Goal: Task Accomplishment & Management: Manage account settings

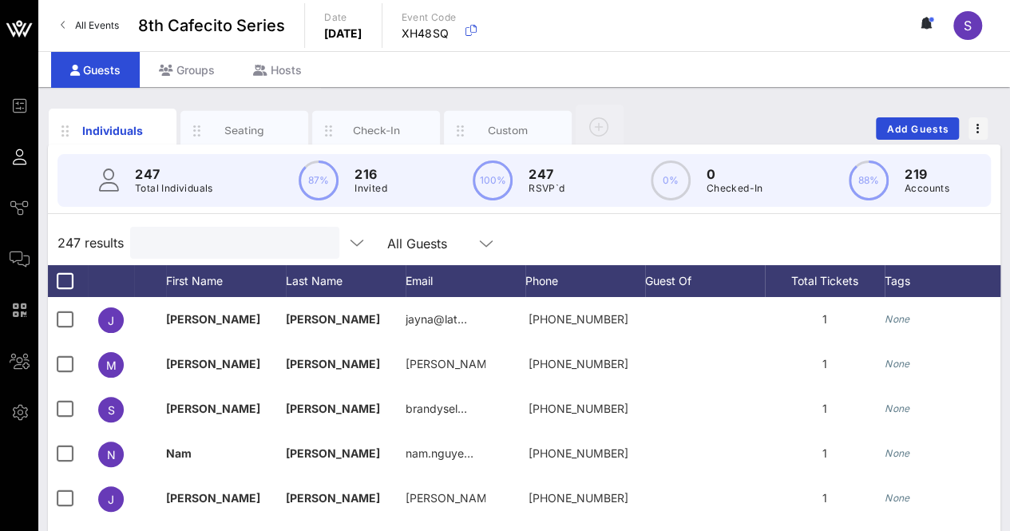
click at [184, 240] on input "text" at bounding box center [233, 242] width 187 height 21
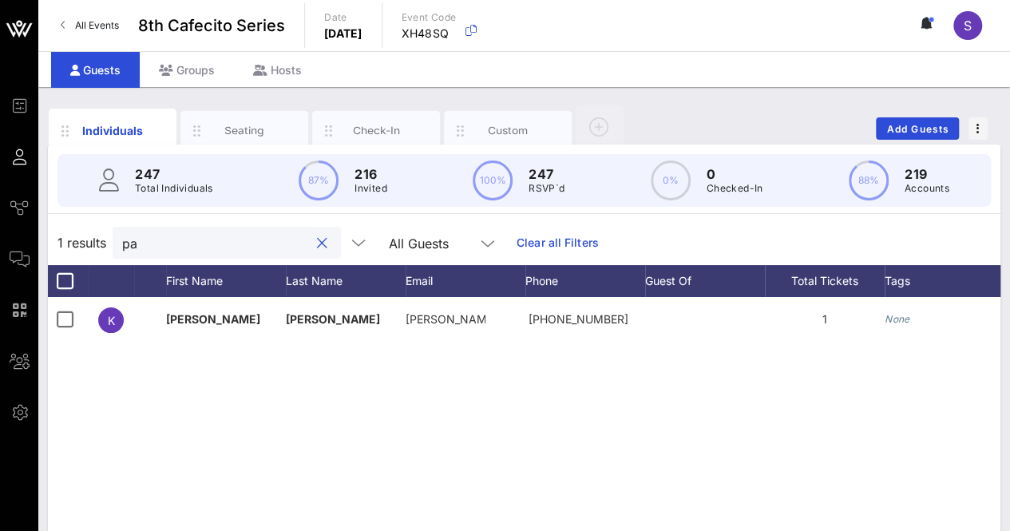
type input "p"
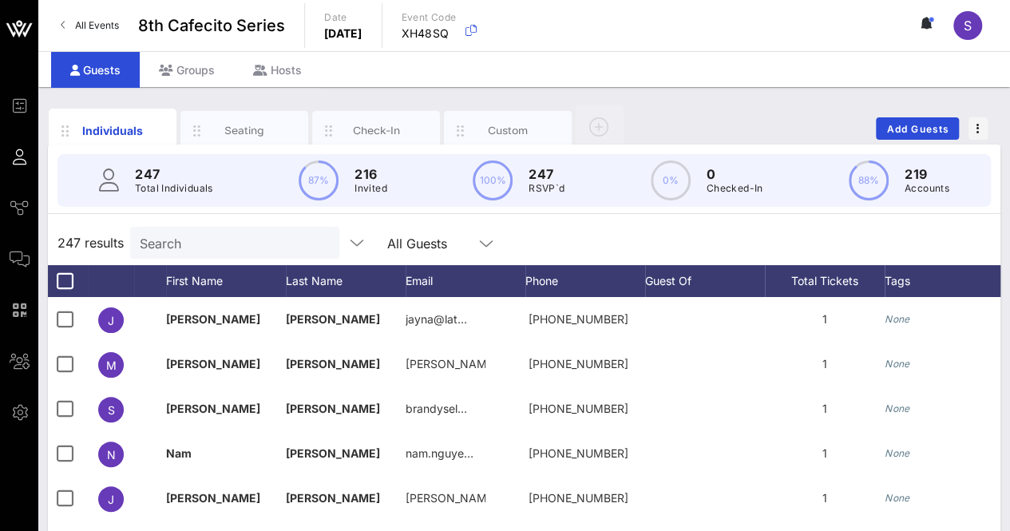
click at [535, 238] on div "247 results Search All Guests" at bounding box center [524, 242] width 952 height 45
click at [183, 250] on input "text" at bounding box center [233, 242] width 187 height 21
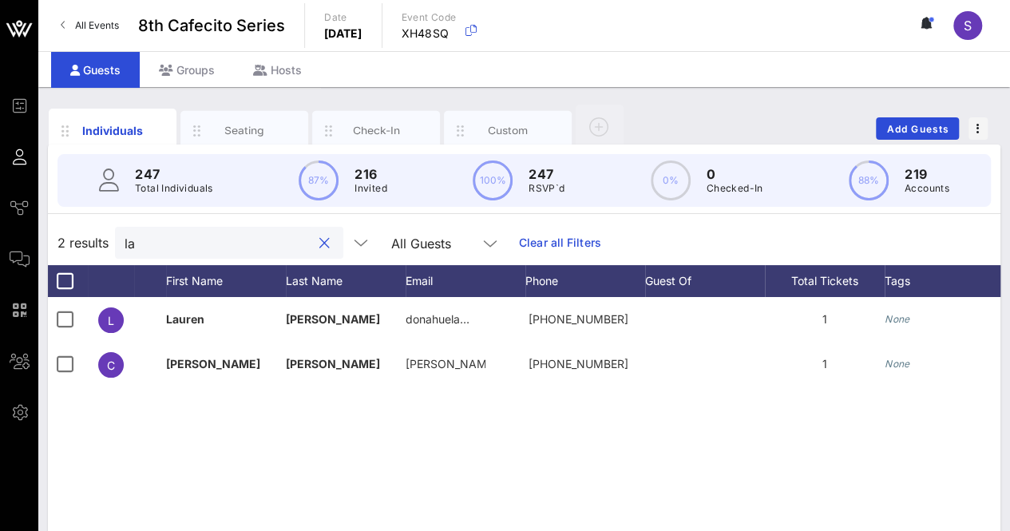
type input "l"
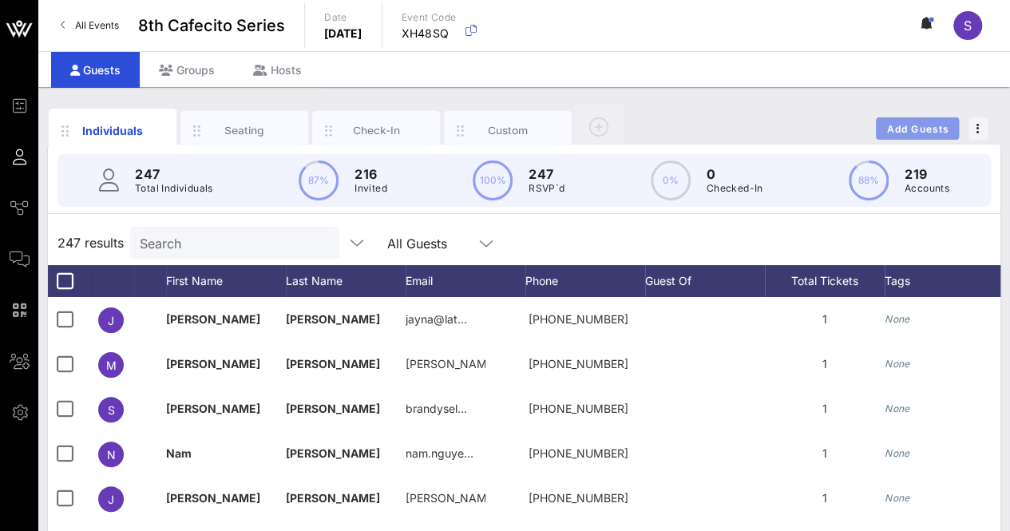
click at [918, 132] on span "Add Guests" at bounding box center [917, 129] width 63 height 12
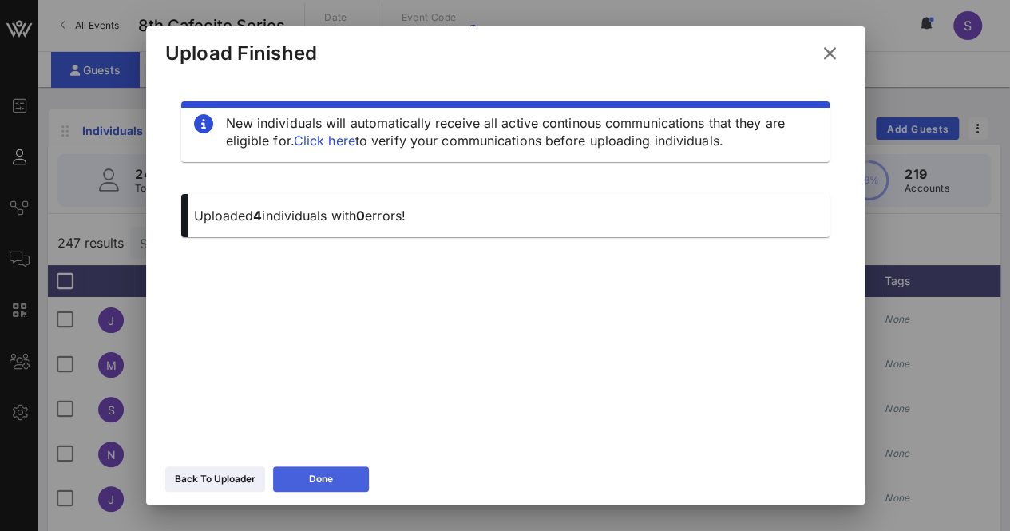
click at [320, 485] on button "Done" at bounding box center [321, 479] width 96 height 26
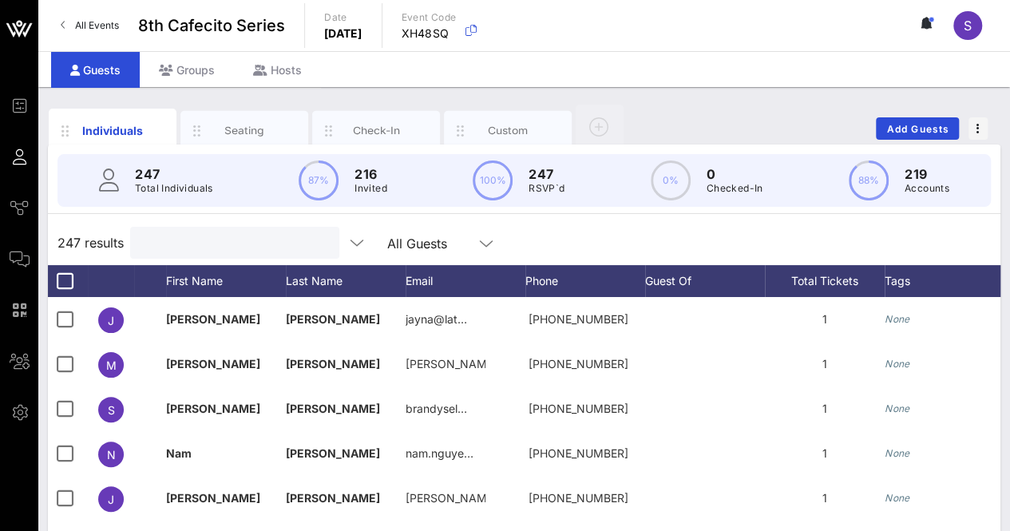
click at [192, 232] on input "text" at bounding box center [233, 242] width 187 height 21
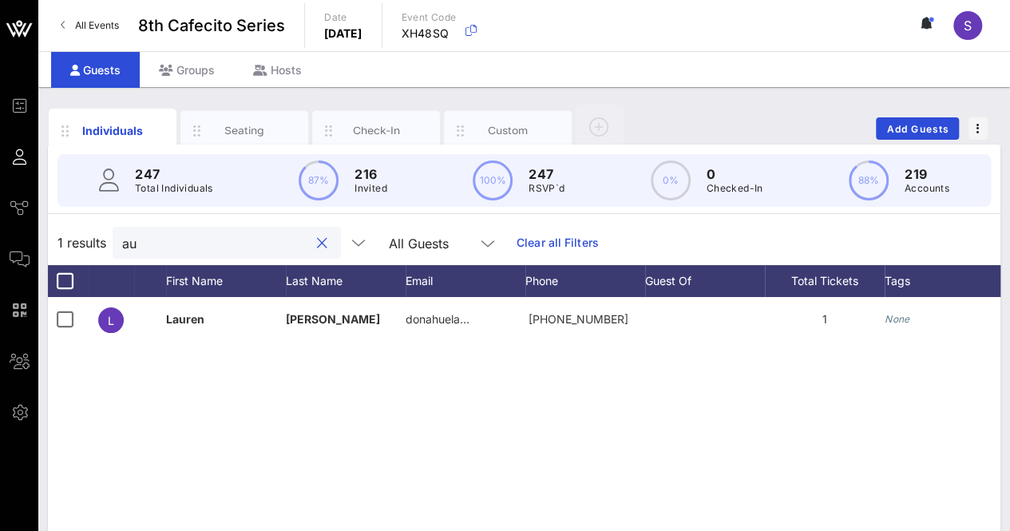
type input "a"
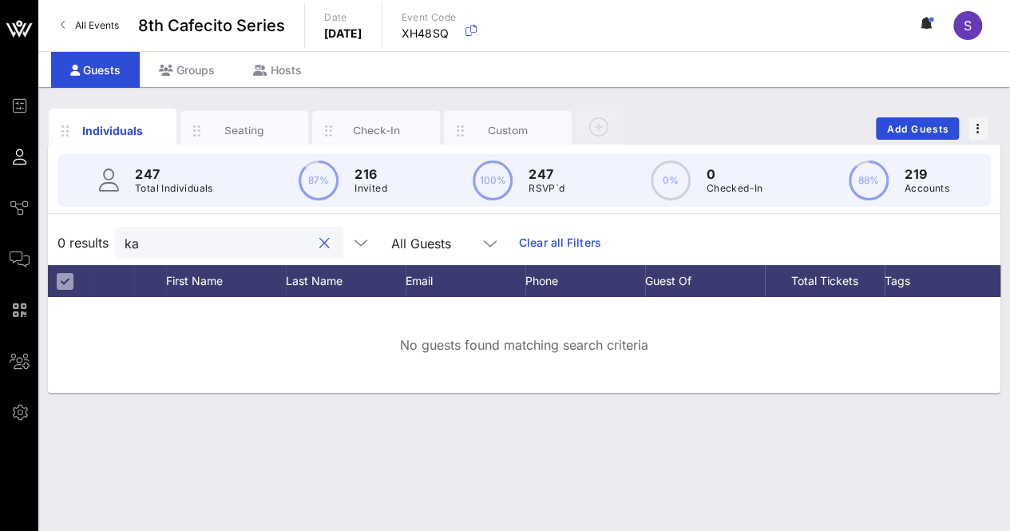
type input "k"
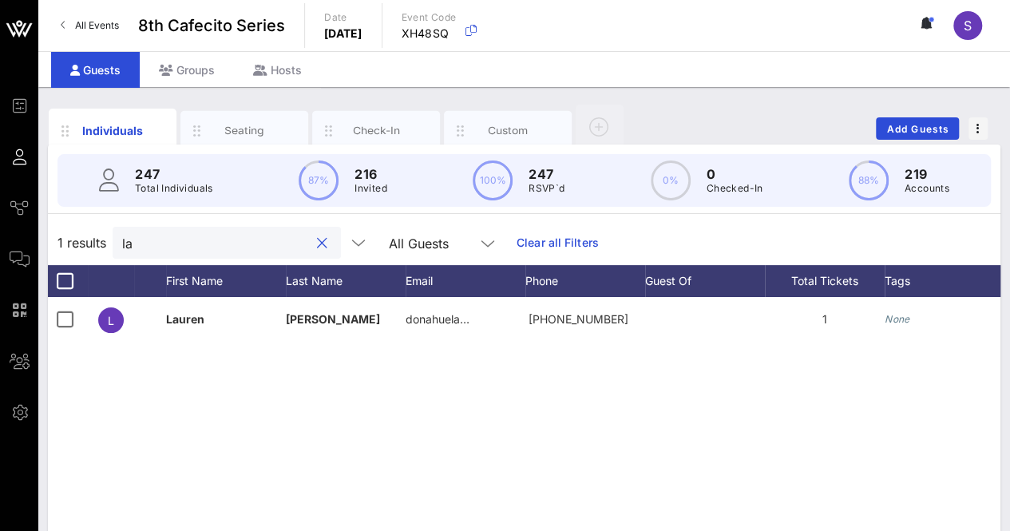
type input "l"
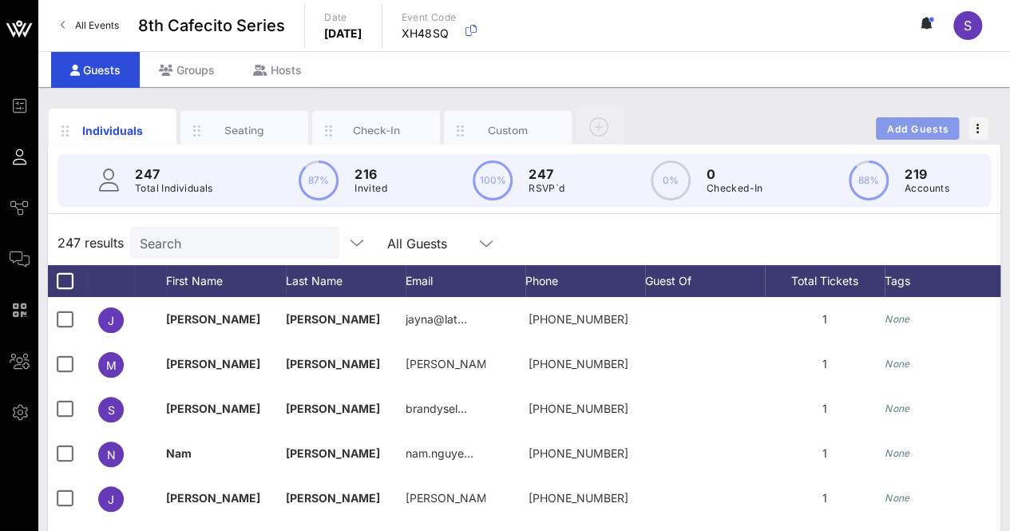
click at [881, 132] on button "Add Guests" at bounding box center [917, 128] width 83 height 22
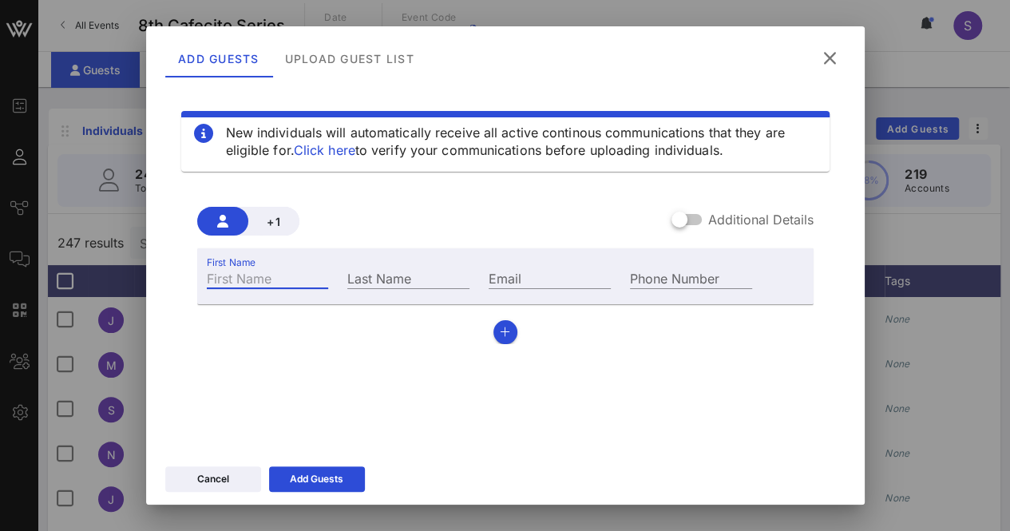
click at [311, 267] on input "First Name" at bounding box center [268, 277] width 122 height 21
type input "Laura"
click at [402, 267] on input "Last Name" at bounding box center [408, 277] width 122 height 21
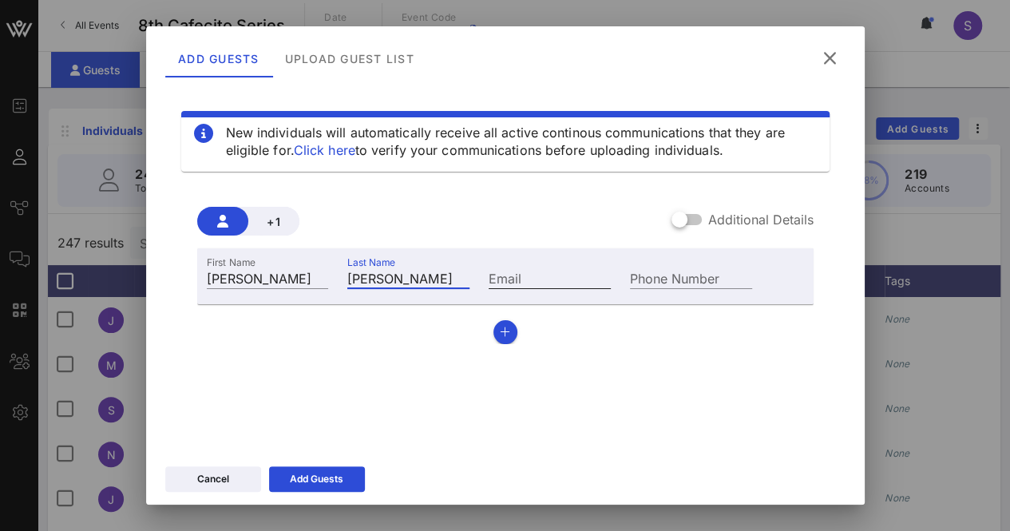
type input "Castillo"
click at [524, 267] on input "Email" at bounding box center [550, 277] width 122 height 21
paste input "LCastillo@nea.org"
type input "LCastillo@nea.org"
click at [282, 492] on div "Cancel Add Guests" at bounding box center [505, 481] width 718 height 46
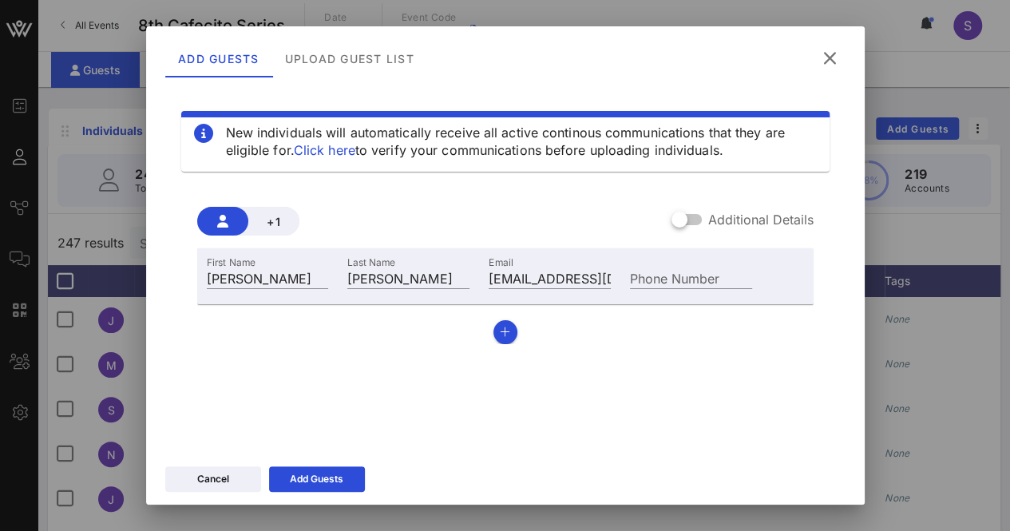
click at [283, 492] on div "Cancel Add Guests" at bounding box center [505, 481] width 718 height 46
click at [293, 483] on div "Add Guests" at bounding box center [316, 479] width 53 height 16
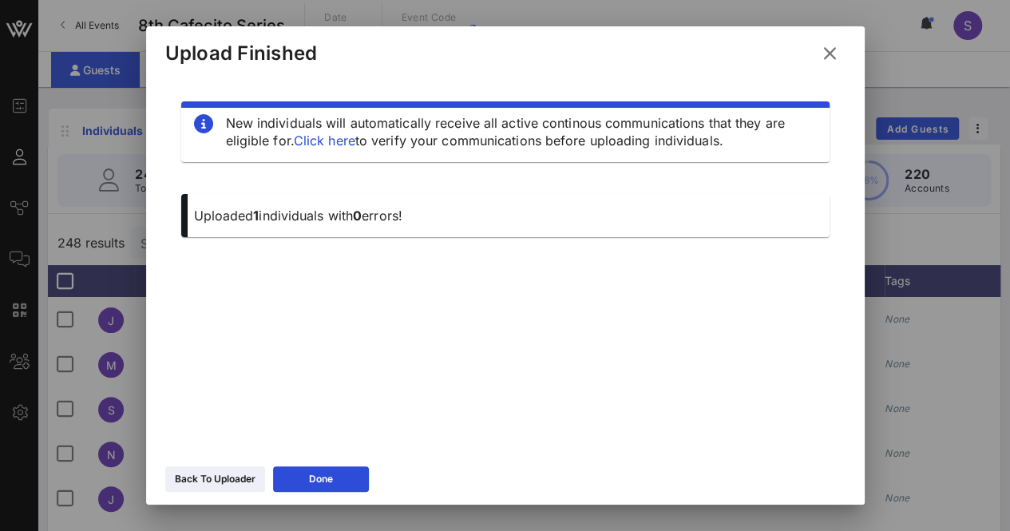
click at [825, 60] on icon at bounding box center [830, 53] width 22 height 19
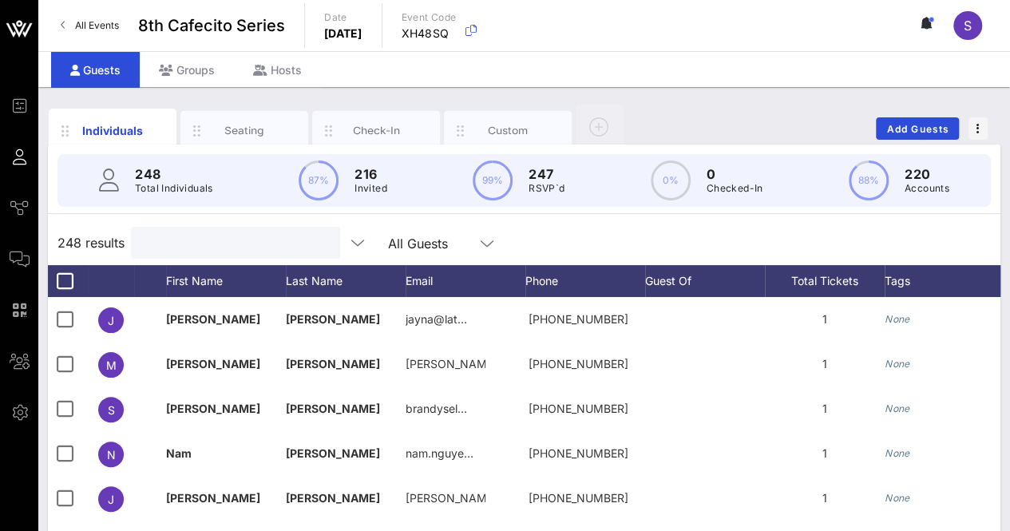
click at [263, 241] on input "text" at bounding box center [233, 242] width 187 height 21
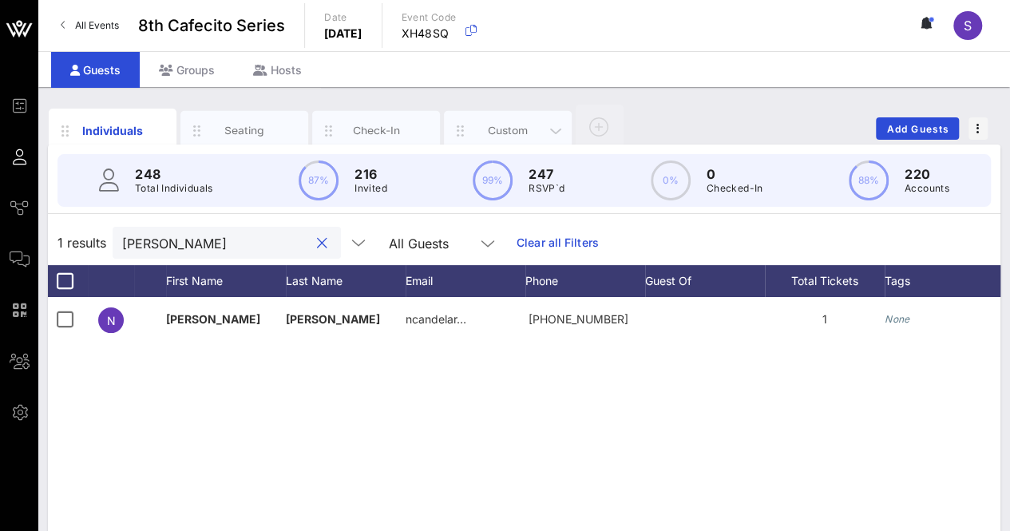
type input "noel"
click at [514, 121] on div "Custom" at bounding box center [508, 131] width 128 height 40
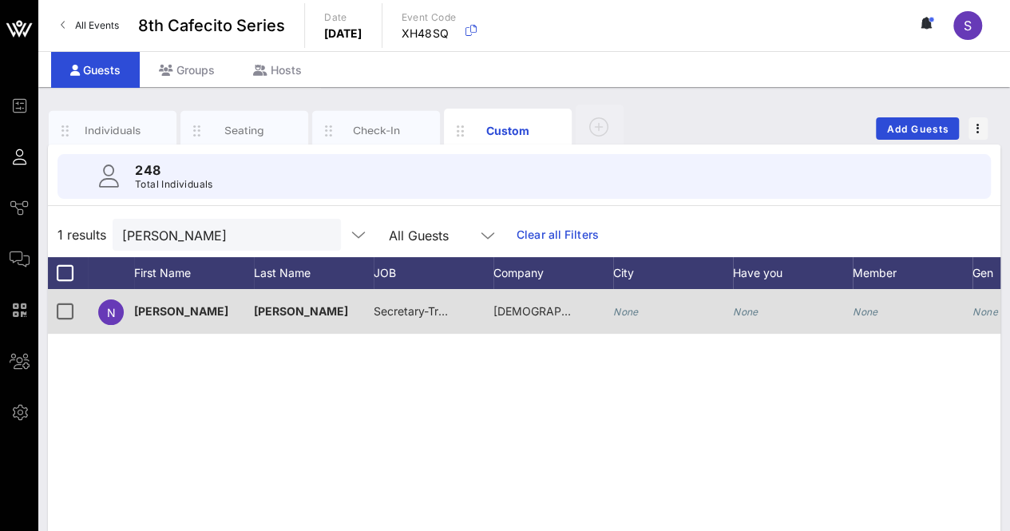
click at [509, 301] on div "National Education Association" at bounding box center [533, 311] width 80 height 45
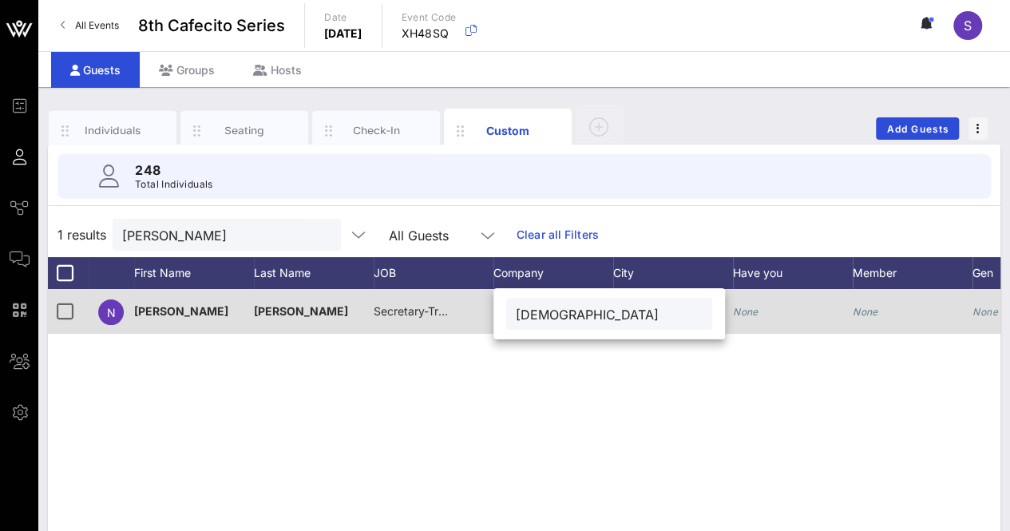
scroll to position [0, 18]
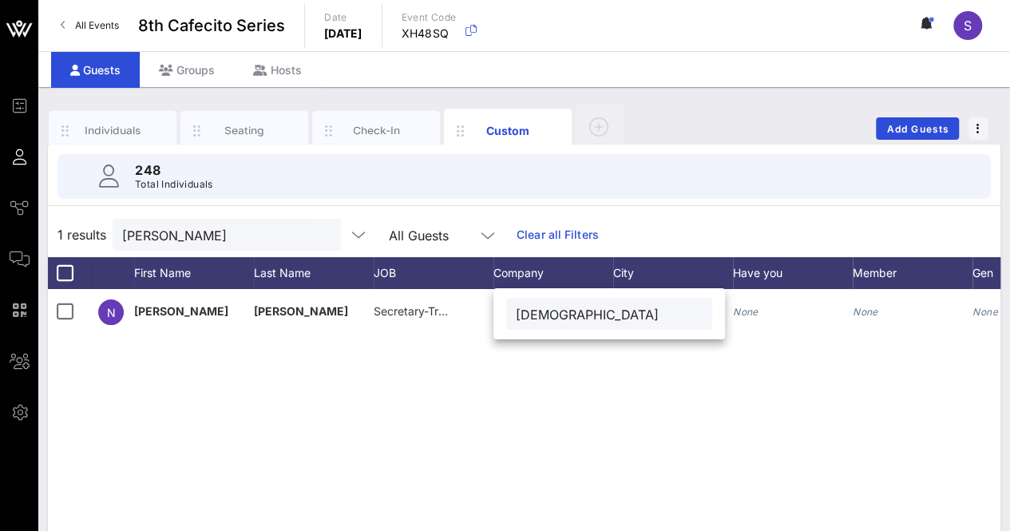
click at [514, 318] on div "National Education Association" at bounding box center [609, 314] width 206 height 32
click at [523, 315] on input "National Education Association" at bounding box center [609, 313] width 187 height 21
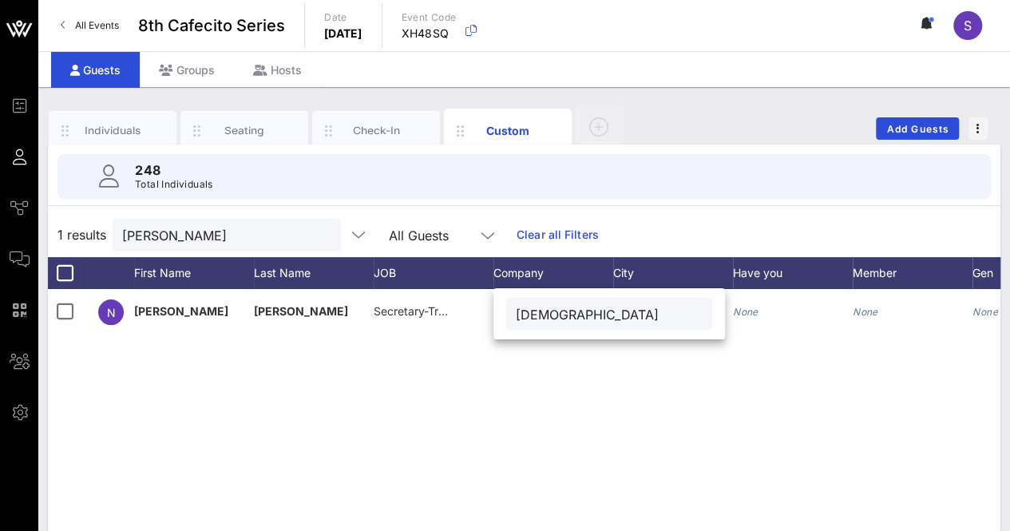
click at [523, 315] on input "National Education Association" at bounding box center [609, 313] width 187 height 21
type input "LCastillo@nea.org"
click at [523, 315] on input "LCastillo@nea.org" at bounding box center [609, 313] width 187 height 21
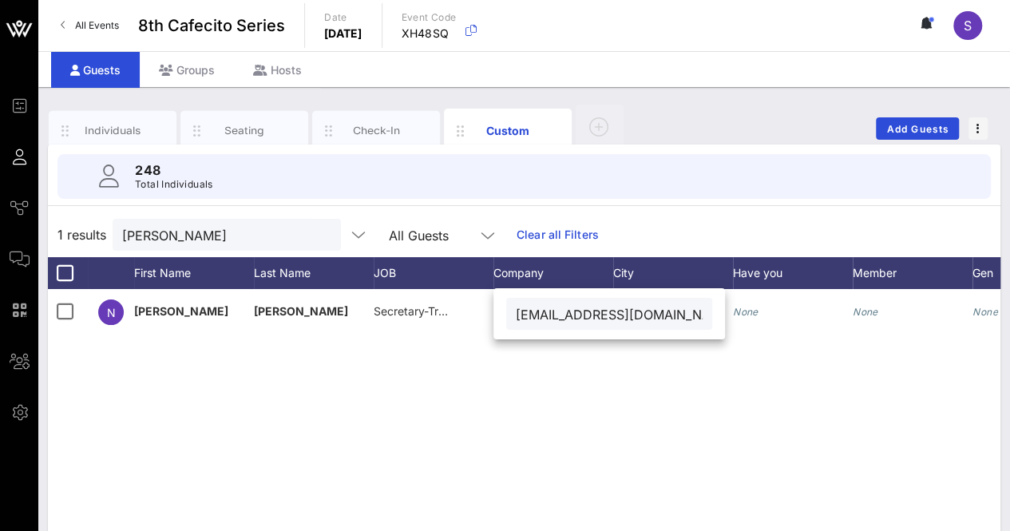
click at [523, 315] on input "LCastillo@nea.org" at bounding box center [609, 313] width 187 height 21
type input "National Education Association"
click at [581, 319] on input "National Education Association" at bounding box center [609, 313] width 187 height 21
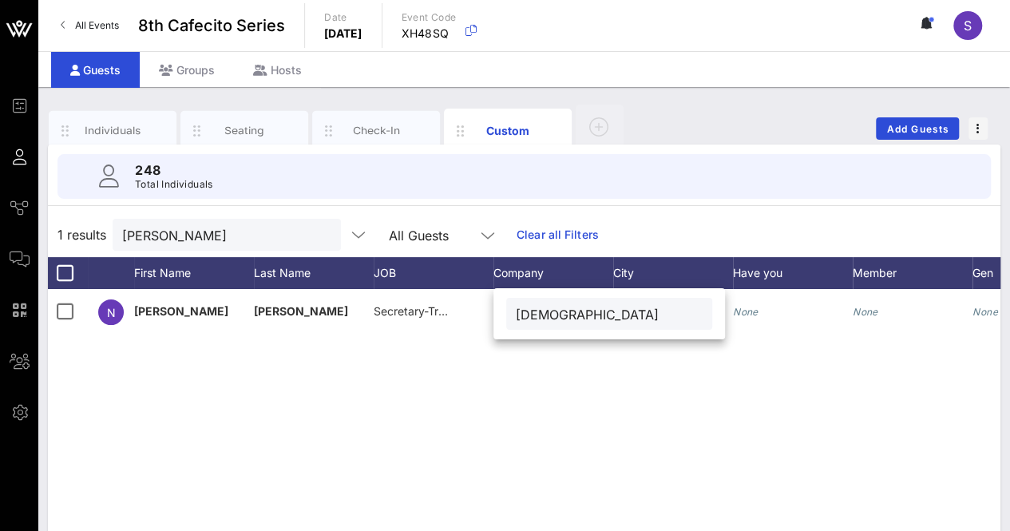
click at [581, 319] on input "National Education Association" at bounding box center [609, 313] width 187 height 21
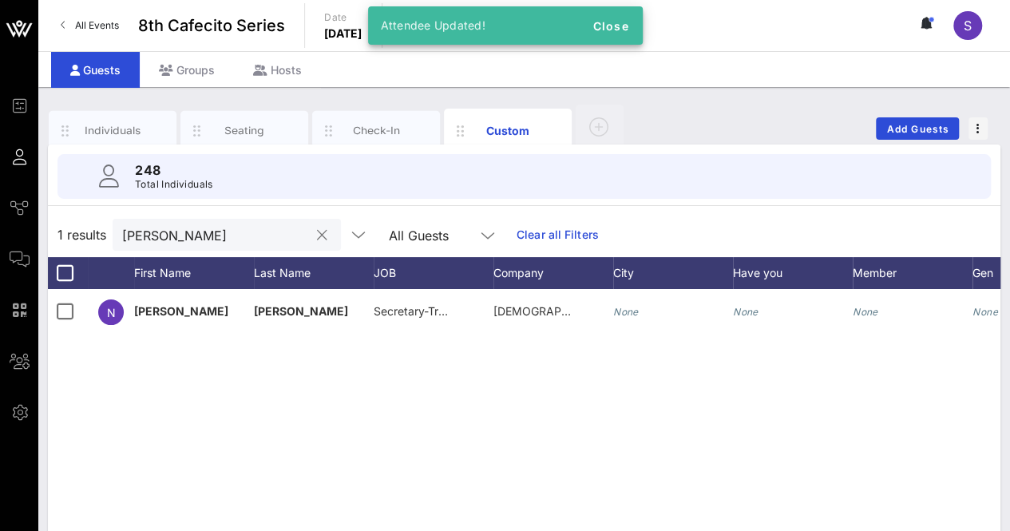
click at [155, 237] on input "noel" at bounding box center [215, 234] width 187 height 21
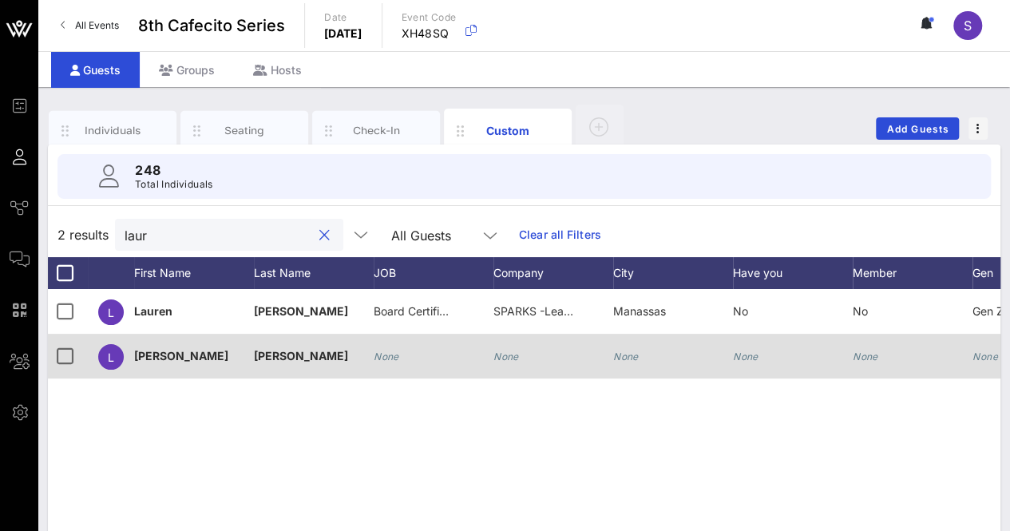
type input "laur"
click at [520, 350] on div "None" at bounding box center [553, 365] width 120 height 63
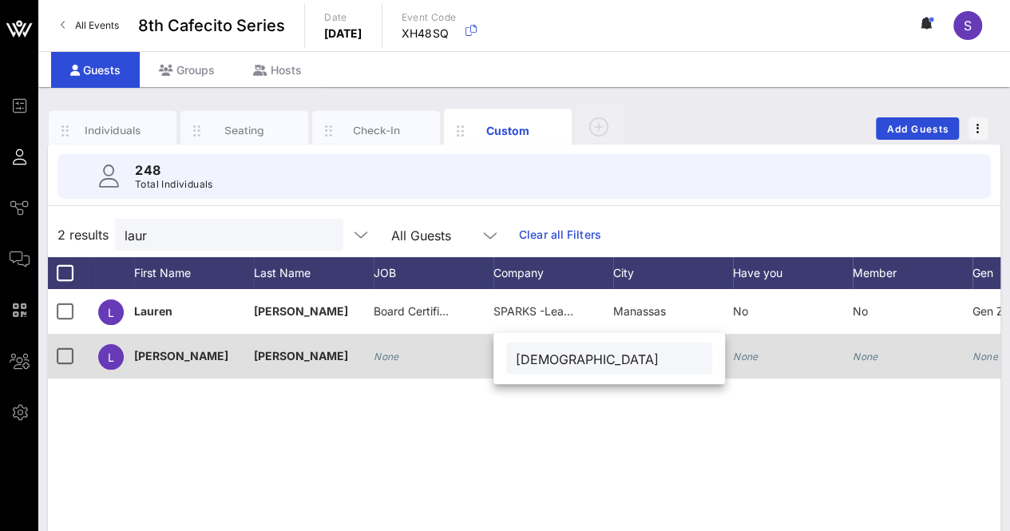
type input "National Education Association"
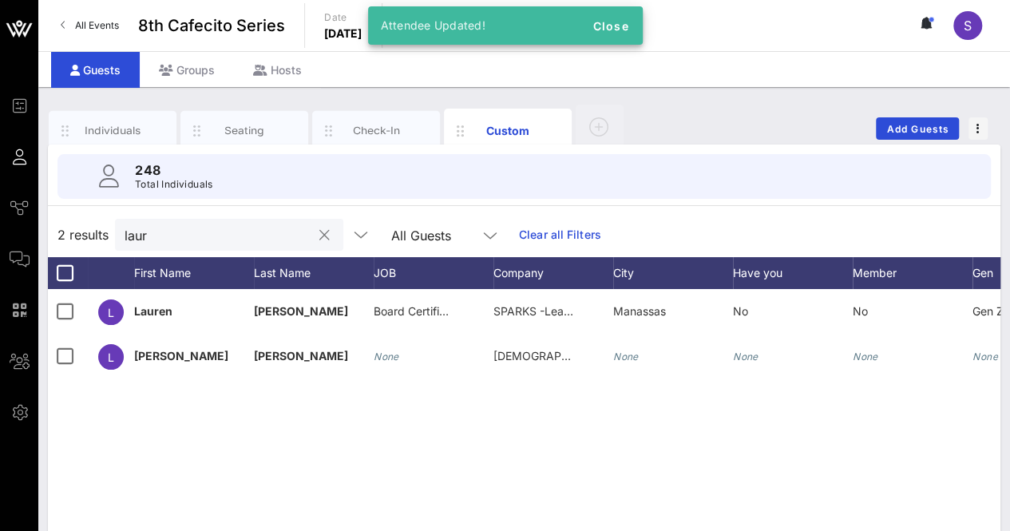
click at [319, 235] on button "clear icon" at bounding box center [324, 235] width 10 height 16
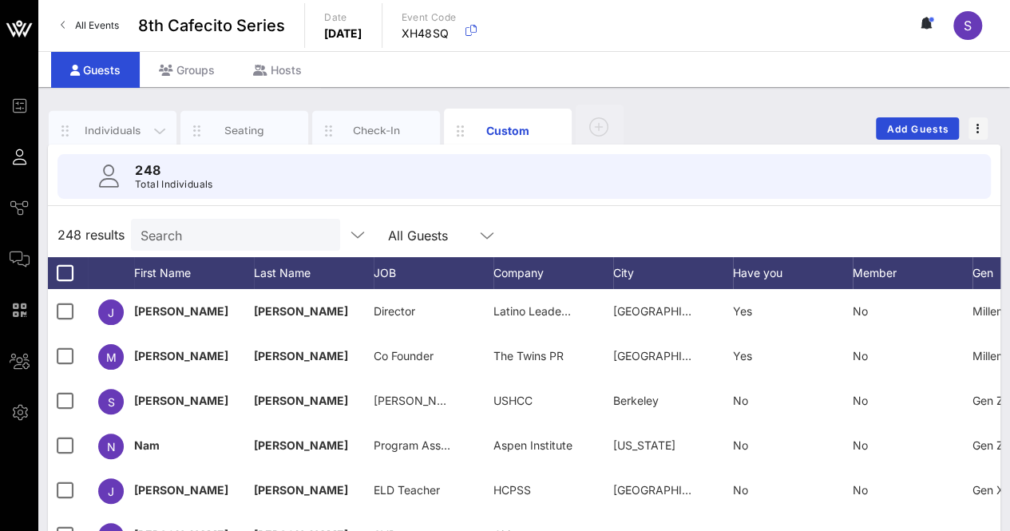
click at [135, 124] on div "Individuals" at bounding box center [112, 130] width 71 height 15
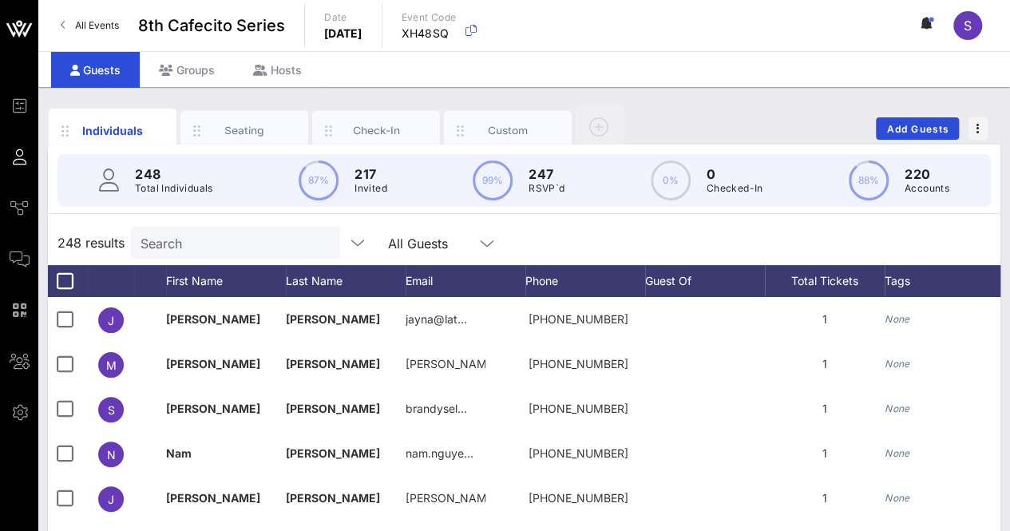
click at [193, 245] on input "Search" at bounding box center [233, 242] width 187 height 21
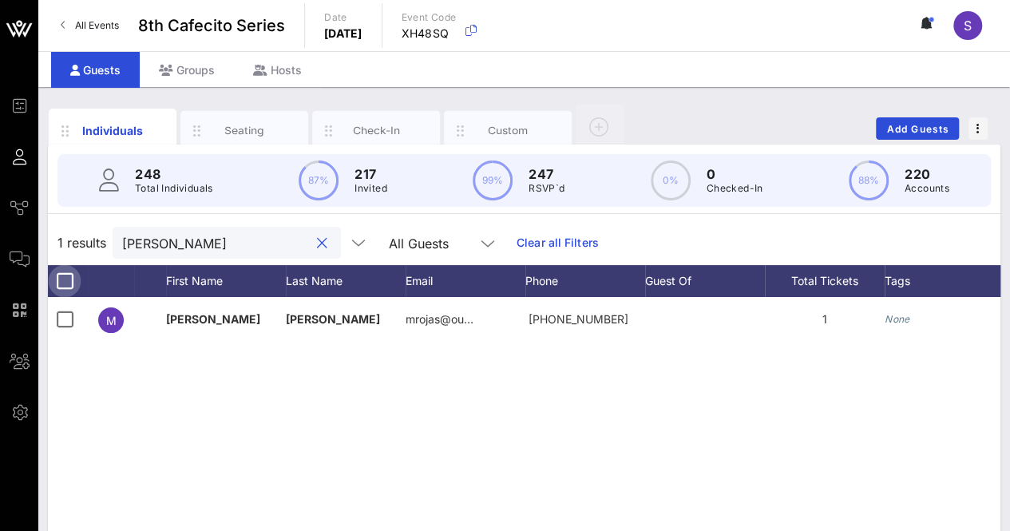
type input "mikael"
click at [74, 286] on div at bounding box center [64, 280] width 27 height 27
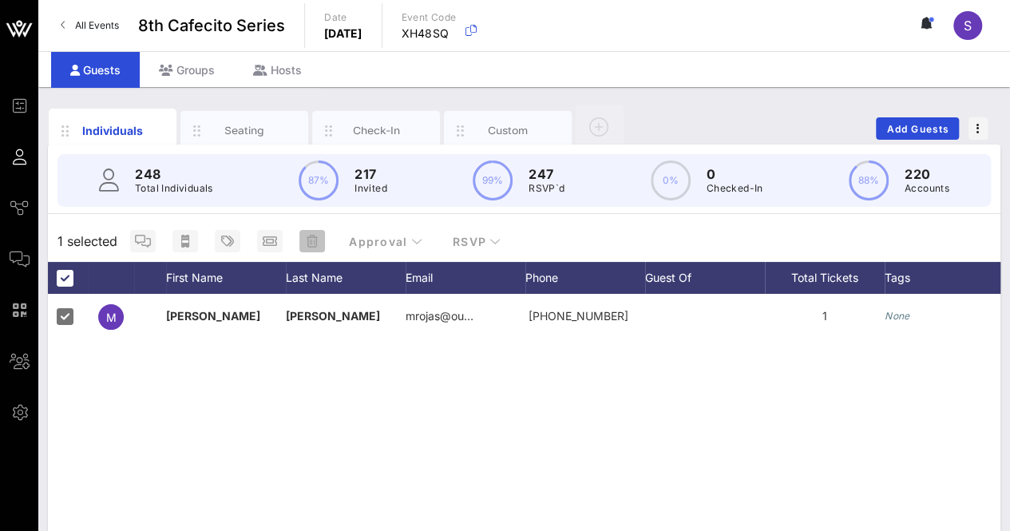
click at [311, 231] on button "button" at bounding box center [312, 241] width 26 height 22
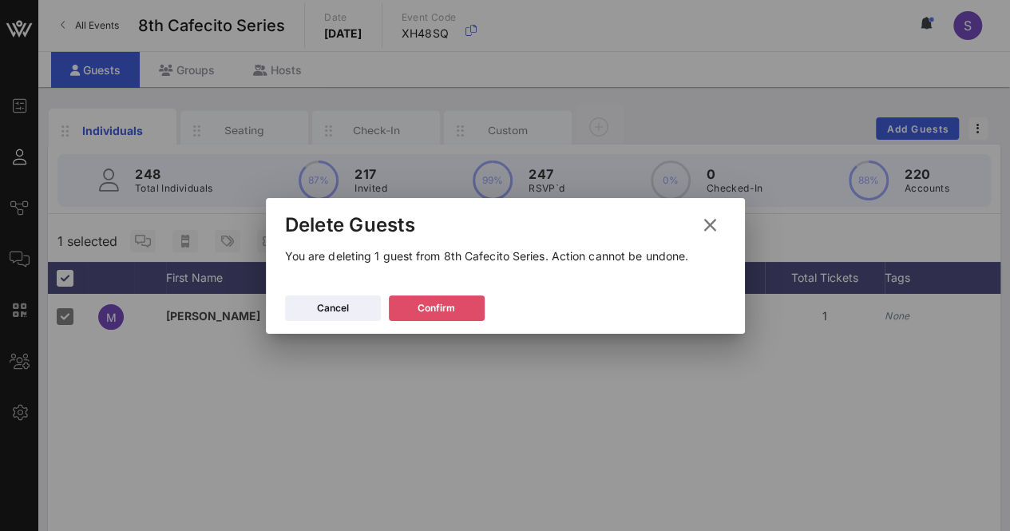
click at [452, 313] on div "Confirm" at bounding box center [436, 308] width 38 height 16
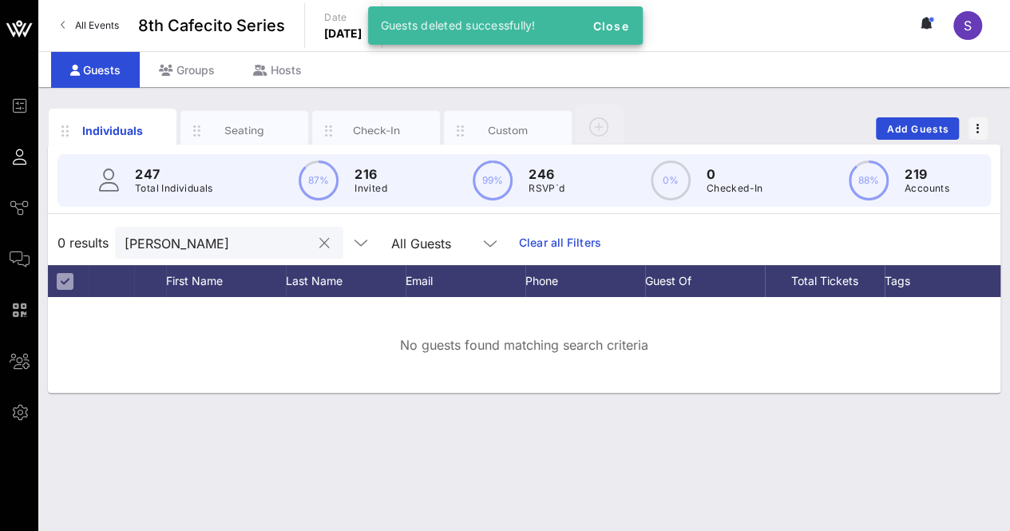
click at [319, 244] on button "clear icon" at bounding box center [324, 243] width 10 height 16
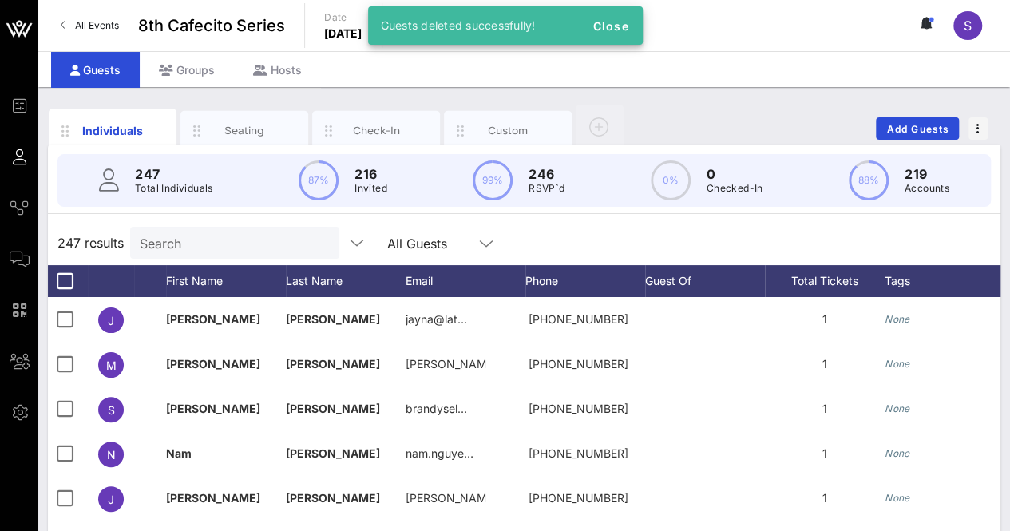
click at [606, 227] on div "247 results Search All Guests" at bounding box center [524, 242] width 952 height 45
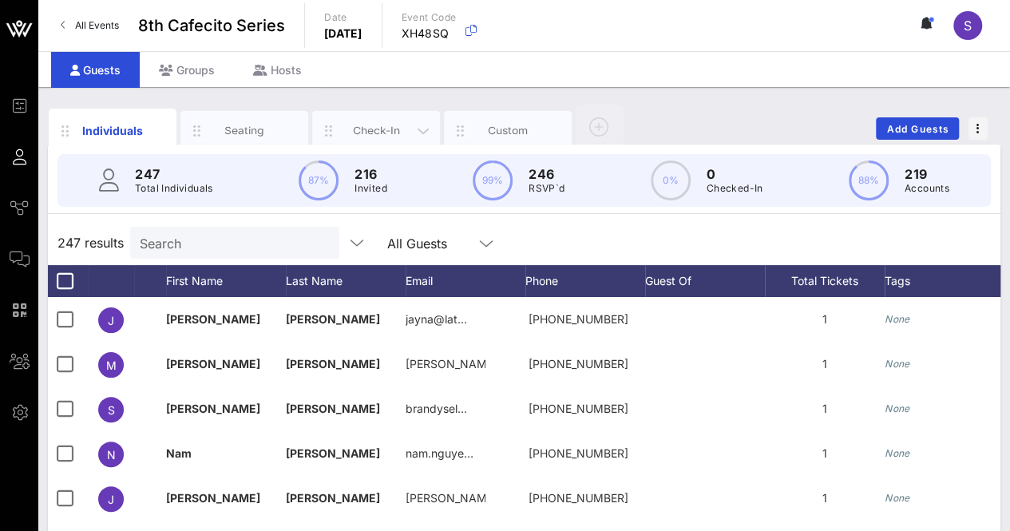
click at [369, 129] on div "Check-In" at bounding box center [376, 130] width 71 height 15
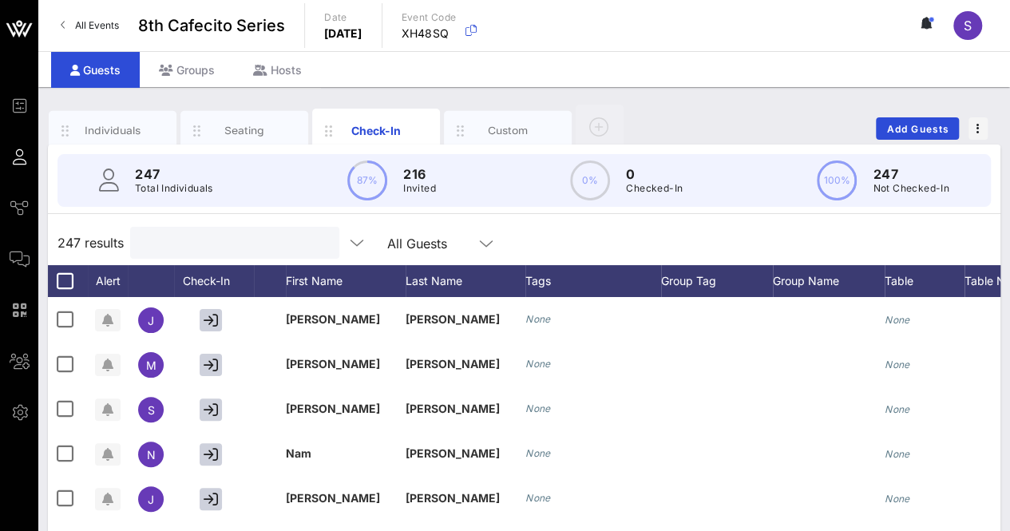
click at [188, 241] on input "text" at bounding box center [233, 242] width 187 height 21
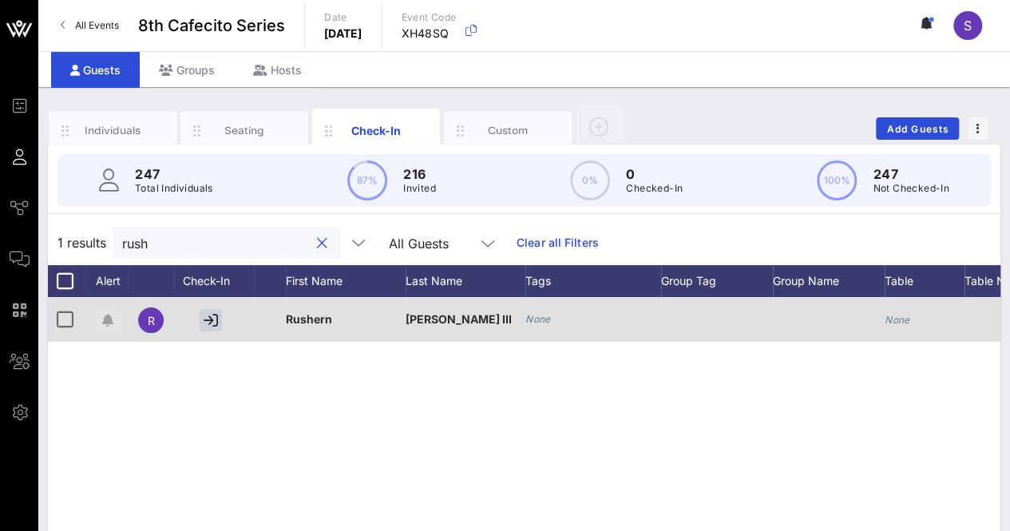
type input "rush"
click at [108, 318] on icon "button" at bounding box center [107, 320] width 11 height 13
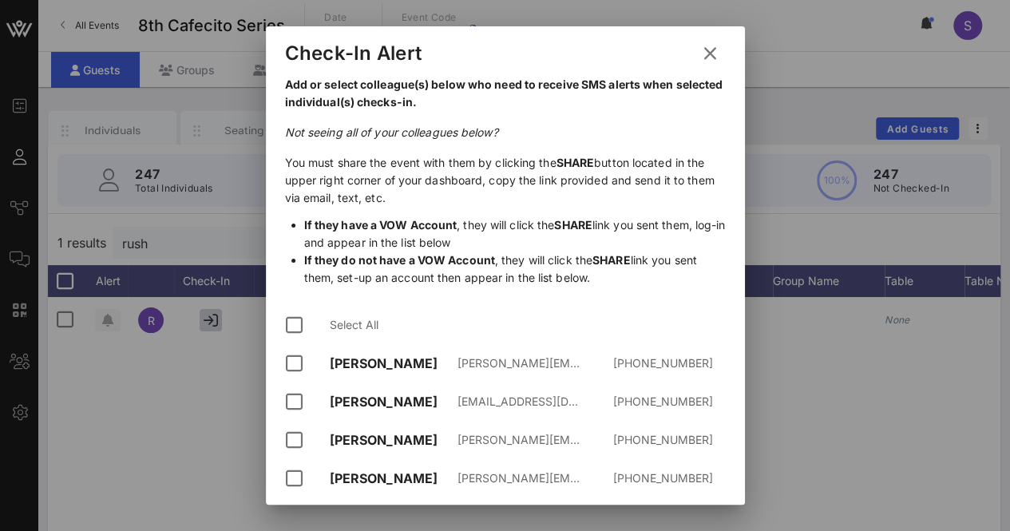
click at [699, 55] on icon at bounding box center [710, 53] width 22 height 19
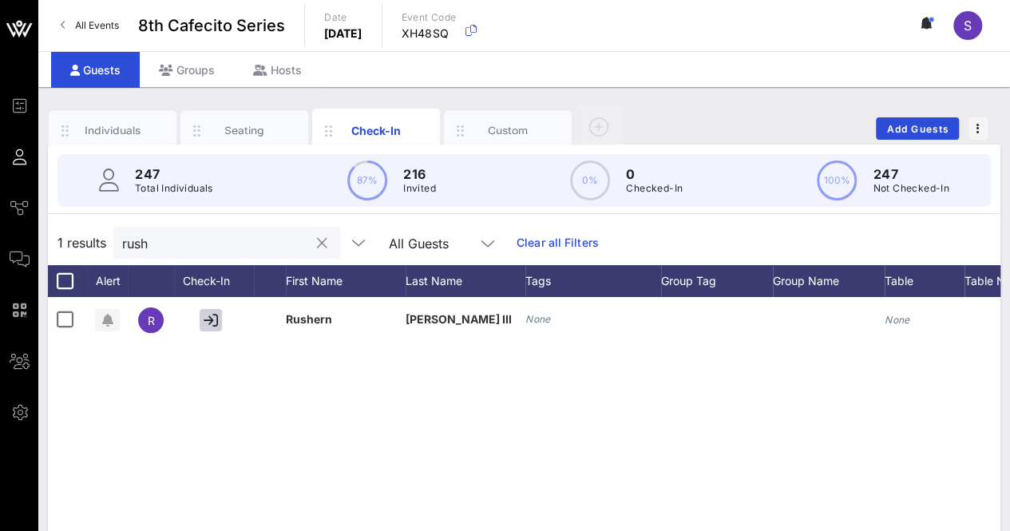
click at [317, 243] on button "clear icon" at bounding box center [322, 243] width 10 height 16
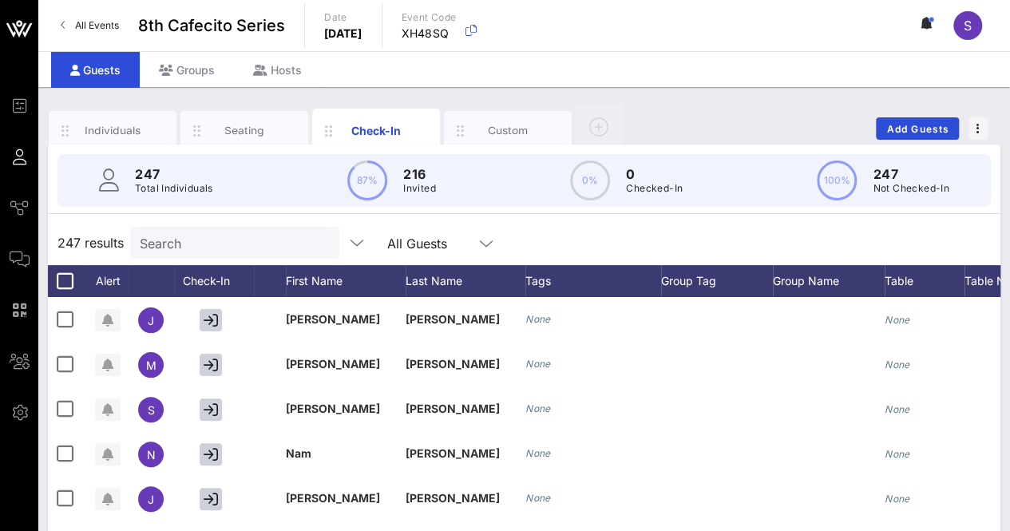
click at [519, 246] on div "247 results Search All Guests" at bounding box center [524, 242] width 952 height 45
click at [164, 239] on input "text" at bounding box center [233, 242] width 187 height 21
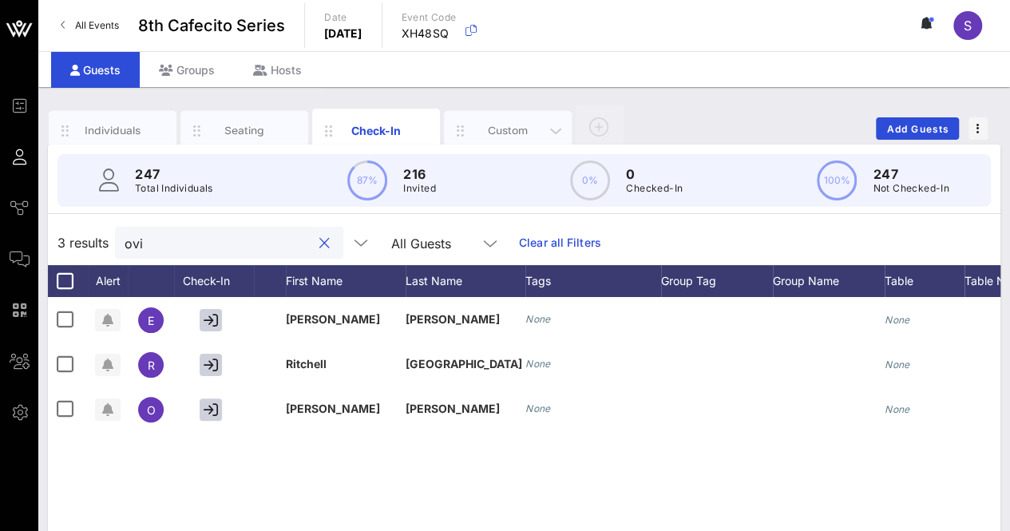
type input "ovi"
click at [508, 120] on div "Custom" at bounding box center [508, 131] width 128 height 40
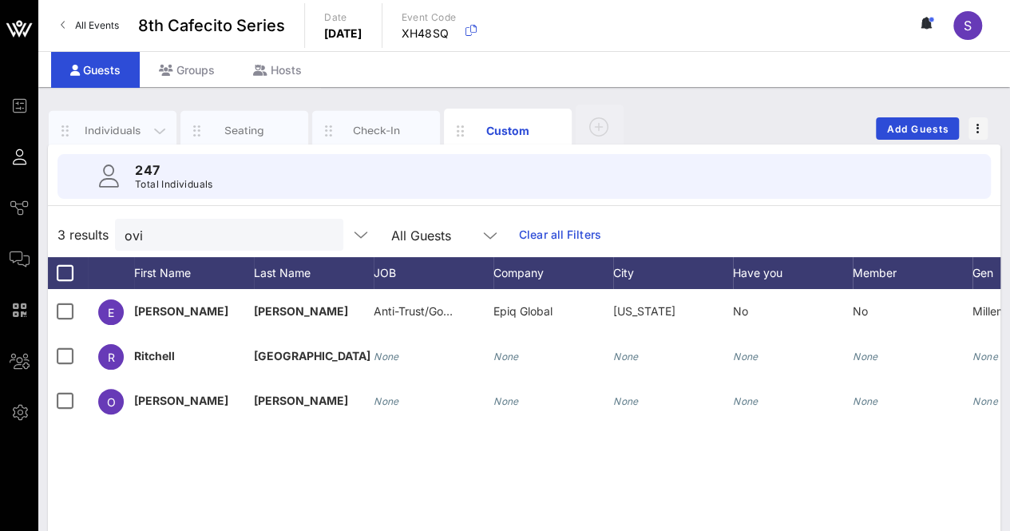
click at [93, 125] on div "Individuals" at bounding box center [112, 130] width 71 height 15
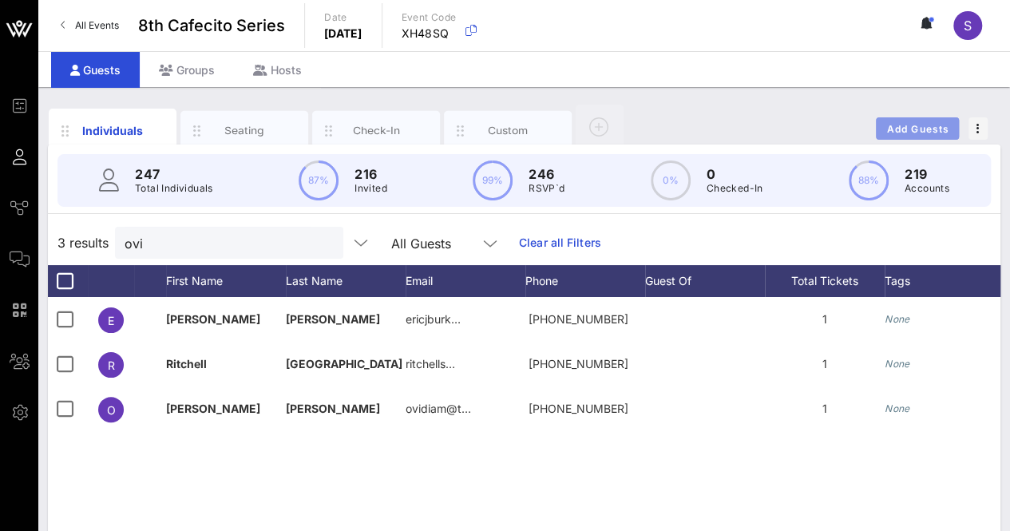
click at [953, 125] on button "Add Guests" at bounding box center [917, 128] width 83 height 22
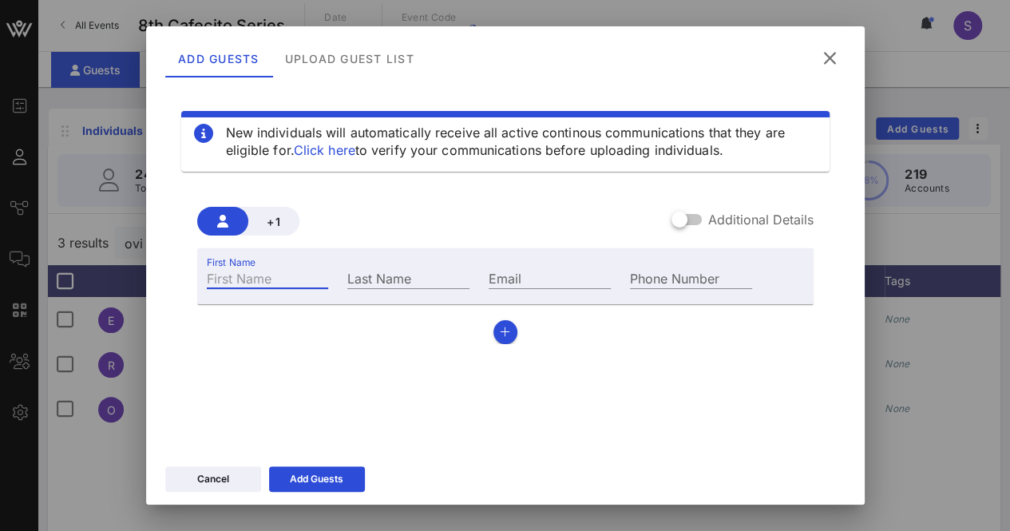
click at [299, 272] on input "First Name" at bounding box center [268, 277] width 122 height 21
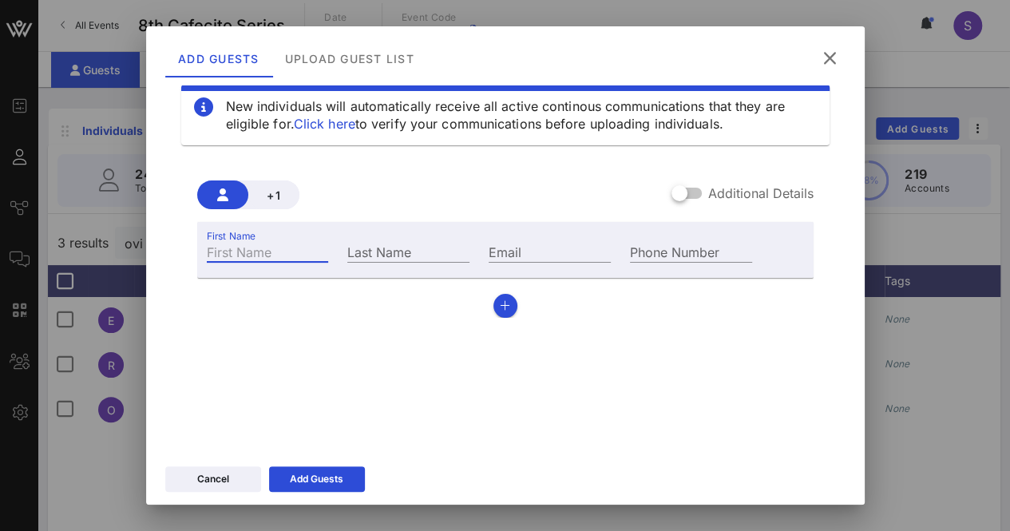
click at [481, 192] on div "+1 Additional Details" at bounding box center [505, 194] width 616 height 29
click at [271, 257] on input "First Name" at bounding box center [268, 251] width 122 height 21
type input "l"
type input "Allison"
click at [402, 249] on input "Last Name" at bounding box center [408, 251] width 122 height 21
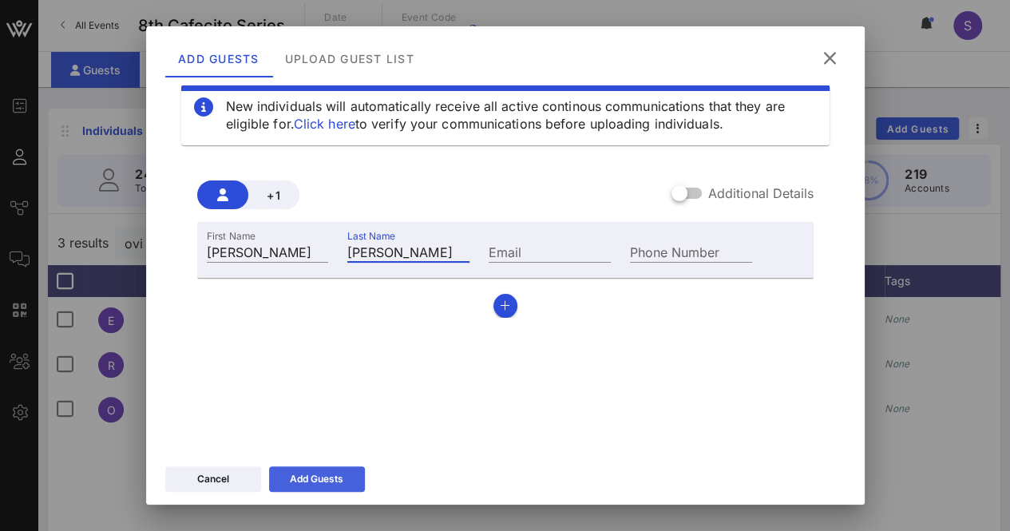
type input "Tovar"
click at [319, 473] on button "Add Guests" at bounding box center [317, 479] width 96 height 26
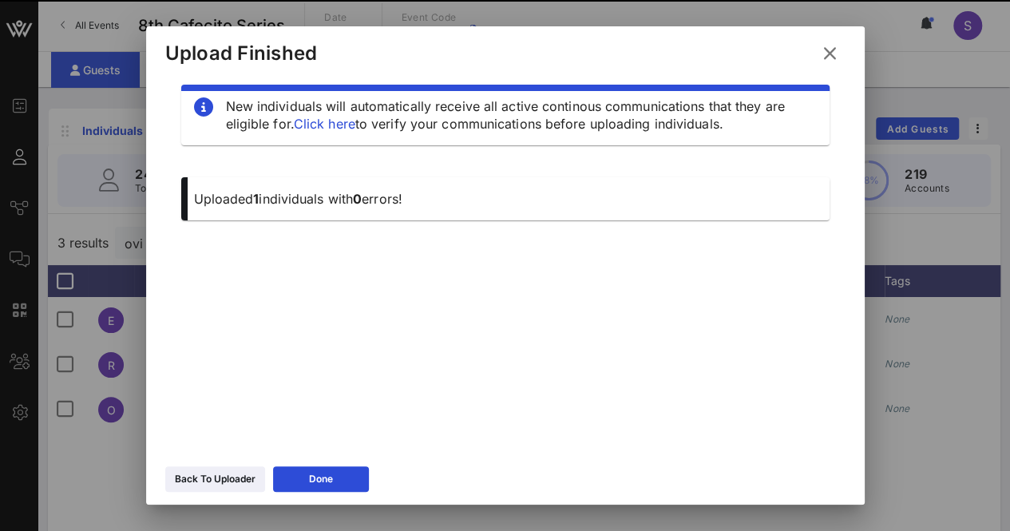
scroll to position [17, 0]
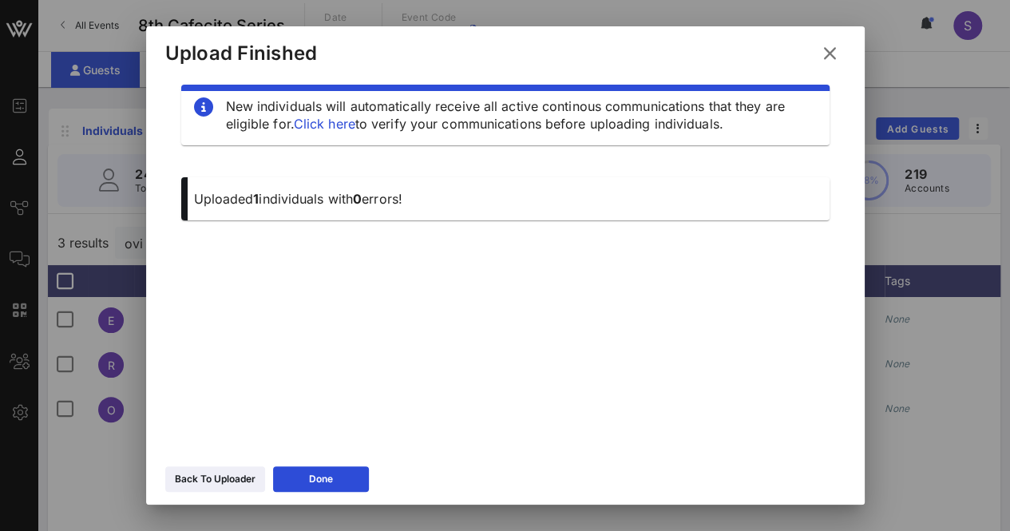
click at [829, 49] on icon at bounding box center [830, 53] width 22 height 19
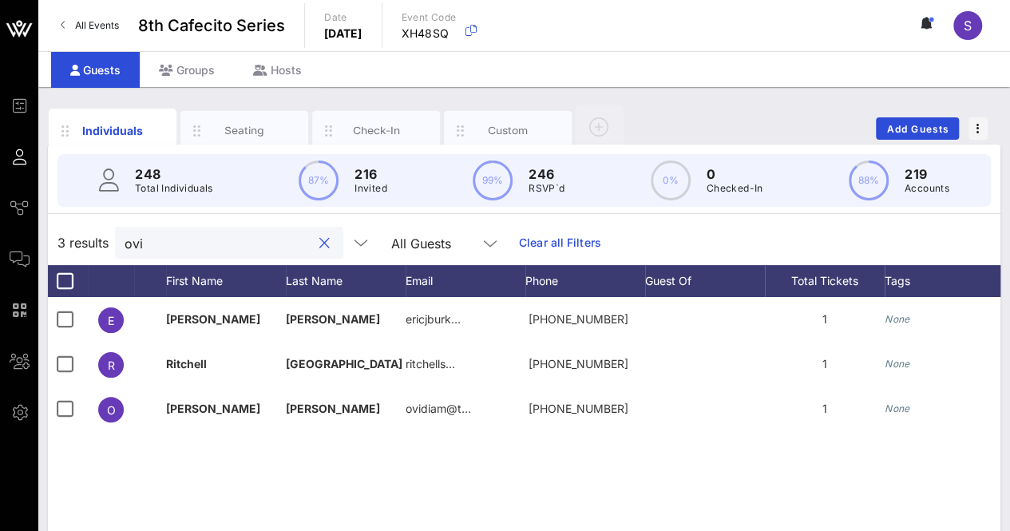
click at [228, 243] on input "ovi" at bounding box center [218, 242] width 187 height 21
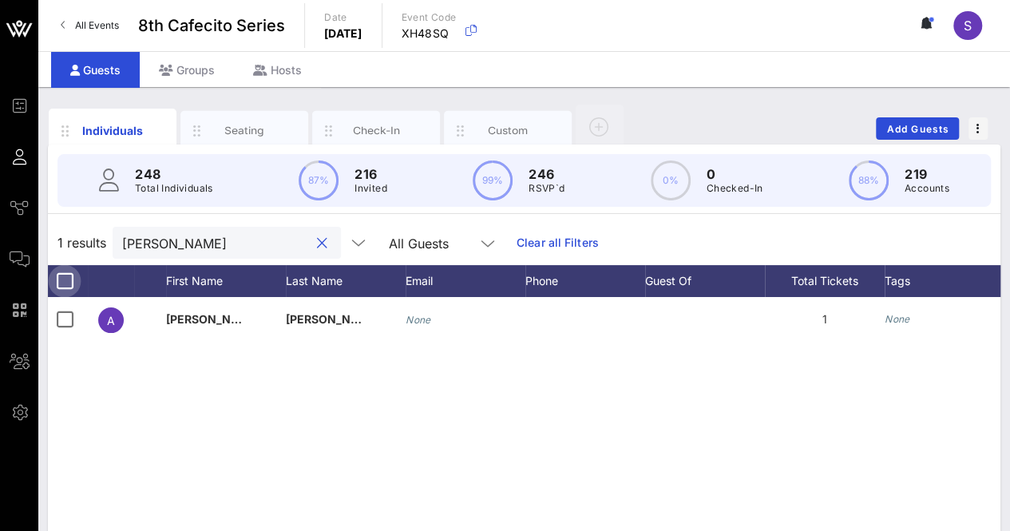
type input "tovar"
click at [62, 286] on div at bounding box center [64, 280] width 27 height 27
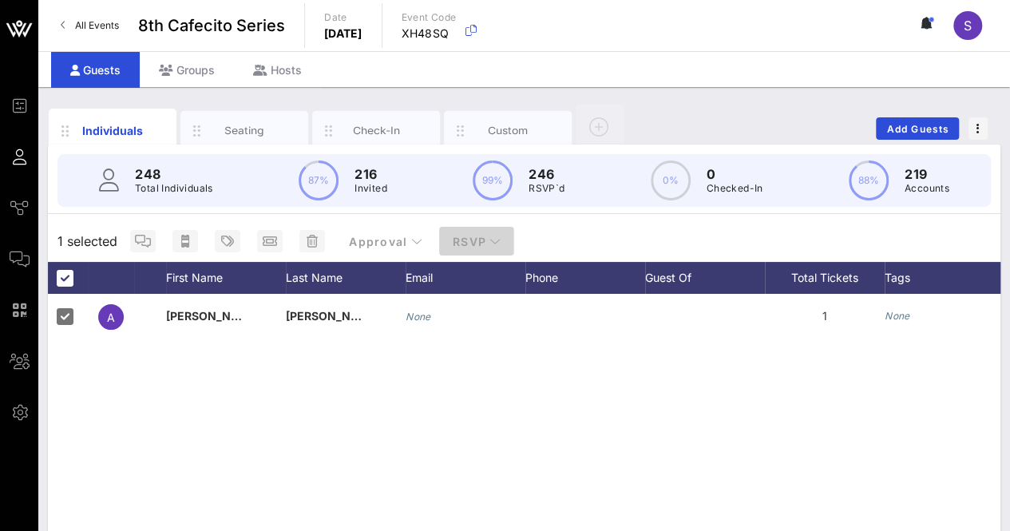
click at [481, 245] on span "RSVP" at bounding box center [476, 242] width 49 height 14
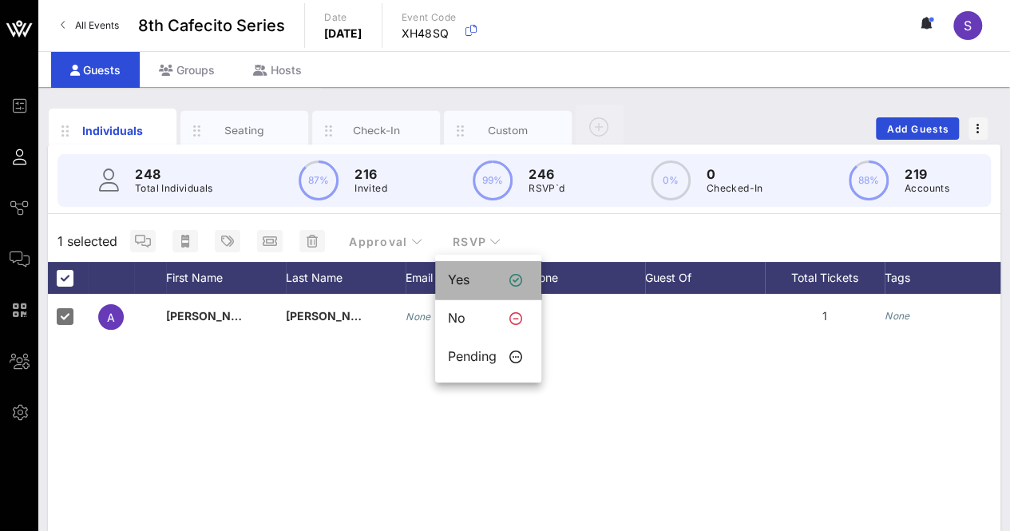
click at [491, 287] on div "Yes" at bounding box center [472, 279] width 49 height 15
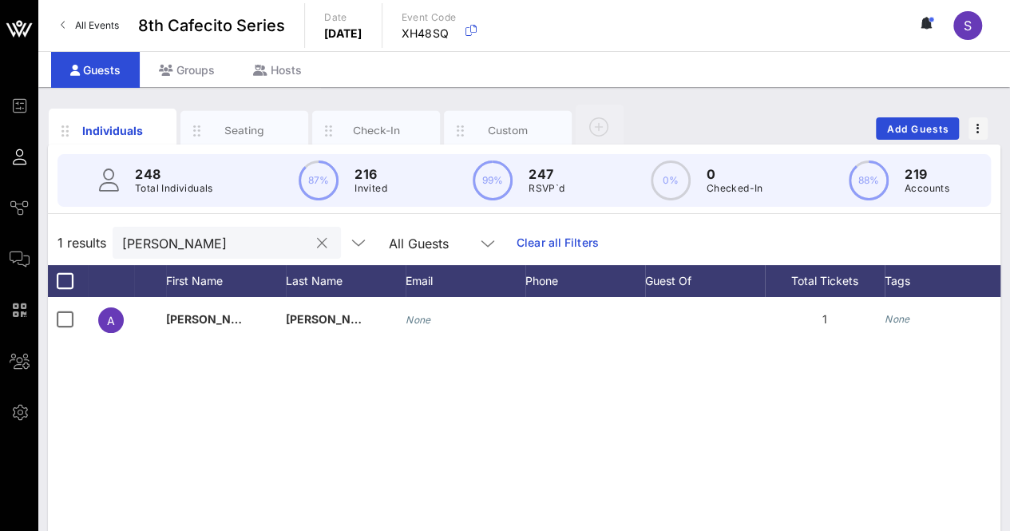
click at [317, 244] on button "clear icon" at bounding box center [322, 243] width 10 height 16
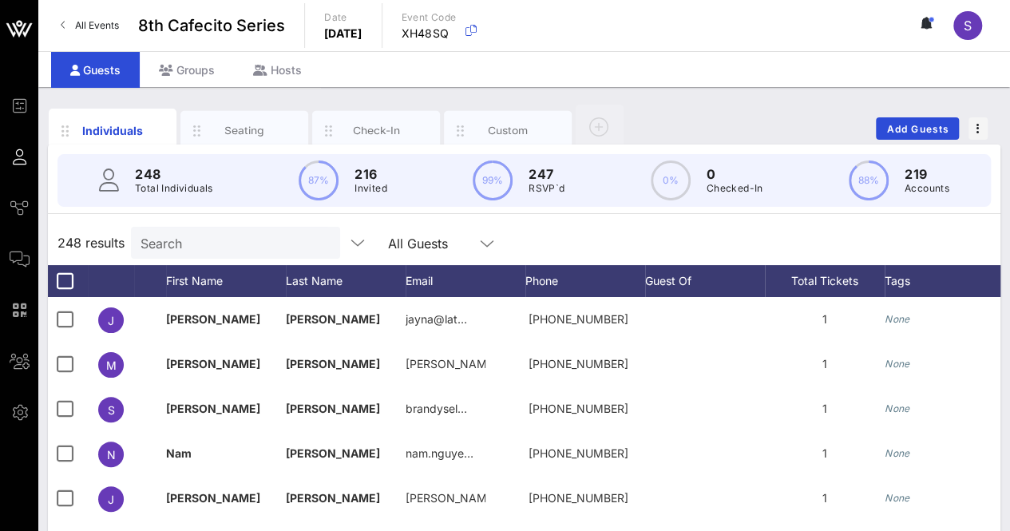
click at [552, 243] on div "248 results Search All Guests" at bounding box center [524, 242] width 952 height 45
click at [288, 232] on input "text" at bounding box center [233, 242] width 187 height 21
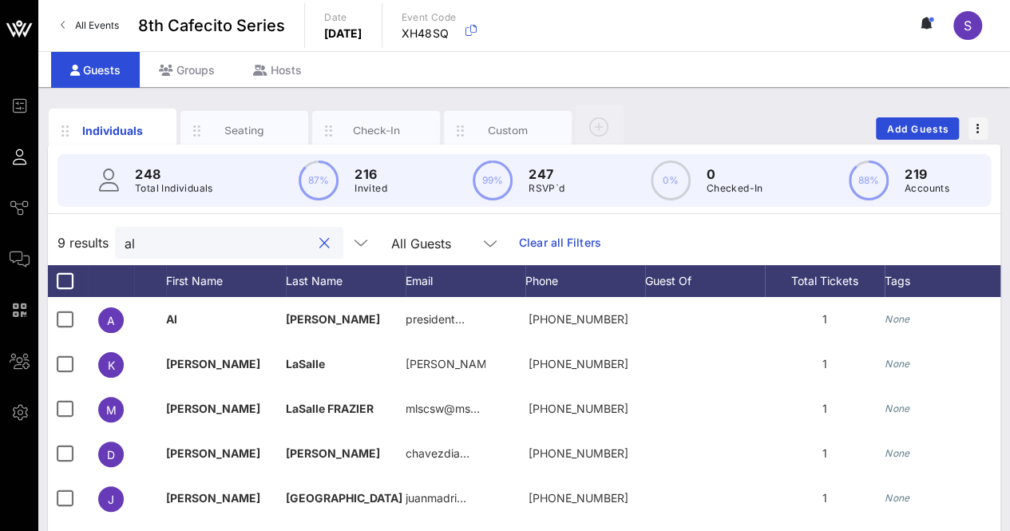
type input "a"
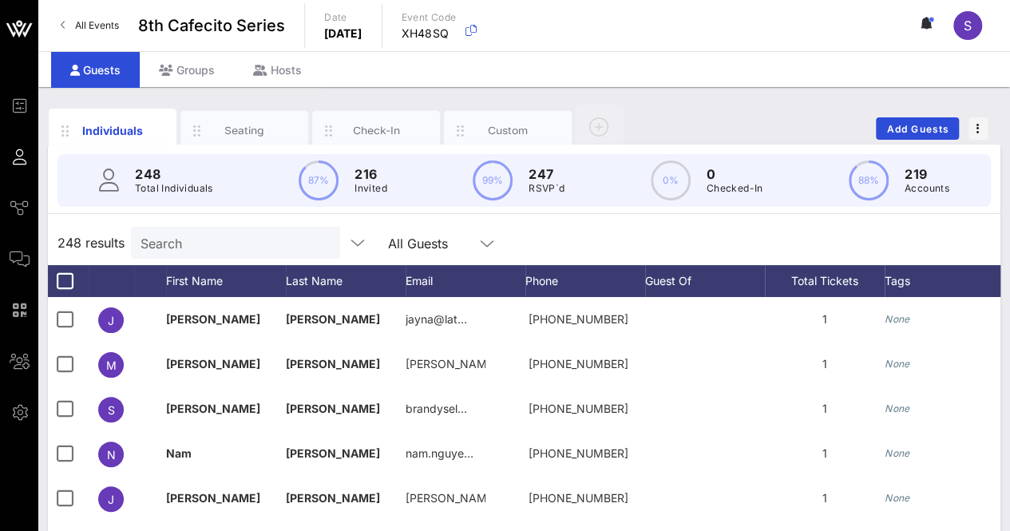
click at [612, 226] on div "248 results Search All Guests" at bounding box center [524, 242] width 952 height 45
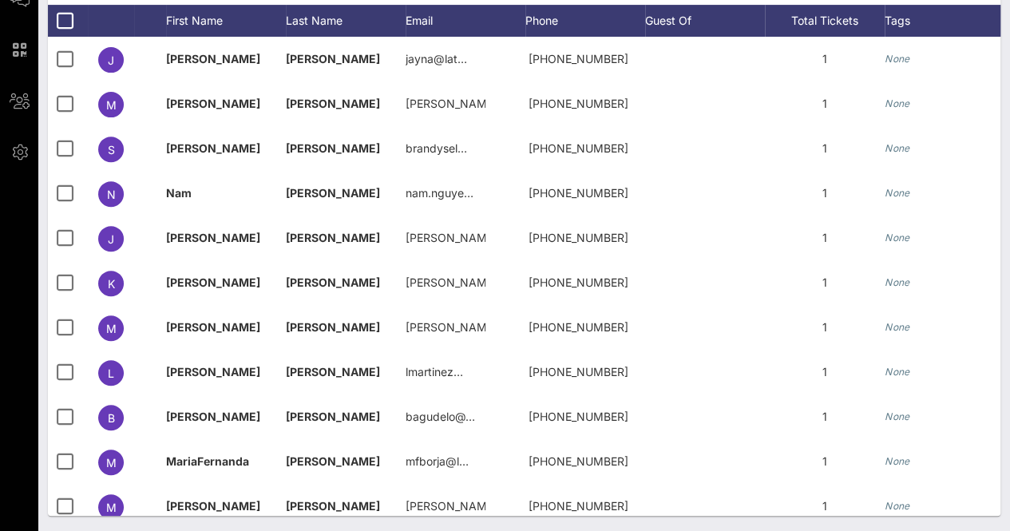
scroll to position [0, 0]
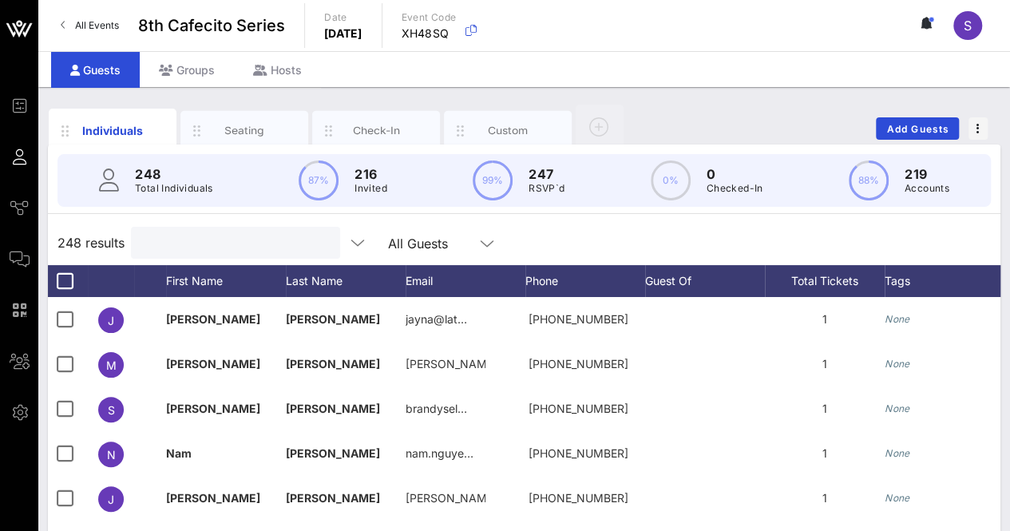
click at [279, 245] on input "text" at bounding box center [233, 242] width 187 height 21
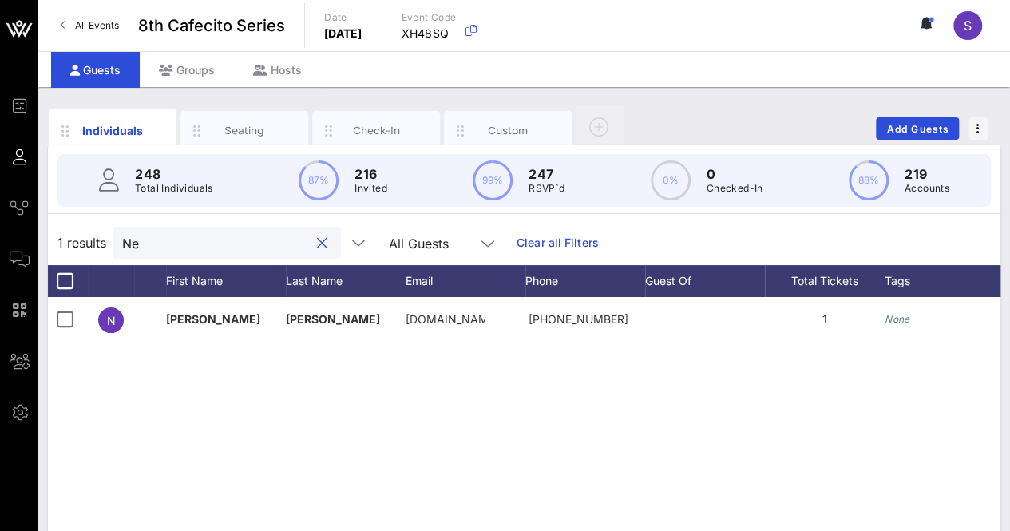
type input "N"
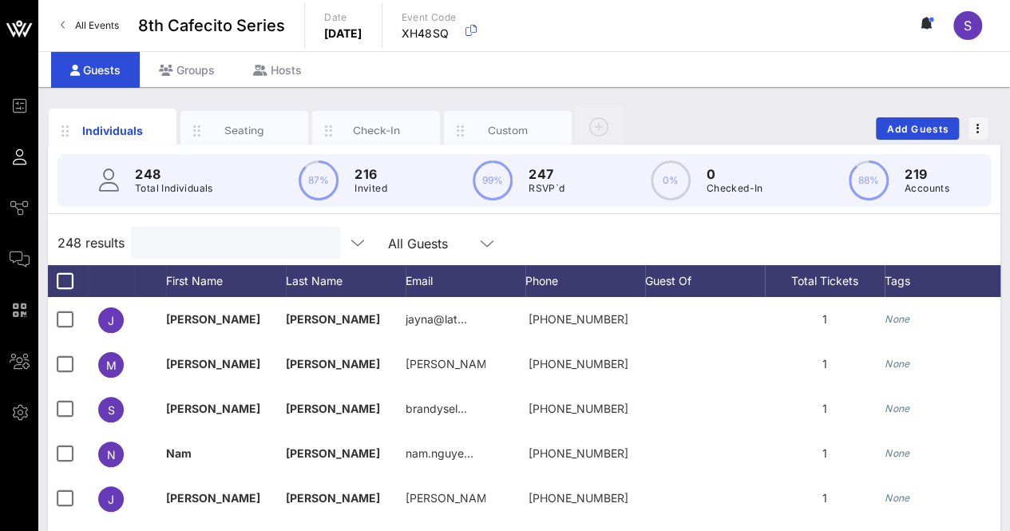
click at [580, 240] on div "248 results All Guests" at bounding box center [524, 242] width 952 height 45
click at [209, 250] on input "text" at bounding box center [233, 242] width 187 height 21
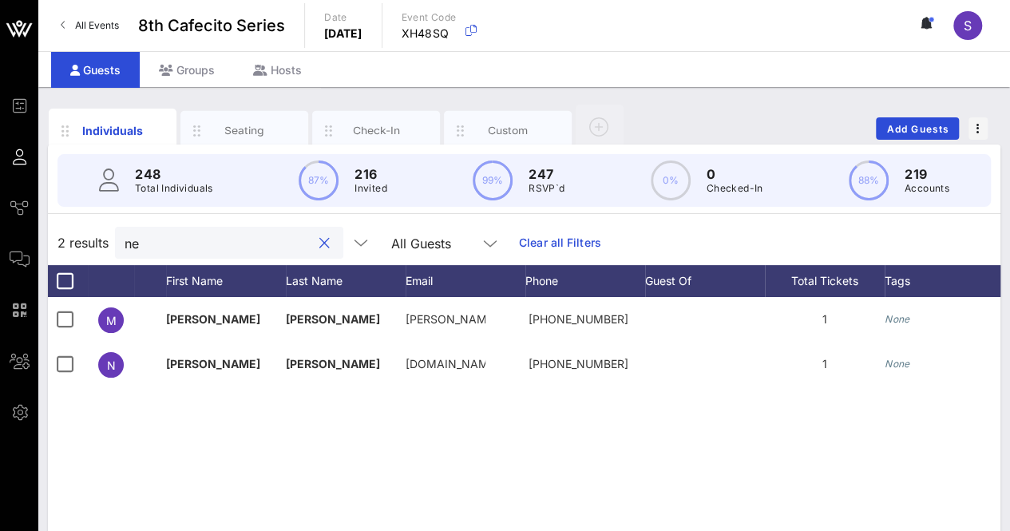
type input "n"
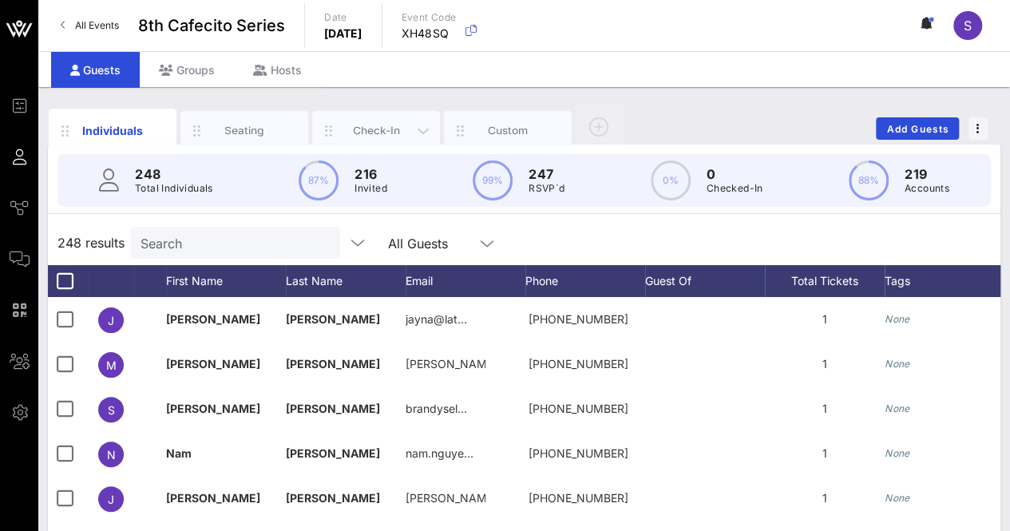
click at [387, 123] on div "Check-In" at bounding box center [376, 130] width 71 height 15
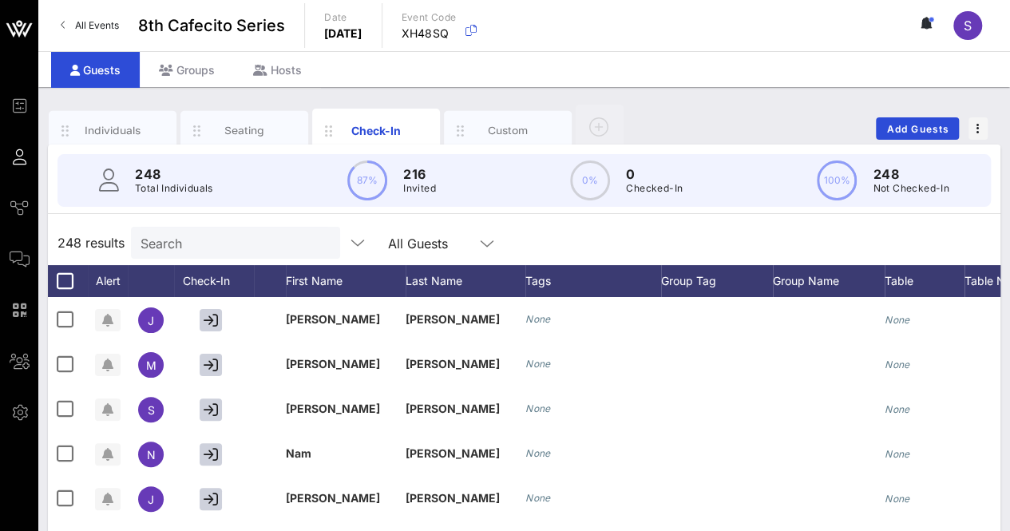
click at [176, 255] on div "Search" at bounding box center [233, 243] width 187 height 32
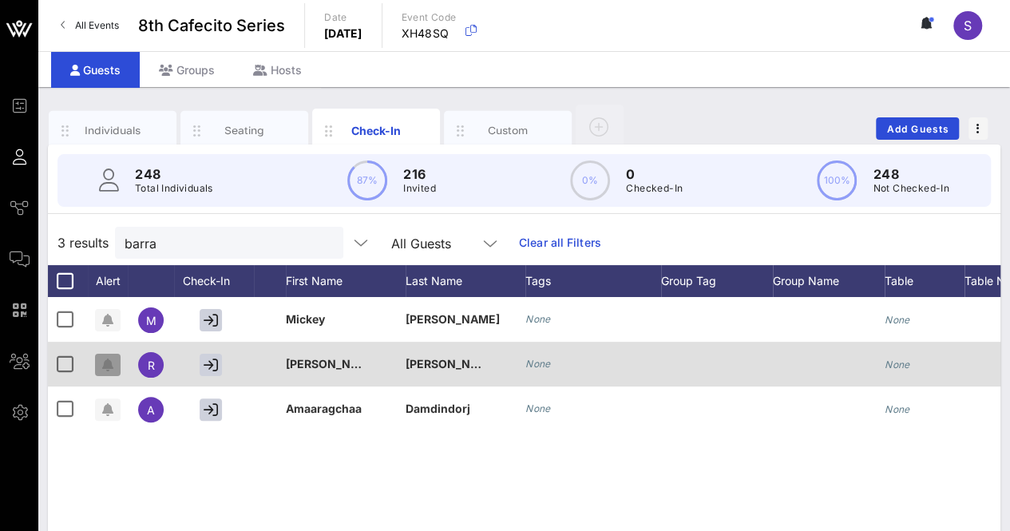
click at [109, 361] on icon "button" at bounding box center [107, 364] width 11 height 13
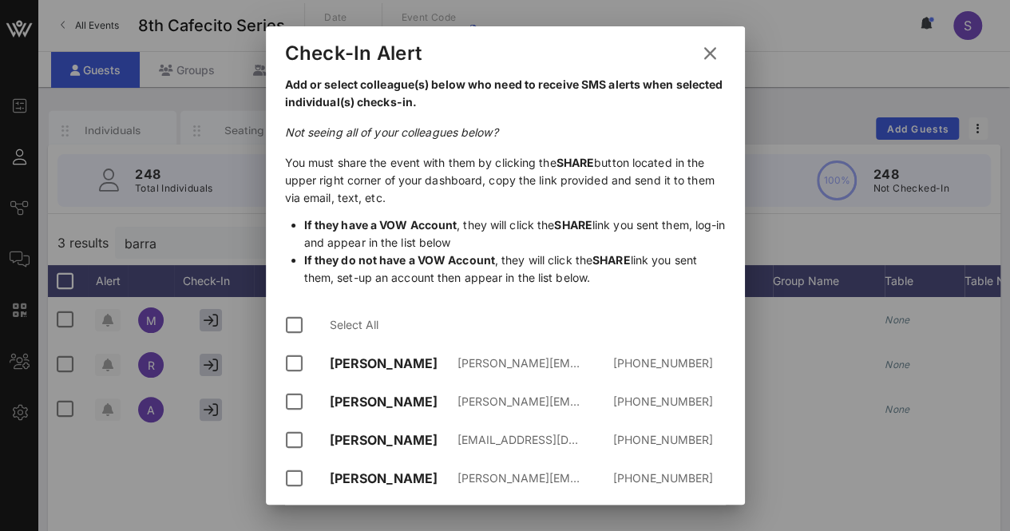
scroll to position [100, 0]
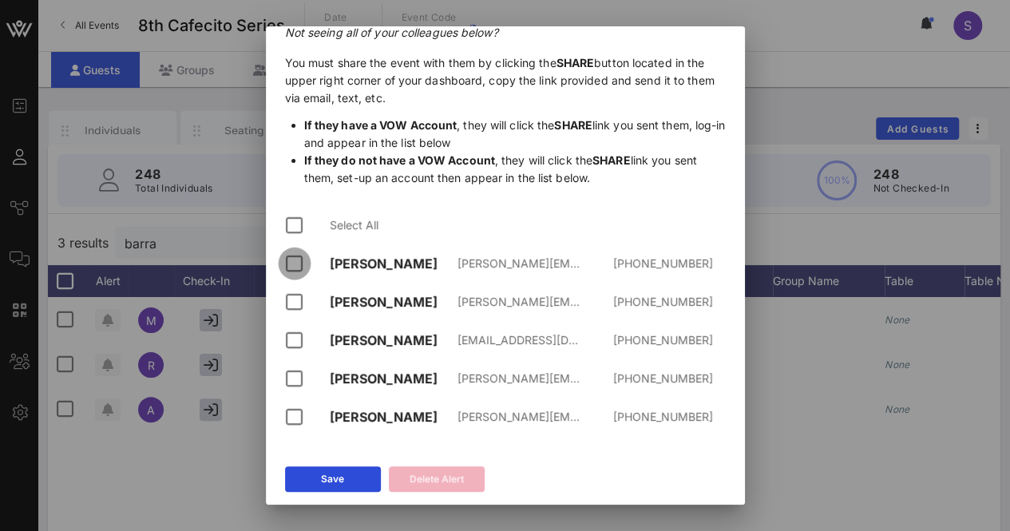
click at [297, 262] on div at bounding box center [294, 263] width 27 height 27
click at [297, 295] on div at bounding box center [294, 301] width 27 height 27
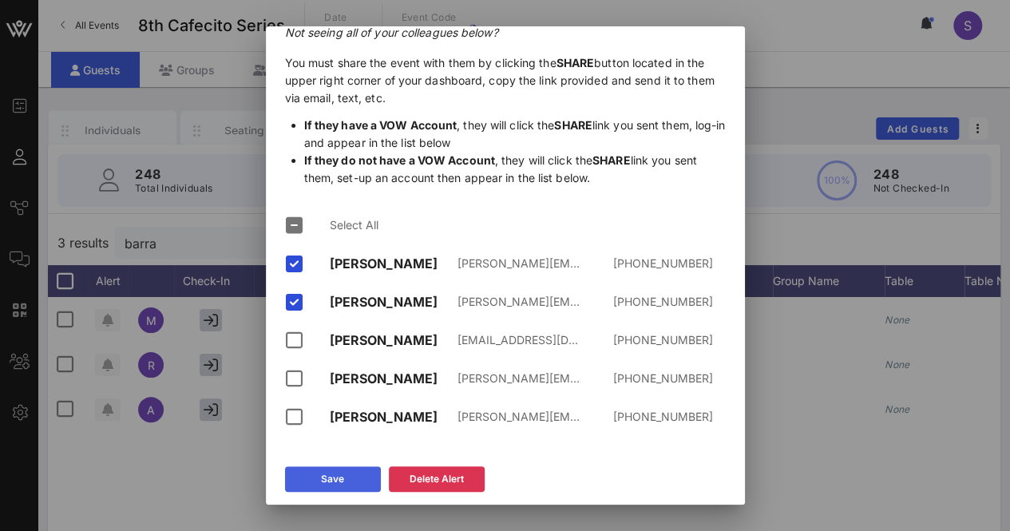
click at [350, 480] on button "Save" at bounding box center [333, 479] width 96 height 26
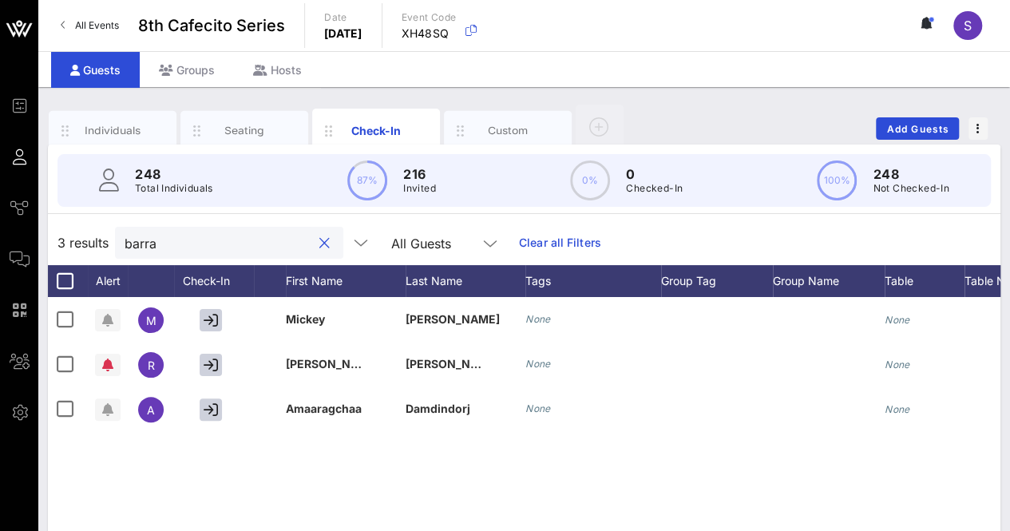
click at [168, 247] on input "barra" at bounding box center [218, 242] width 187 height 21
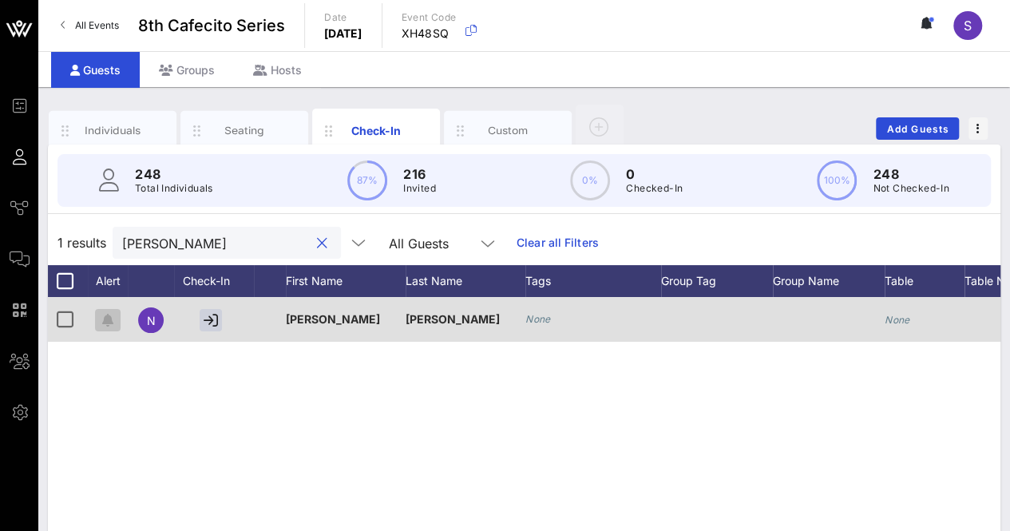
click at [108, 314] on icon "button" at bounding box center [107, 320] width 11 height 13
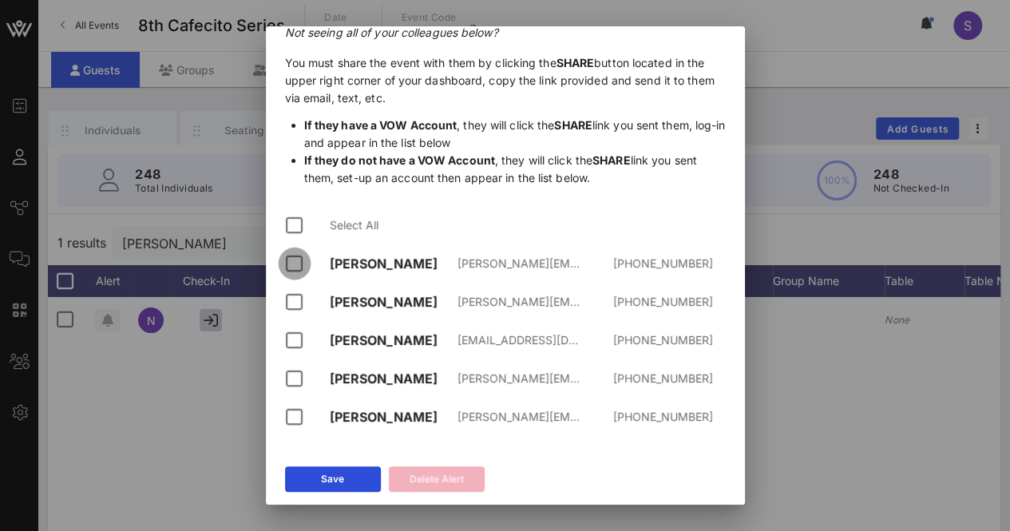
click at [291, 269] on div at bounding box center [294, 263] width 27 height 27
click at [301, 301] on div at bounding box center [294, 301] width 27 height 27
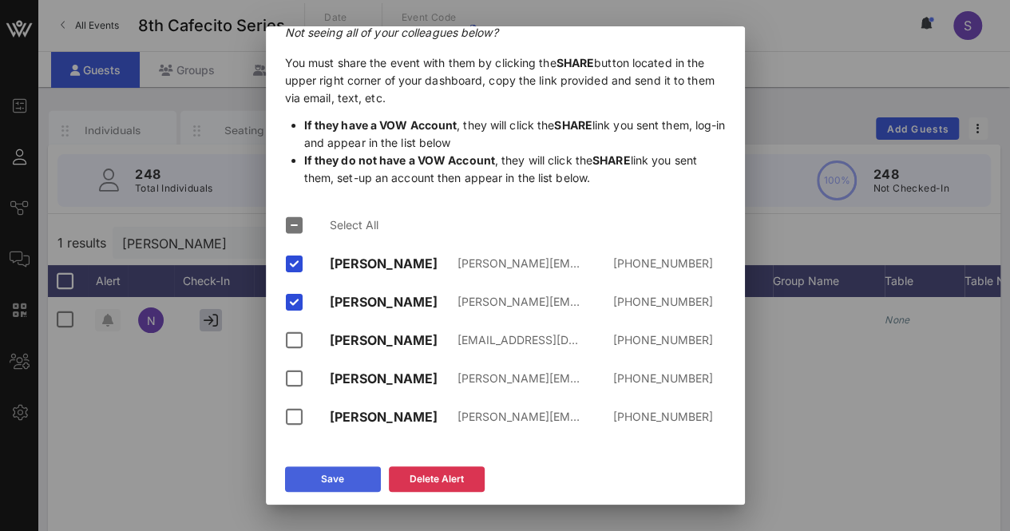
click at [361, 478] on button "Save" at bounding box center [333, 479] width 96 height 26
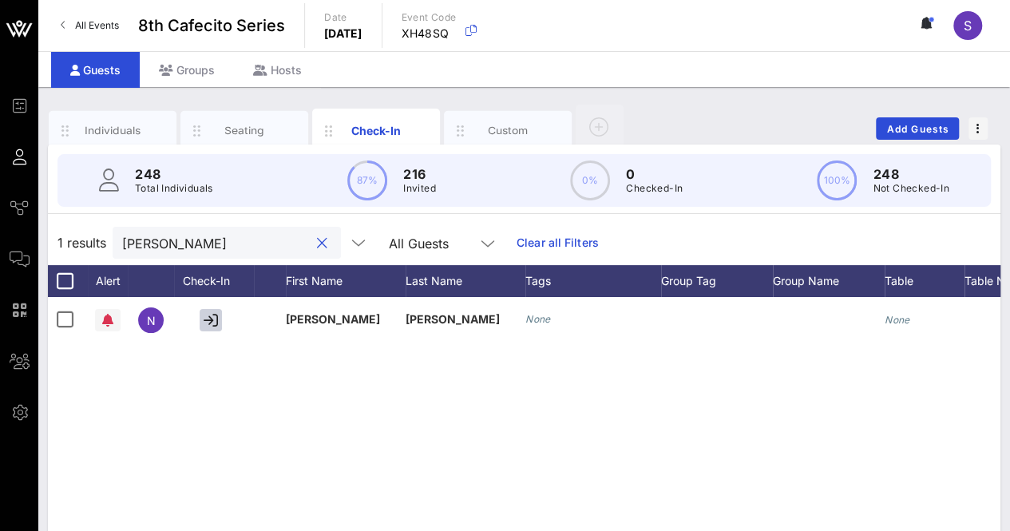
click at [237, 244] on input "noel" at bounding box center [215, 242] width 187 height 21
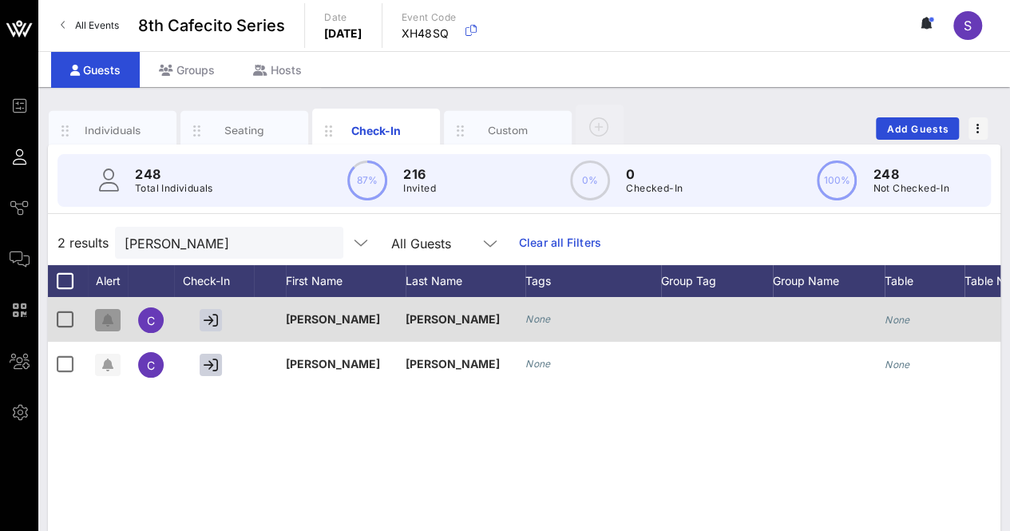
click at [112, 310] on button "button" at bounding box center [108, 320] width 26 height 22
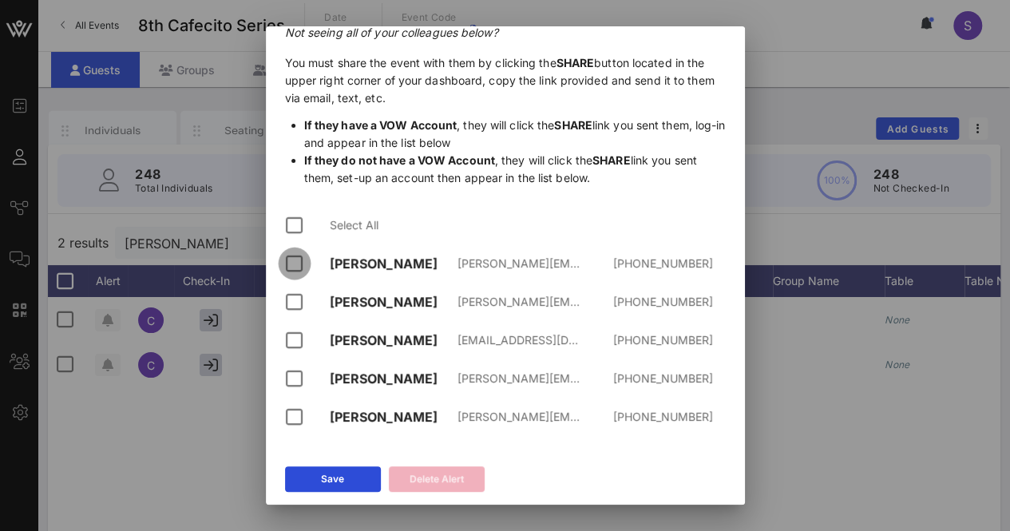
click at [294, 267] on div at bounding box center [294, 263] width 27 height 27
click at [291, 295] on div at bounding box center [294, 301] width 27 height 27
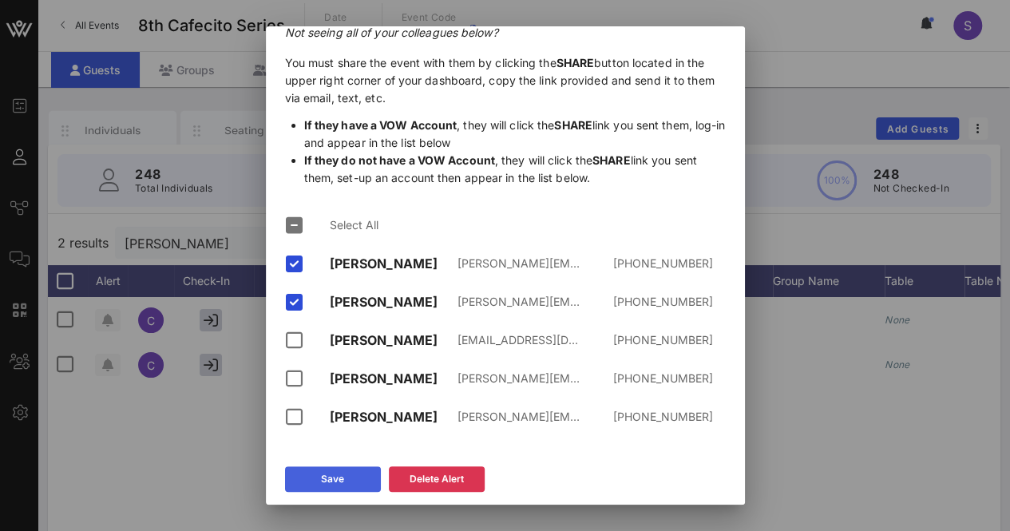
click at [333, 469] on button "Save" at bounding box center [333, 479] width 96 height 26
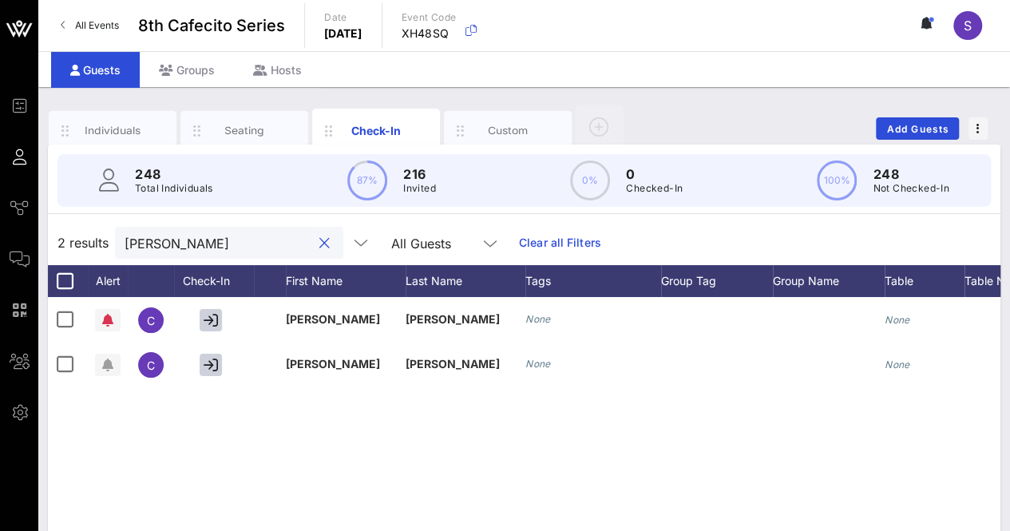
click at [190, 232] on input "cris" at bounding box center [218, 242] width 187 height 21
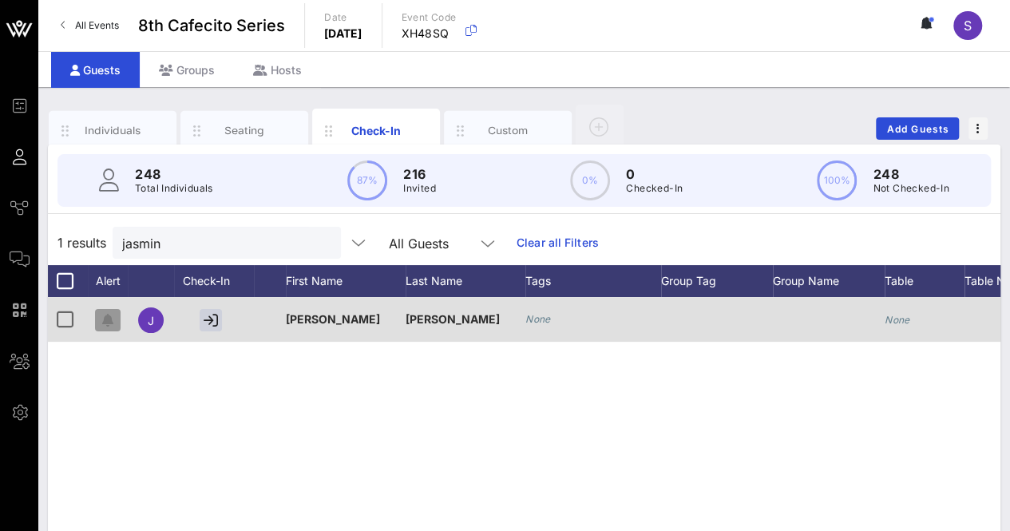
click at [103, 310] on button "button" at bounding box center [108, 320] width 26 height 22
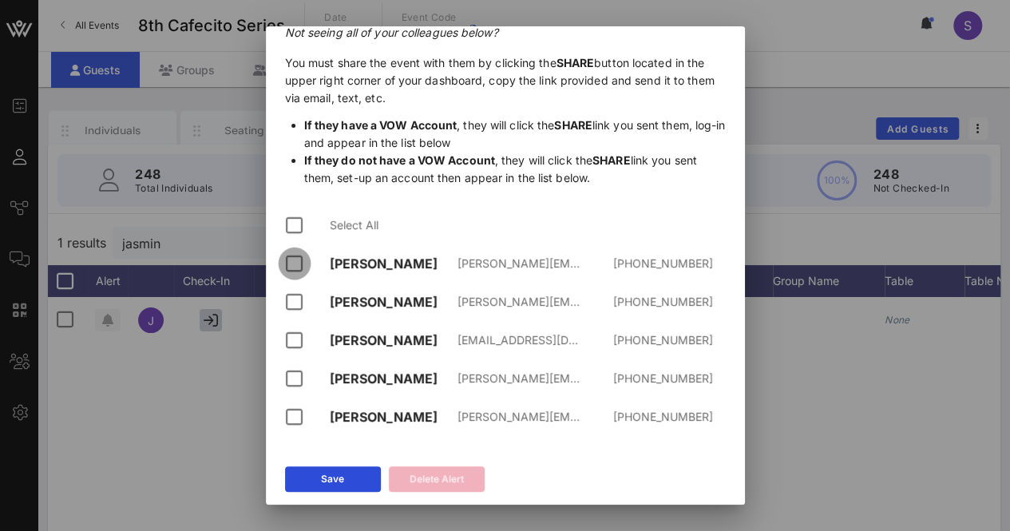
click at [295, 262] on div at bounding box center [294, 263] width 27 height 27
click at [291, 295] on div at bounding box center [294, 301] width 27 height 27
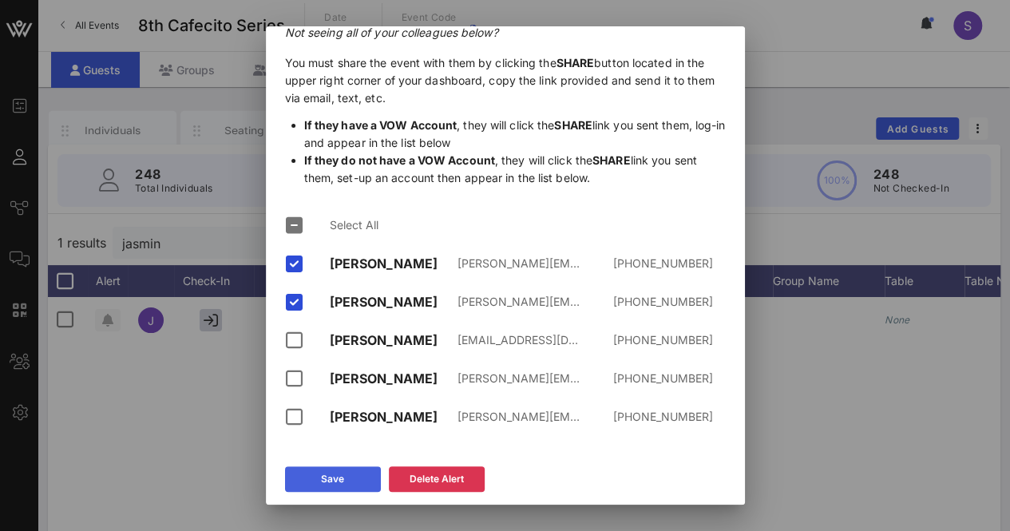
click at [334, 482] on icon at bounding box center [332, 479] width 12 height 10
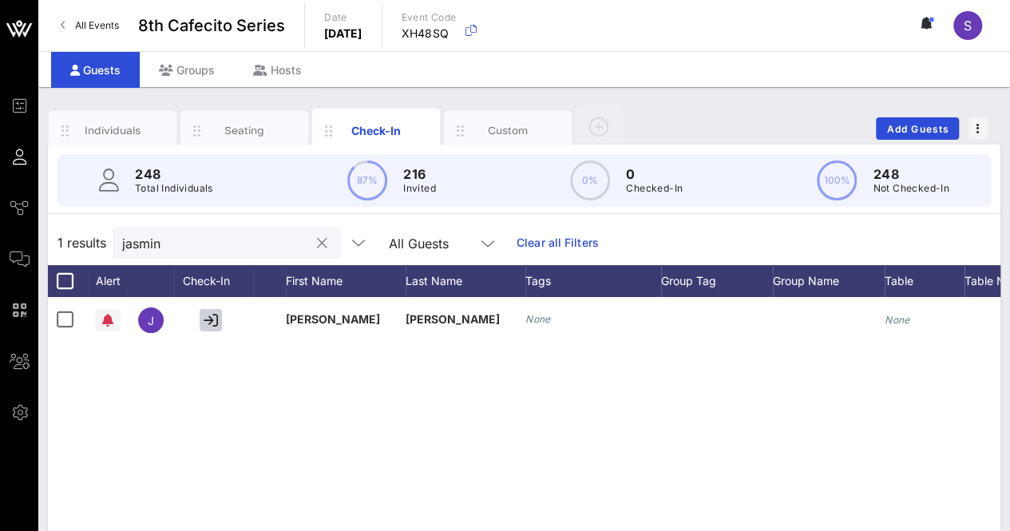
click at [186, 252] on div "jasmin" at bounding box center [215, 243] width 187 height 32
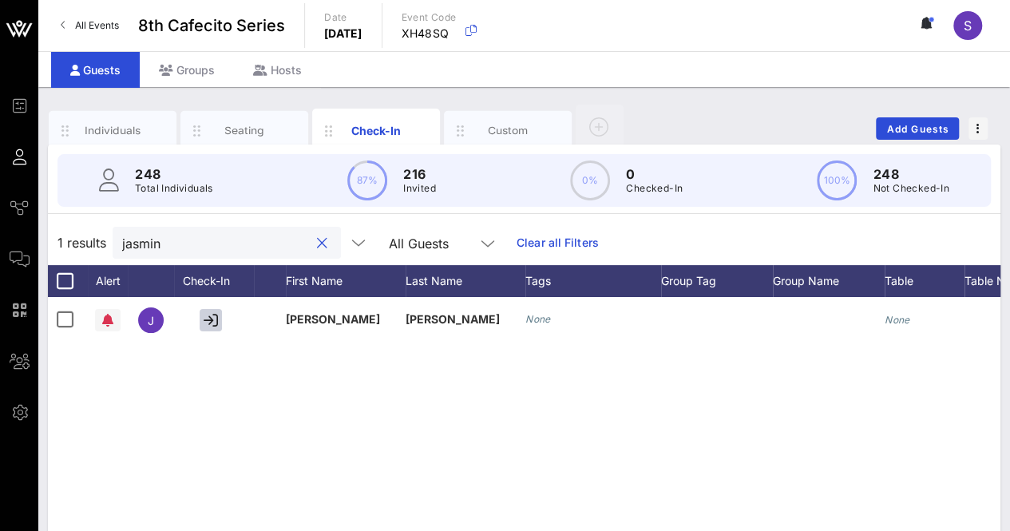
click at [186, 252] on div "jasmin" at bounding box center [215, 243] width 187 height 32
click at [140, 237] on input "jasmin" at bounding box center [215, 242] width 187 height 21
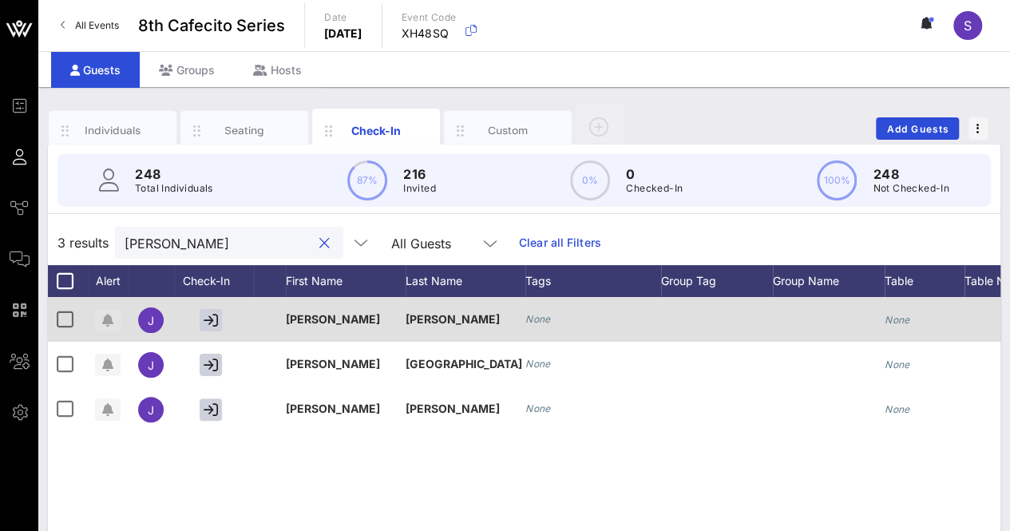
type input "juan"
click at [101, 314] on span "button" at bounding box center [108, 320] width 26 height 13
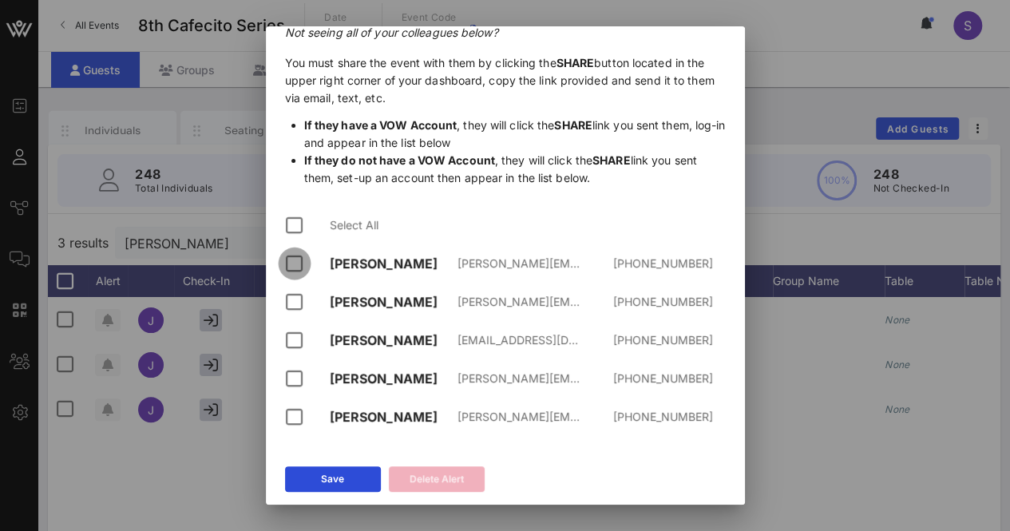
click at [297, 264] on div at bounding box center [294, 263] width 27 height 27
click at [293, 295] on div at bounding box center [294, 301] width 27 height 27
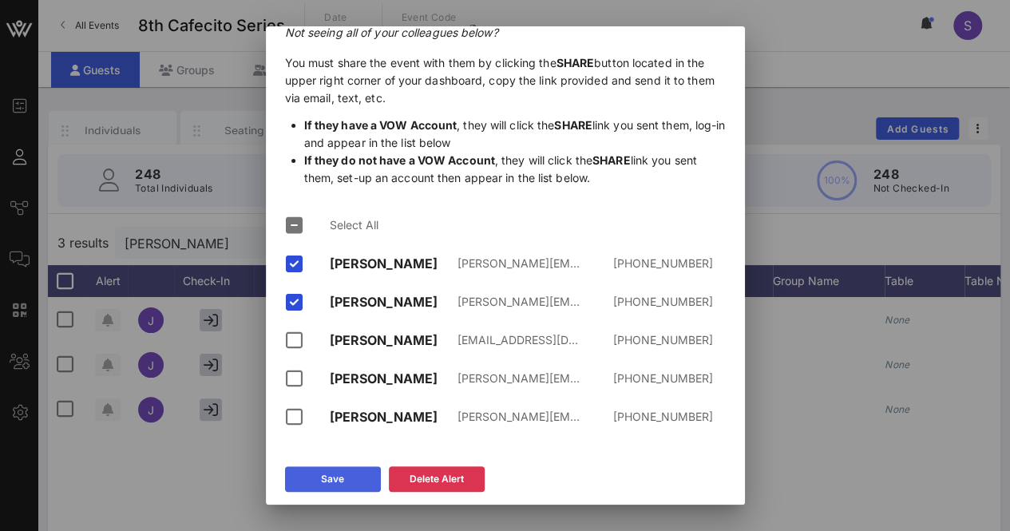
click at [333, 468] on button "Save" at bounding box center [333, 479] width 96 height 26
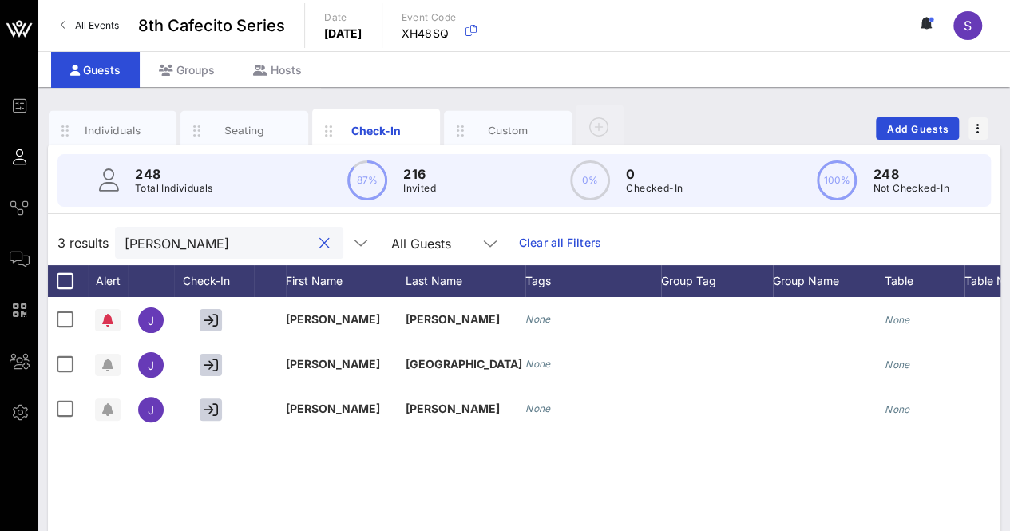
click at [190, 242] on input "juan" at bounding box center [218, 242] width 187 height 21
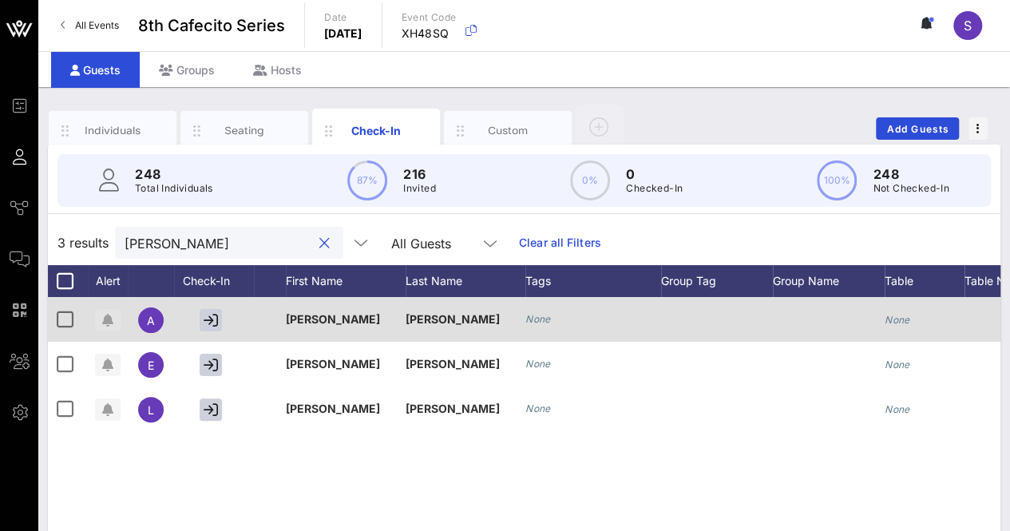
type input "antoni"
click at [104, 325] on icon "button" at bounding box center [107, 320] width 11 height 13
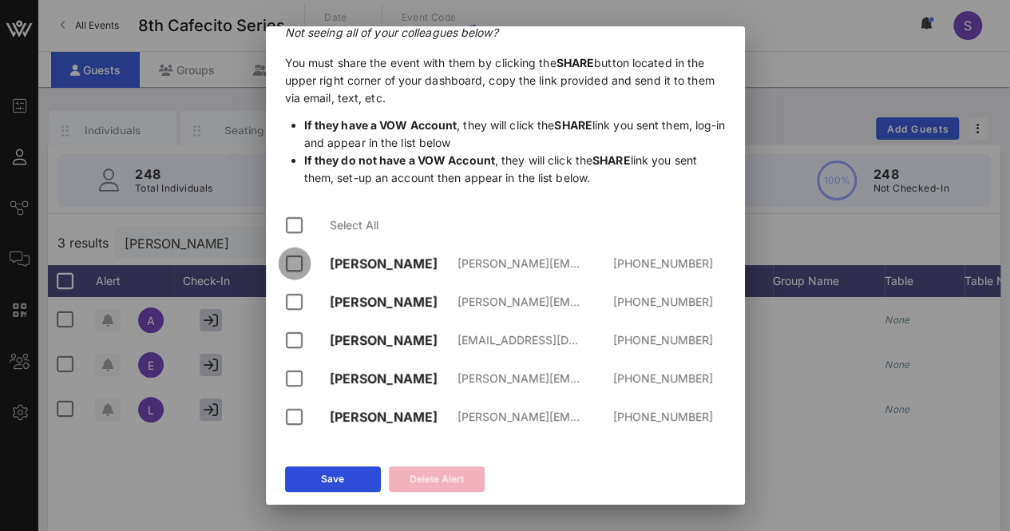
click at [284, 267] on div at bounding box center [294, 263] width 27 height 27
click at [291, 290] on div at bounding box center [294, 301] width 27 height 27
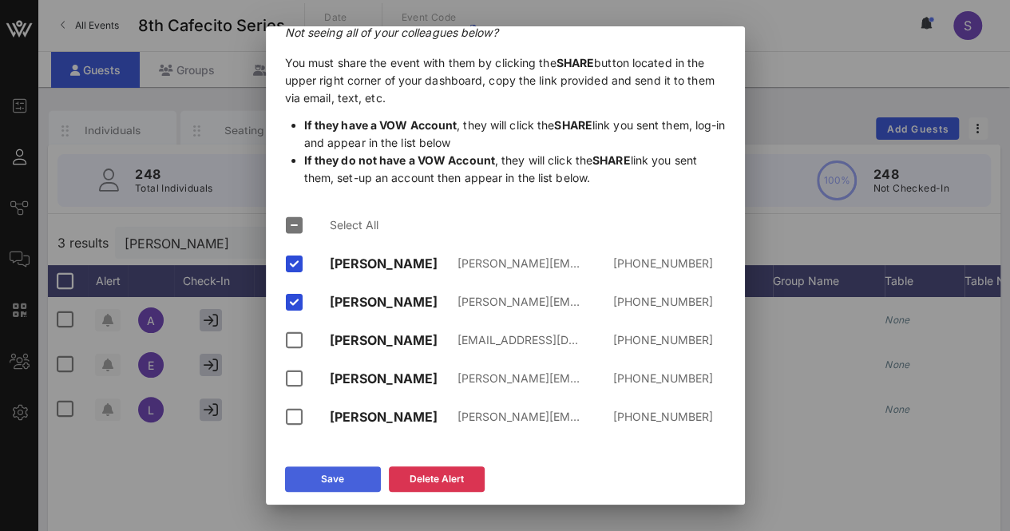
click at [329, 480] on icon at bounding box center [333, 479] width 14 height 12
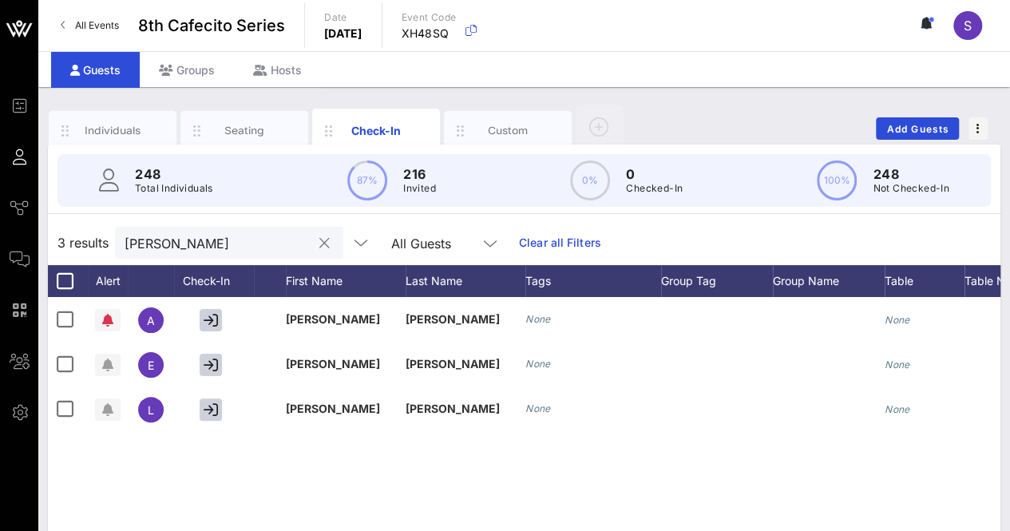
click at [319, 242] on button "clear icon" at bounding box center [324, 243] width 10 height 16
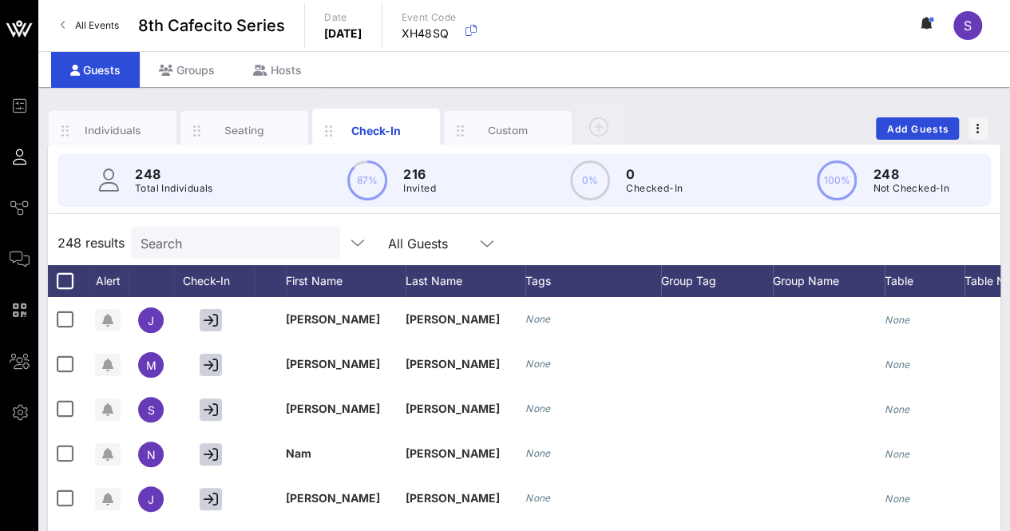
click at [667, 232] on div "248 results Search All Guests" at bounding box center [524, 242] width 952 height 45
click at [172, 244] on input "text" at bounding box center [233, 242] width 187 height 21
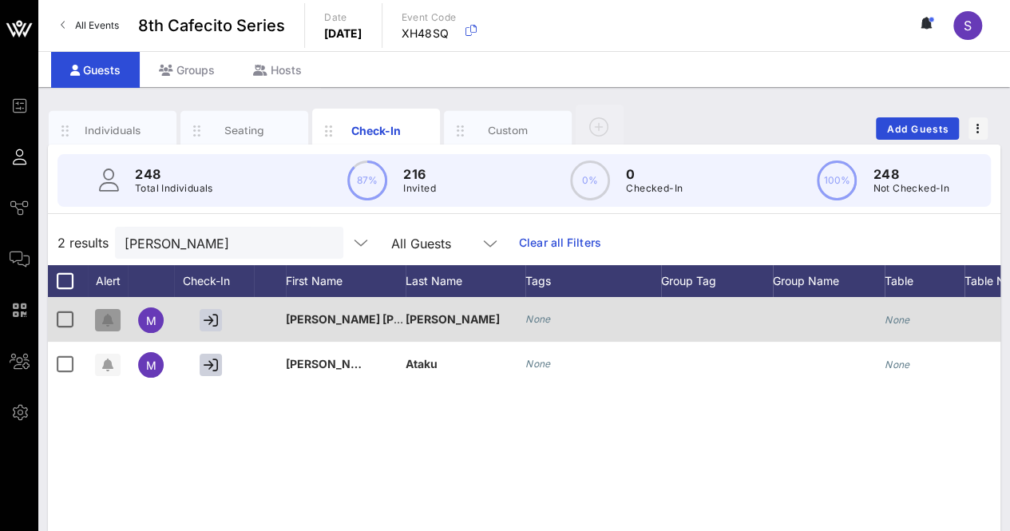
click at [98, 318] on span "button" at bounding box center [108, 320] width 26 height 13
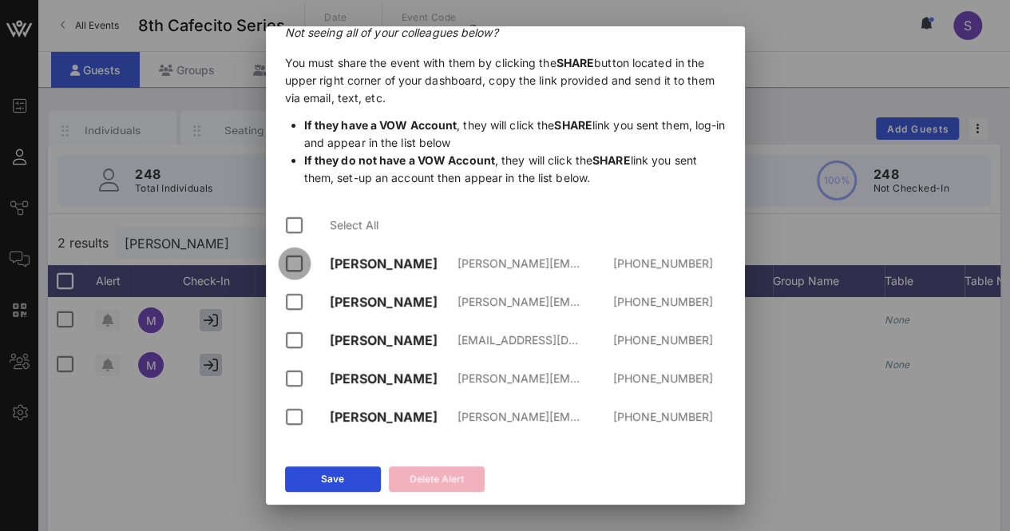
click at [294, 267] on div at bounding box center [294, 263] width 27 height 27
click at [297, 299] on div at bounding box center [294, 301] width 27 height 27
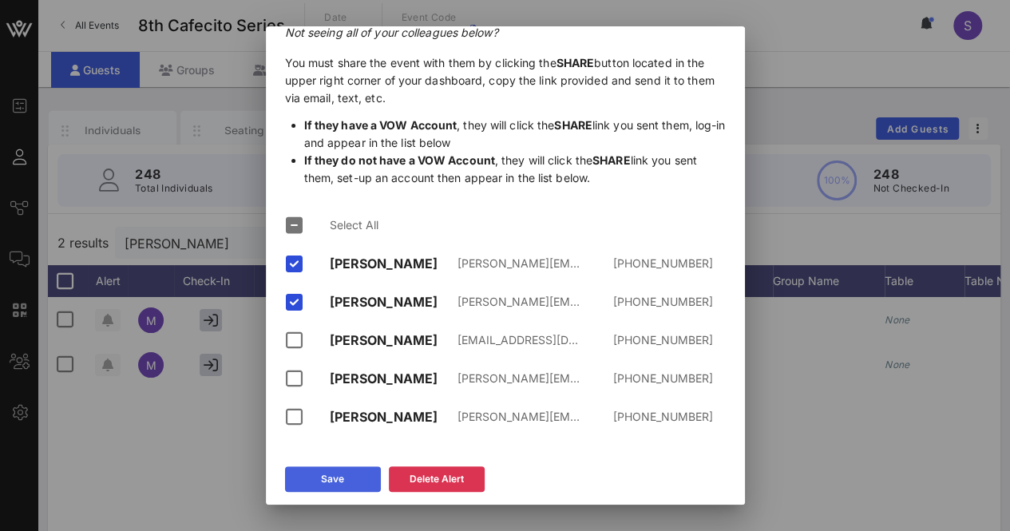
click at [364, 478] on button "Save" at bounding box center [333, 479] width 96 height 26
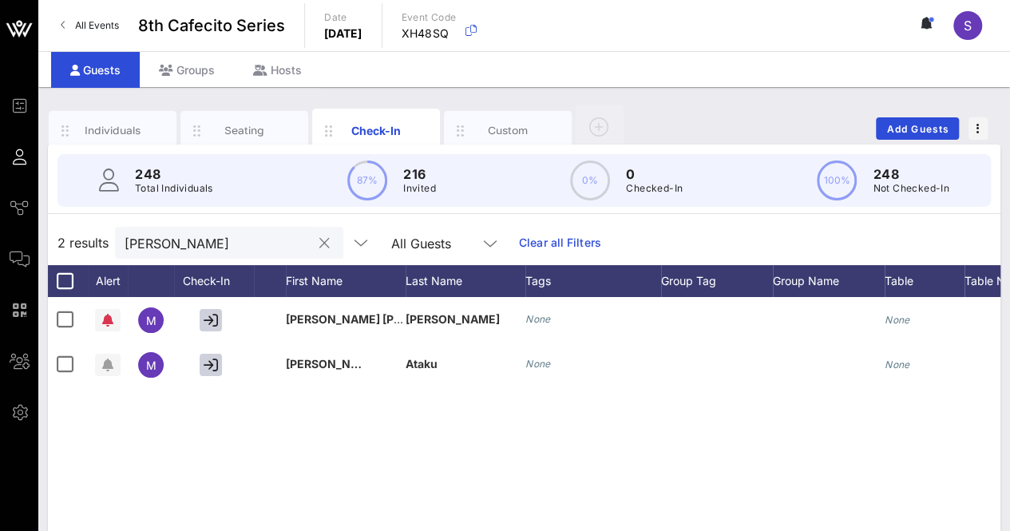
click at [161, 250] on input "mary a" at bounding box center [218, 242] width 187 height 21
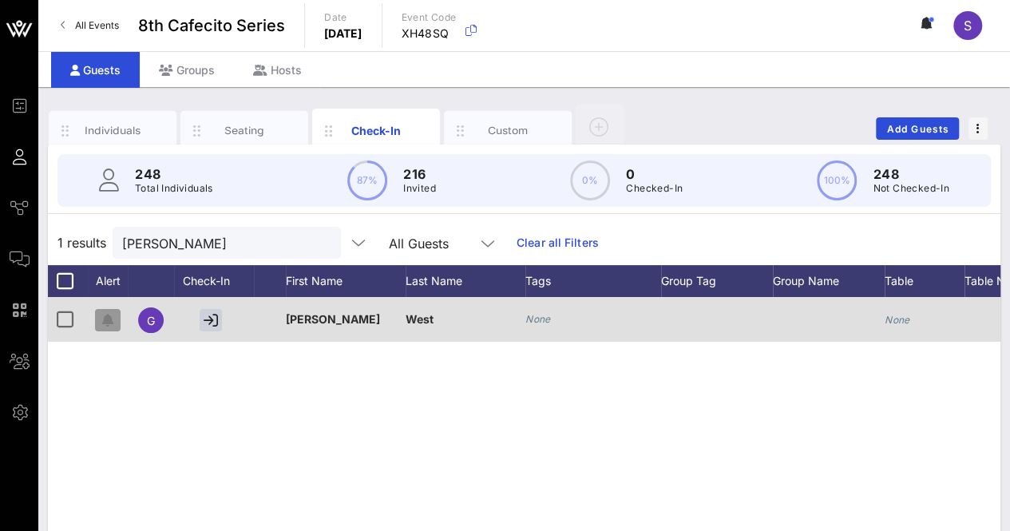
click at [113, 316] on span "button" at bounding box center [108, 320] width 26 height 13
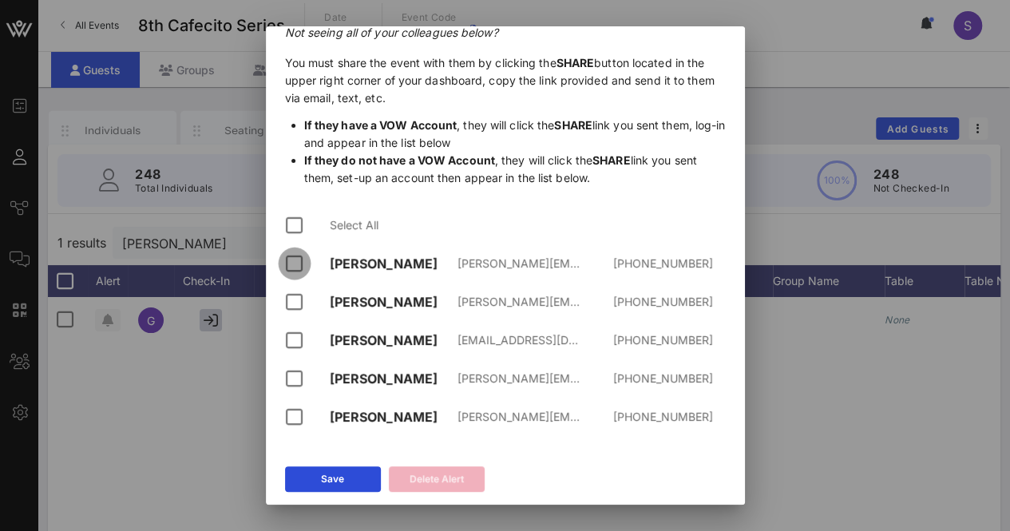
click at [284, 264] on div at bounding box center [294, 263] width 27 height 27
click at [295, 291] on div at bounding box center [294, 301] width 27 height 27
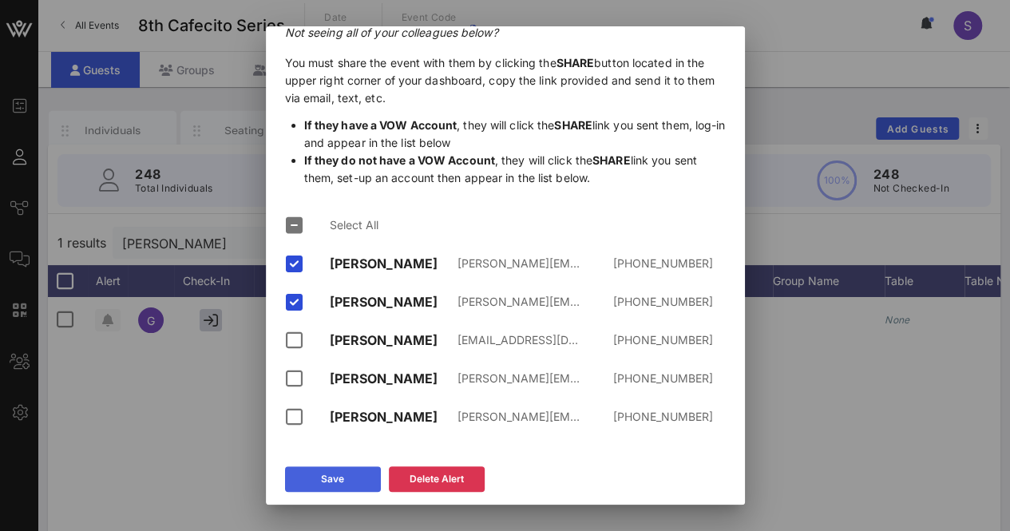
click at [350, 490] on button "Save" at bounding box center [333, 479] width 96 height 26
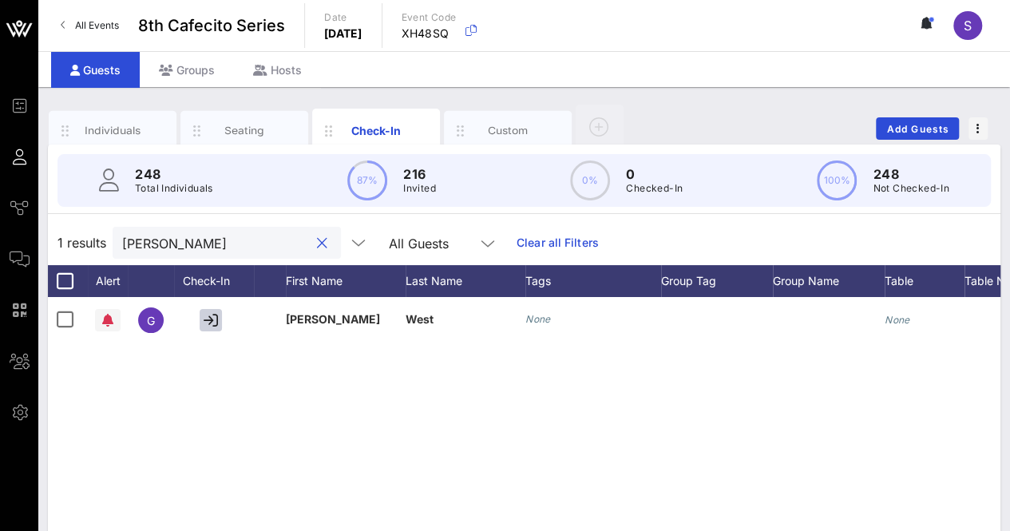
click at [148, 243] on input "gus w" at bounding box center [215, 242] width 187 height 21
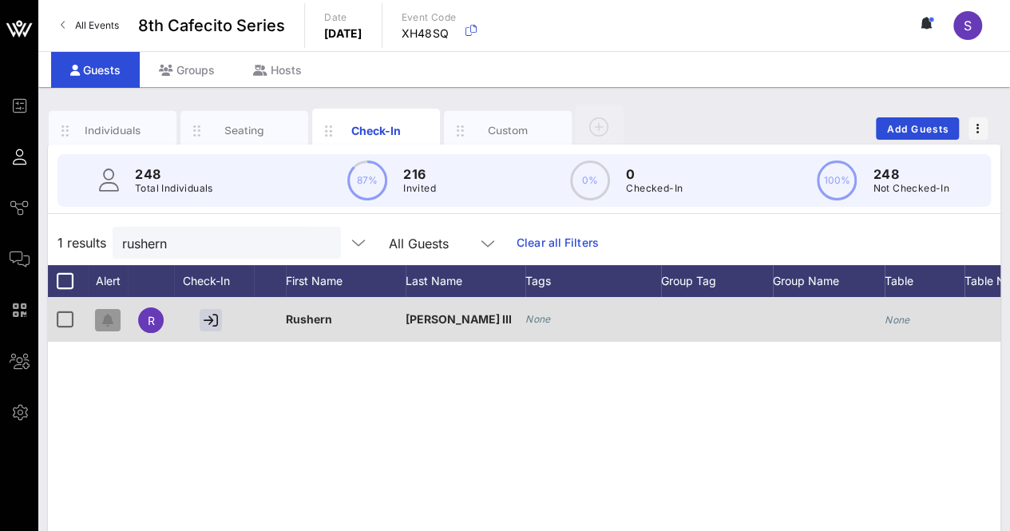
click at [105, 318] on icon "button" at bounding box center [107, 320] width 11 height 13
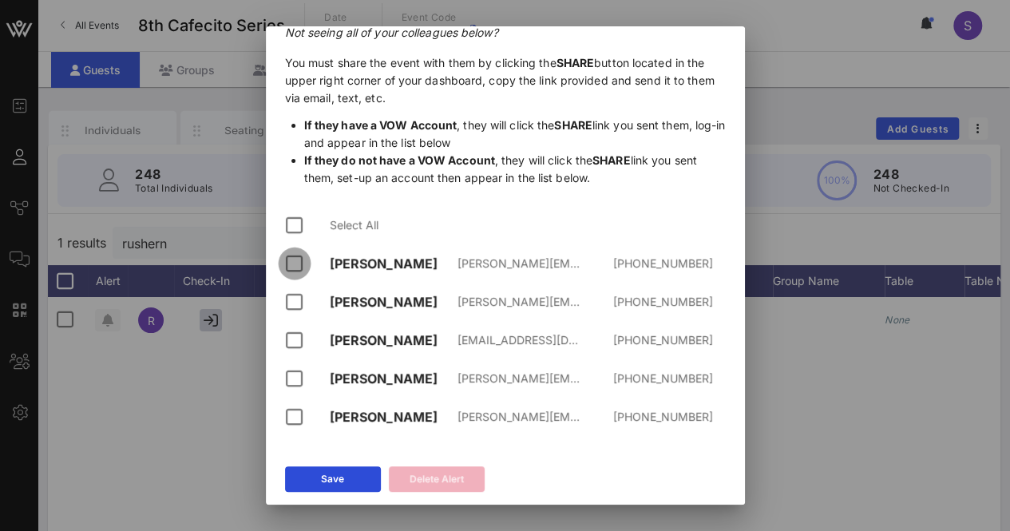
click at [289, 267] on div at bounding box center [294, 263] width 27 height 27
click at [295, 303] on div at bounding box center [294, 301] width 27 height 27
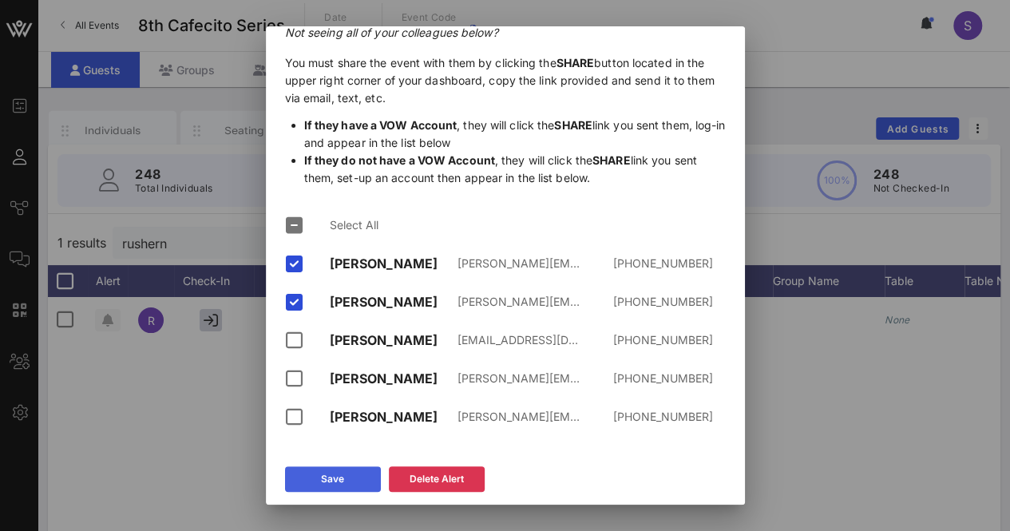
click at [338, 480] on div "Save" at bounding box center [332, 479] width 23 height 16
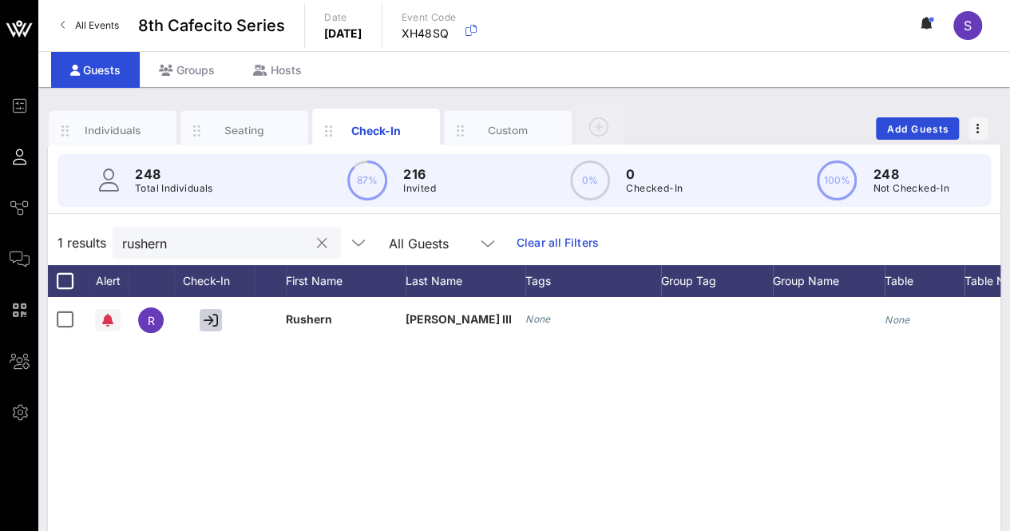
click at [156, 240] on input "rushern" at bounding box center [215, 242] width 187 height 21
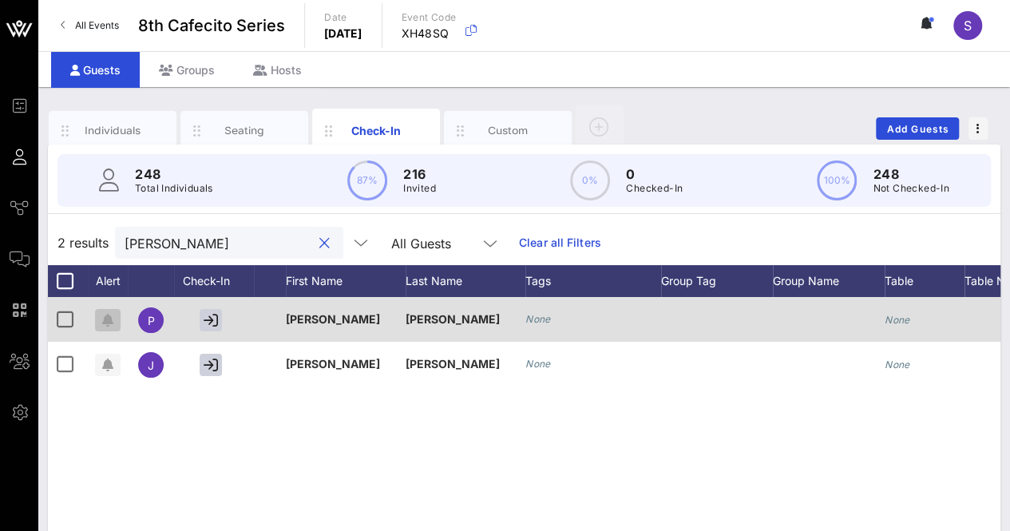
click at [101, 322] on span "button" at bounding box center [108, 320] width 26 height 13
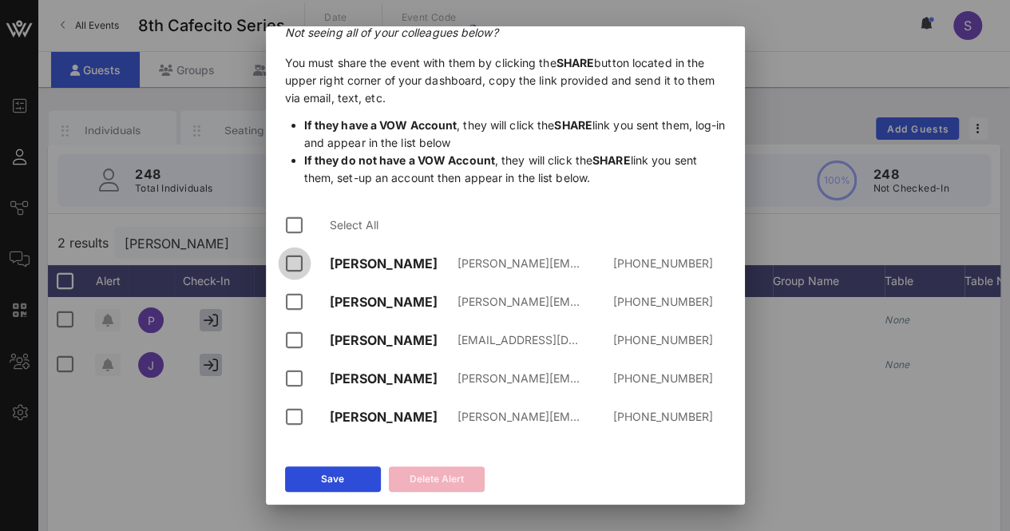
click at [292, 273] on div at bounding box center [294, 263] width 27 height 27
click at [294, 299] on div at bounding box center [294, 301] width 27 height 27
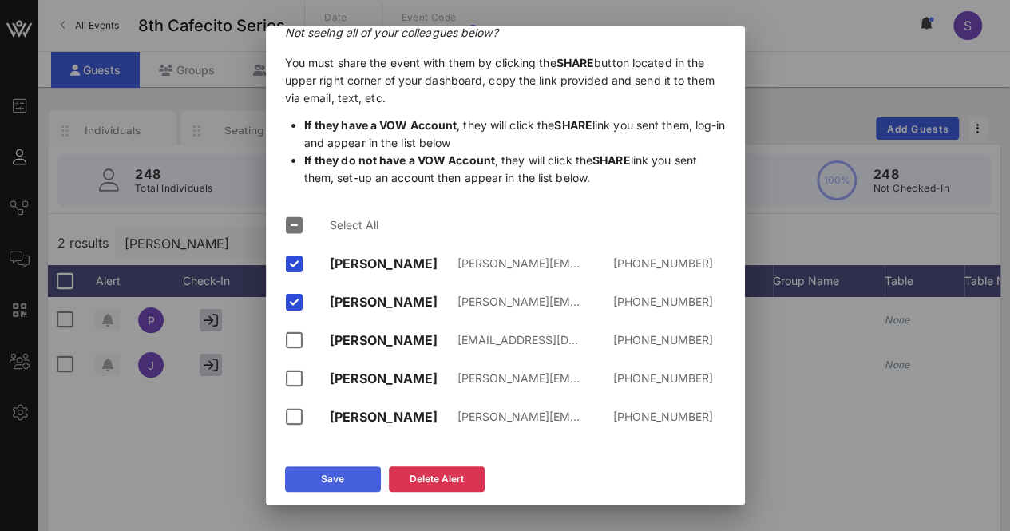
click at [321, 469] on button "Save" at bounding box center [333, 479] width 96 height 26
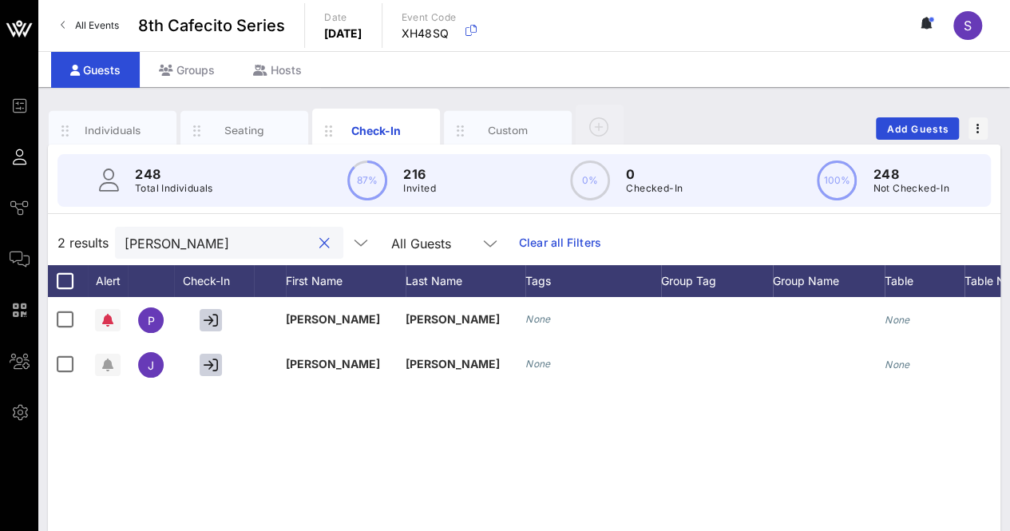
click at [198, 239] on input "pilar" at bounding box center [218, 242] width 187 height 21
click at [179, 242] on input "pilar" at bounding box center [218, 242] width 187 height 21
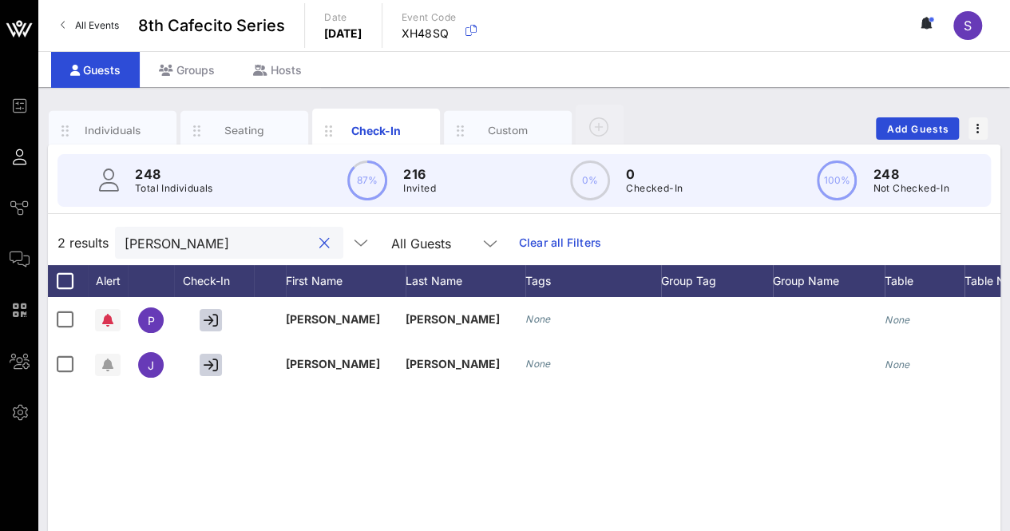
click at [179, 242] on input "pilar" at bounding box center [218, 242] width 187 height 21
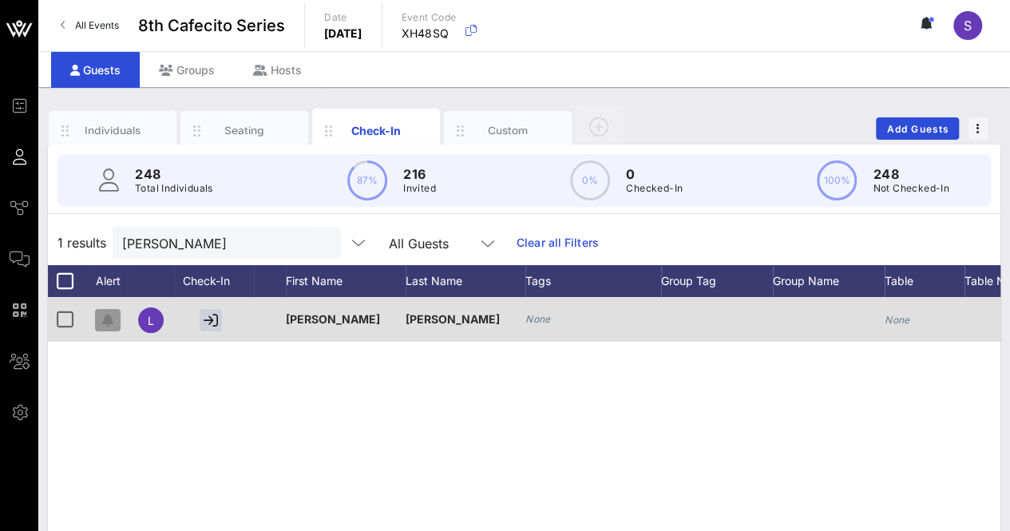
click at [101, 318] on span "button" at bounding box center [108, 320] width 26 height 13
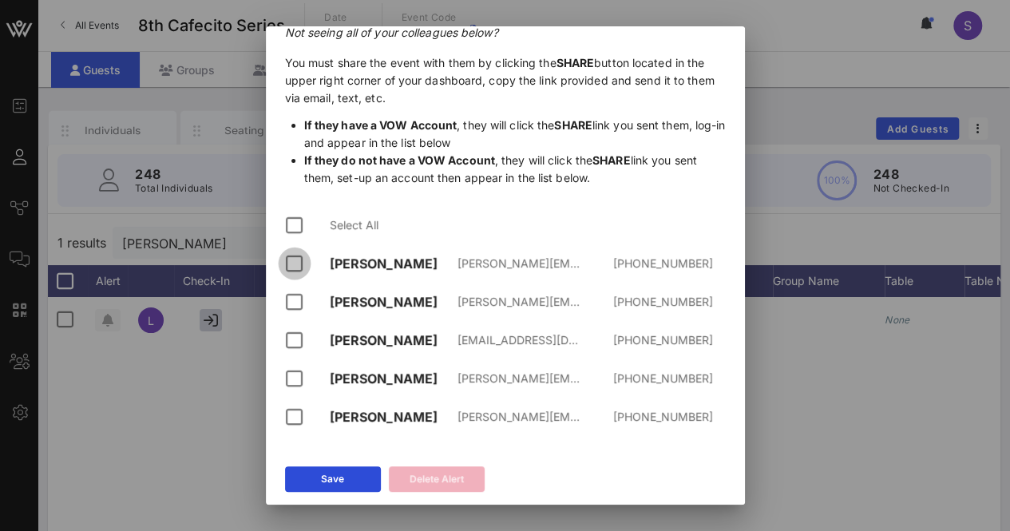
drag, startPoint x: 303, startPoint y: 267, endPoint x: 289, endPoint y: 317, distance: 52.3
click at [289, 317] on div "Select All Jayna Donayre jayna@latinoleadersnetwork.org +13104367738 Maritza Hu…" at bounding box center [505, 321] width 441 height 243
click at [289, 317] on div "Maritza Huerta maritza@thetwinspr.com +17148898060" at bounding box center [505, 302] width 441 height 38
click at [293, 303] on div at bounding box center [294, 301] width 27 height 27
drag, startPoint x: 288, startPoint y: 276, endPoint x: 296, endPoint y: 258, distance: 20.0
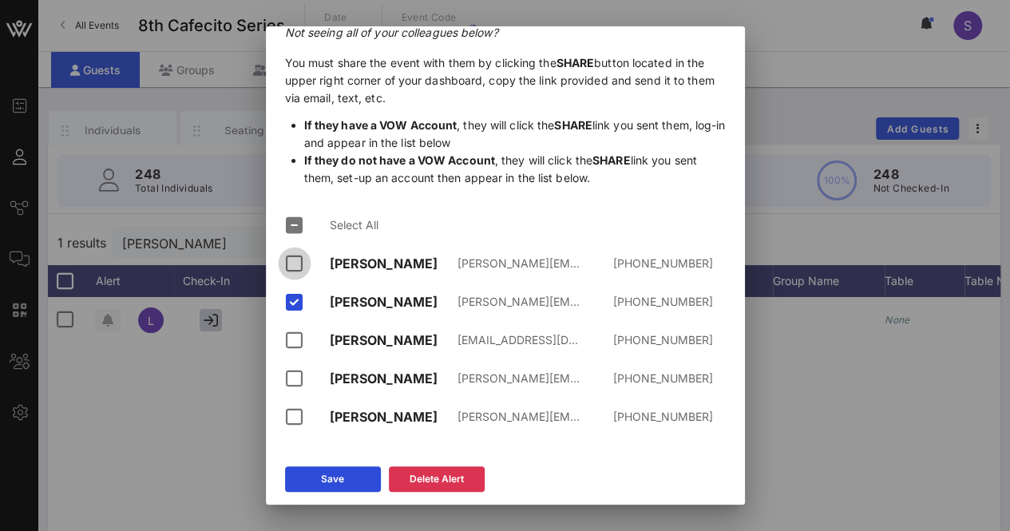
click at [296, 258] on div "Jayna Donayre jayna@latinoleadersnetwork.org +13104367738" at bounding box center [505, 263] width 441 height 38
click at [296, 258] on div at bounding box center [294, 263] width 27 height 27
click at [342, 475] on div "Save" at bounding box center [332, 479] width 23 height 16
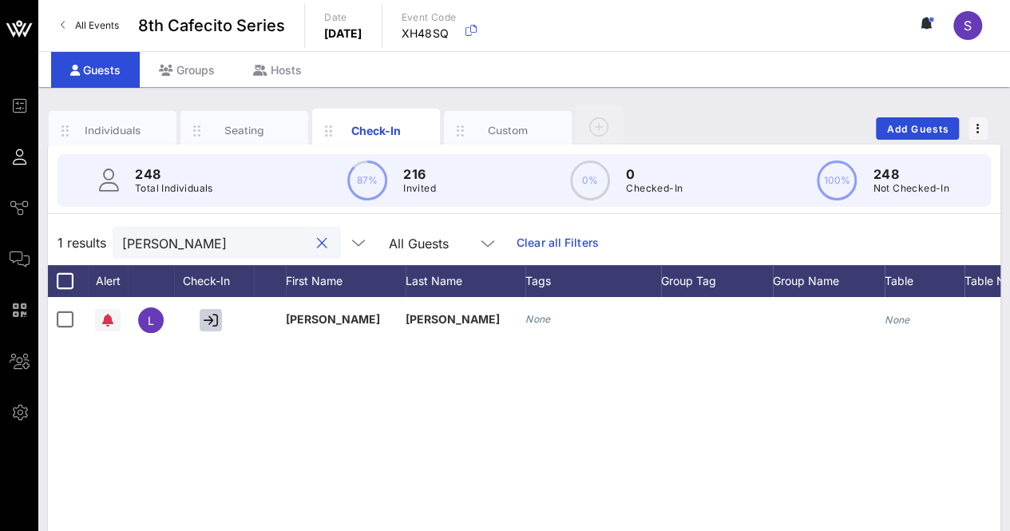
click at [180, 235] on input "lucia" at bounding box center [215, 242] width 187 height 21
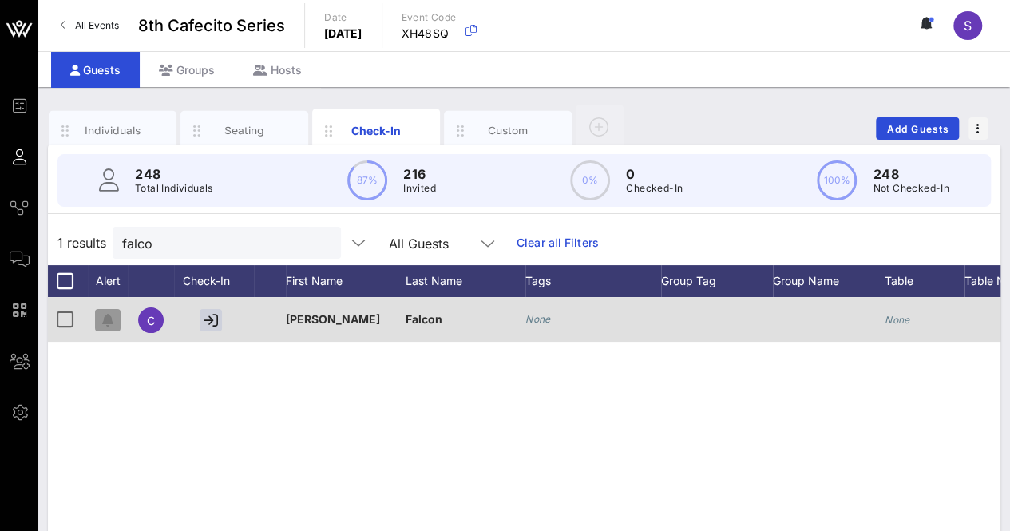
click at [108, 311] on button "button" at bounding box center [108, 320] width 26 height 22
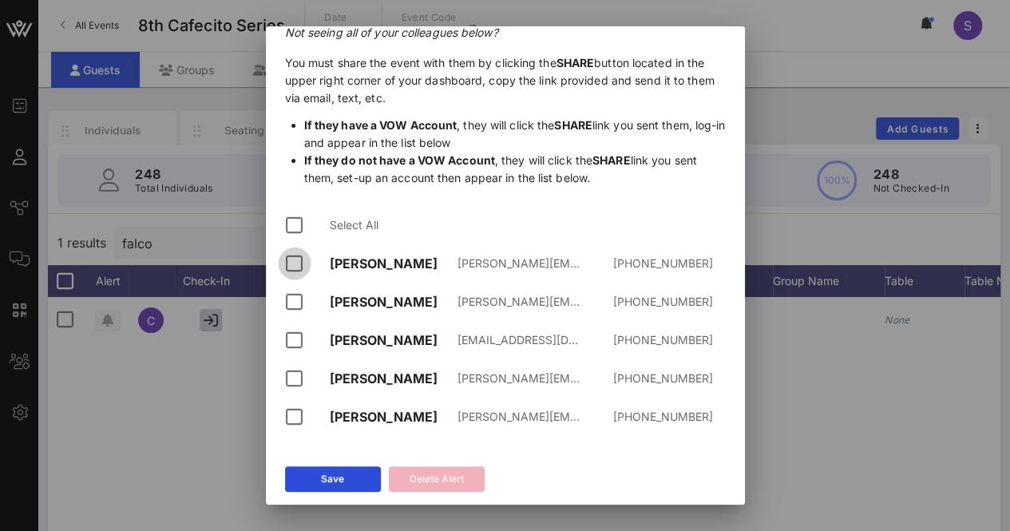
click at [285, 267] on div at bounding box center [294, 263] width 27 height 27
click at [292, 312] on div at bounding box center [294, 301] width 27 height 27
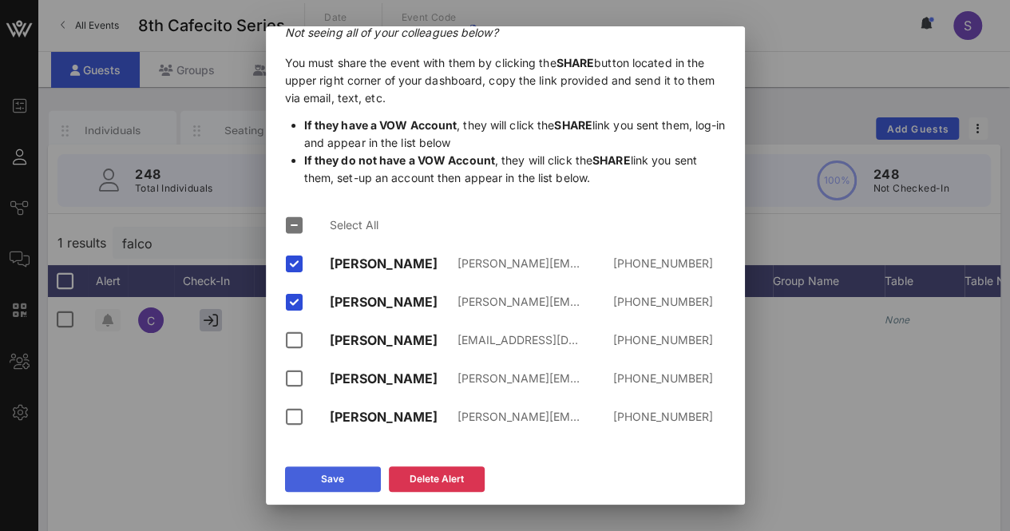
click at [343, 483] on div "Save" at bounding box center [332, 479] width 23 height 16
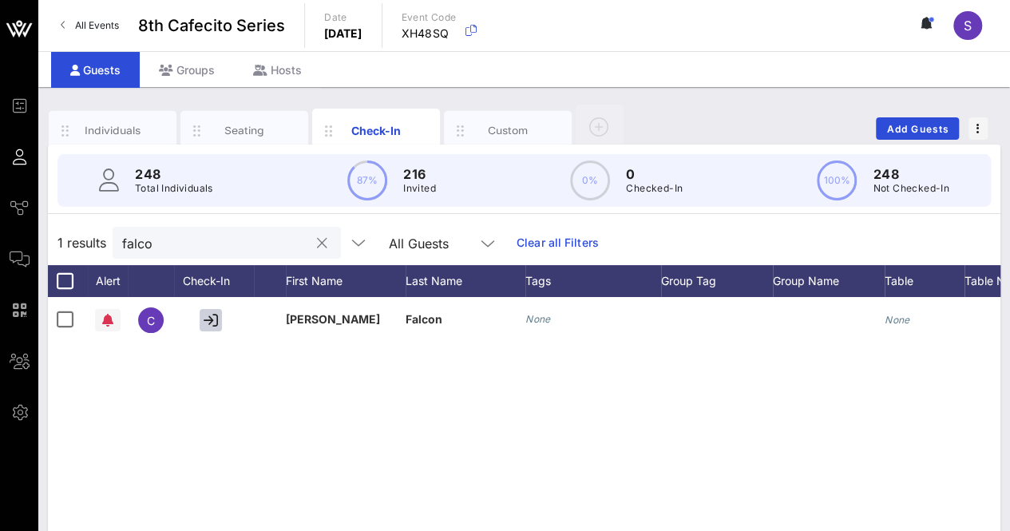
click at [188, 256] on div "falco" at bounding box center [215, 243] width 187 height 32
click at [133, 242] on input "falco" at bounding box center [215, 242] width 187 height 21
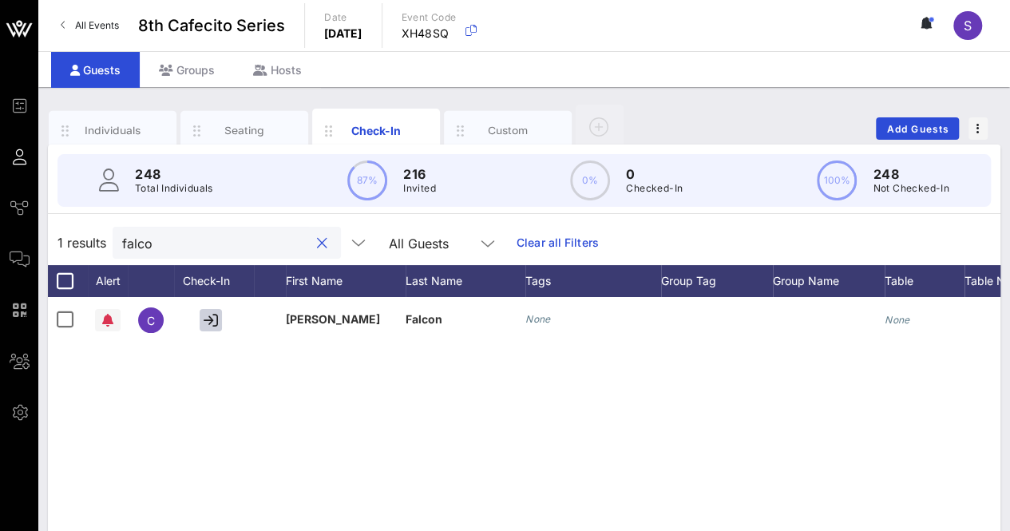
click at [133, 242] on input "falco" at bounding box center [215, 242] width 187 height 21
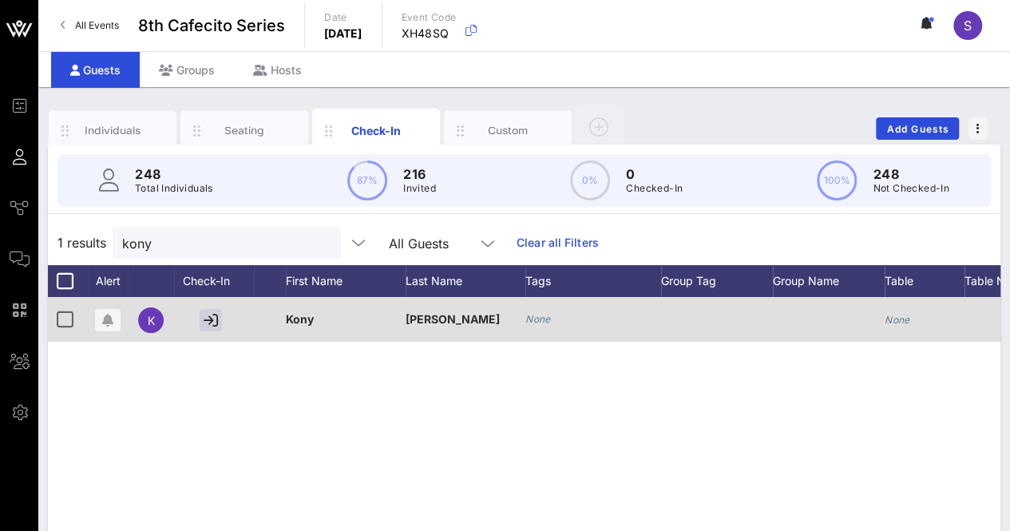
click at [117, 303] on div at bounding box center [108, 319] width 40 height 45
click at [107, 318] on icon "button" at bounding box center [107, 320] width 11 height 13
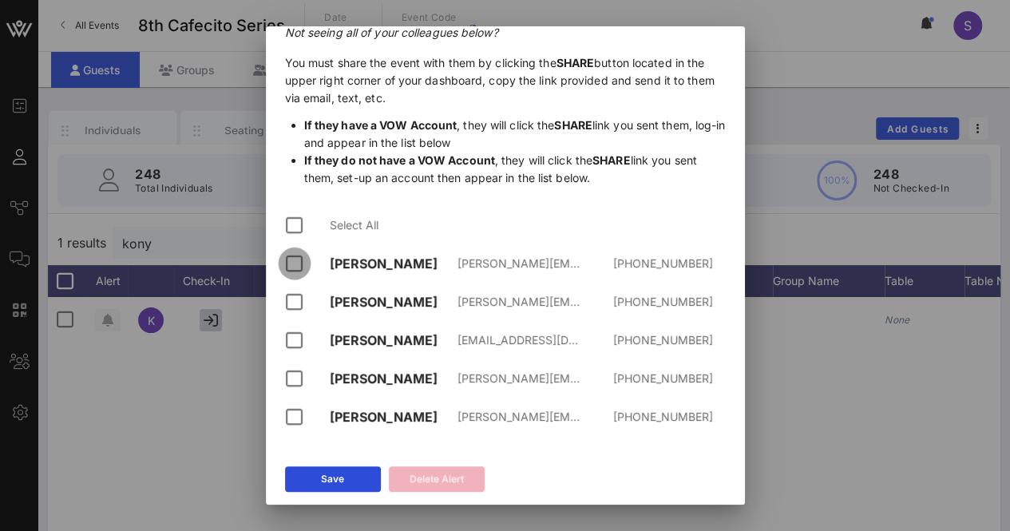
click at [295, 271] on div at bounding box center [294, 263] width 27 height 27
click at [286, 298] on div at bounding box center [294, 301] width 27 height 27
click at [307, 496] on div "Save Delete Alert" at bounding box center [505, 481] width 479 height 46
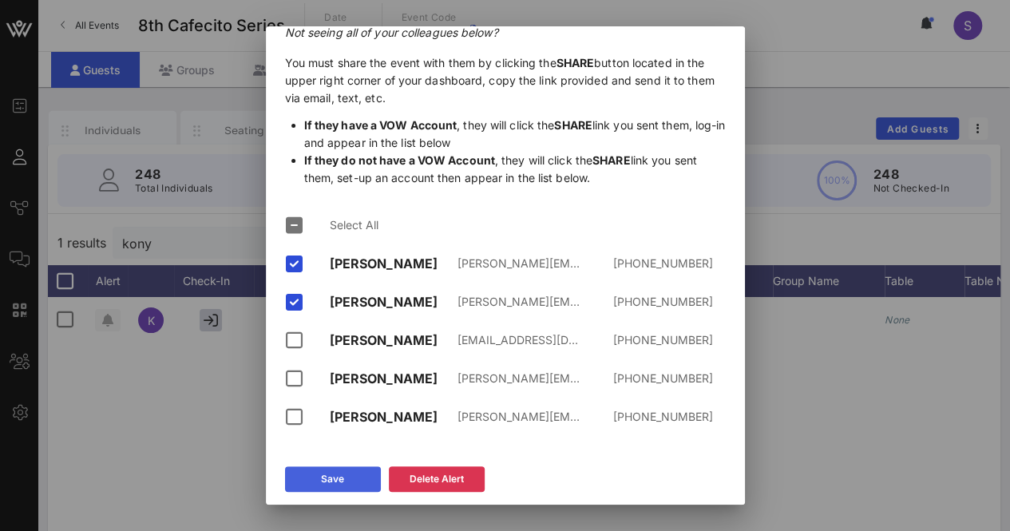
click at [307, 483] on button "Save" at bounding box center [333, 479] width 96 height 26
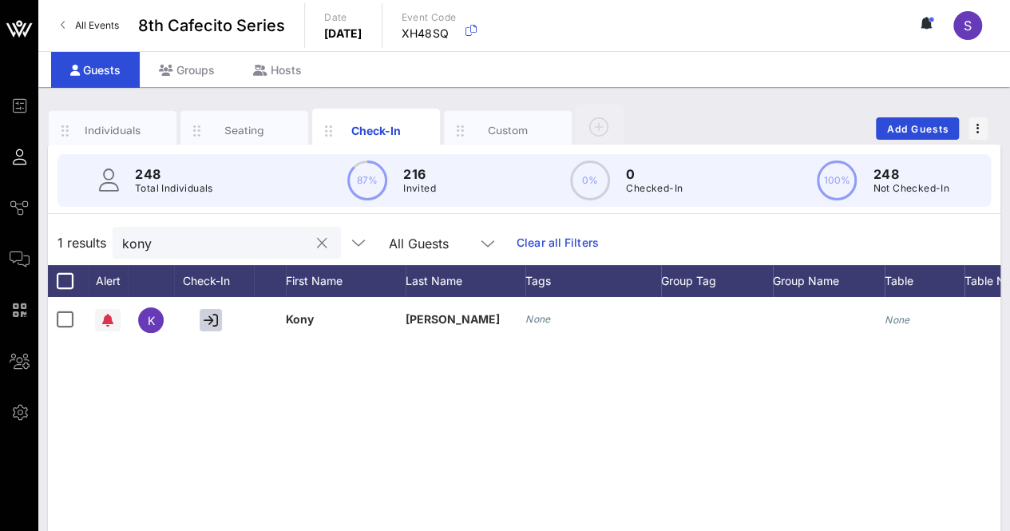
click at [182, 242] on input "kony" at bounding box center [215, 242] width 187 height 21
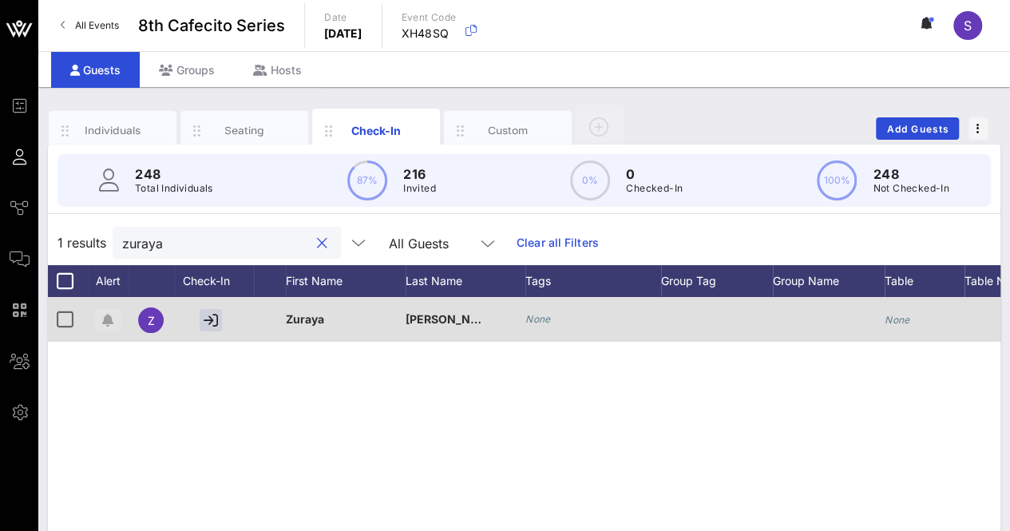
type input "zuraya"
click at [99, 323] on span "button" at bounding box center [108, 320] width 26 height 13
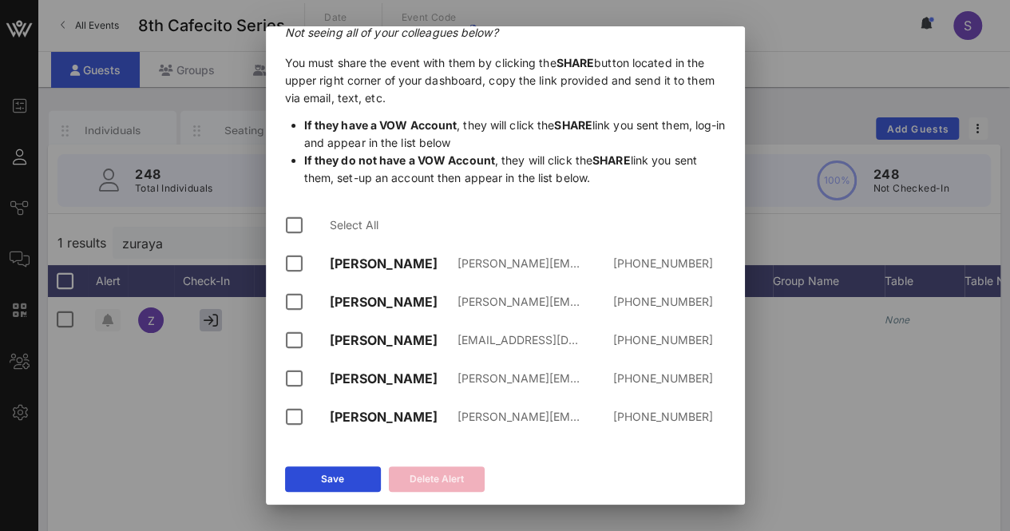
click at [288, 284] on div "Maritza Huerta maritza@thetwinspr.com +17148898060" at bounding box center [505, 302] width 441 height 38
click at [288, 291] on div at bounding box center [294, 301] width 27 height 27
click at [295, 274] on div at bounding box center [294, 263] width 27 height 27
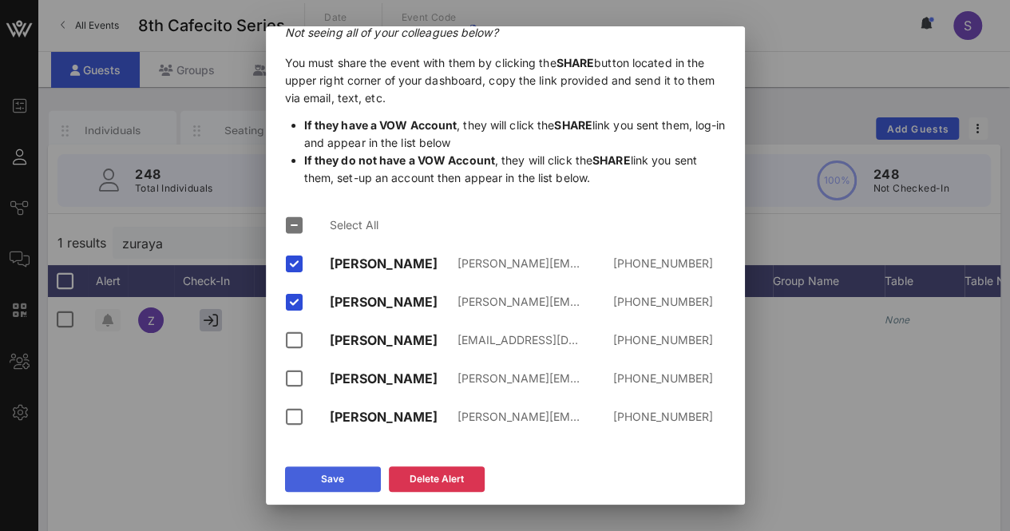
click at [345, 473] on button "Save" at bounding box center [333, 479] width 96 height 26
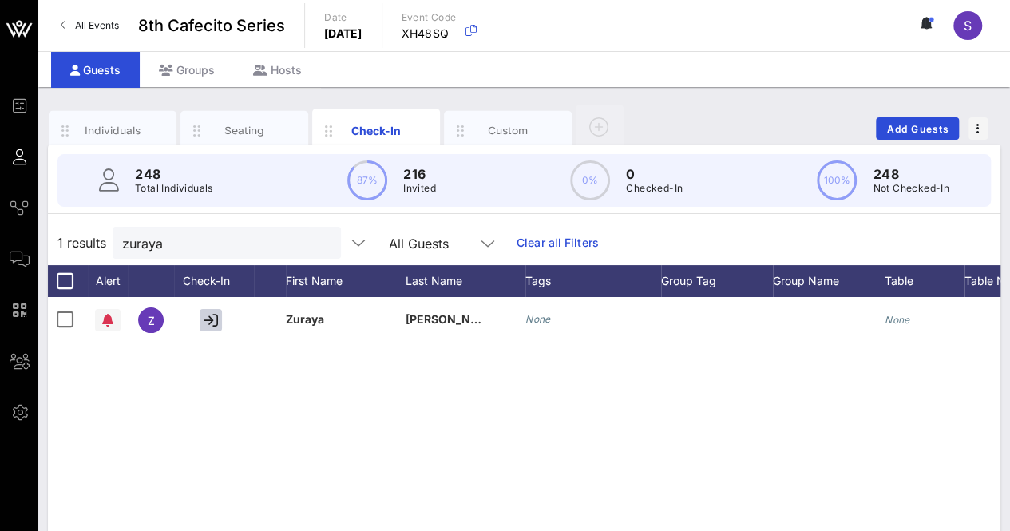
click at [317, 242] on button "clear icon" at bounding box center [322, 243] width 10 height 16
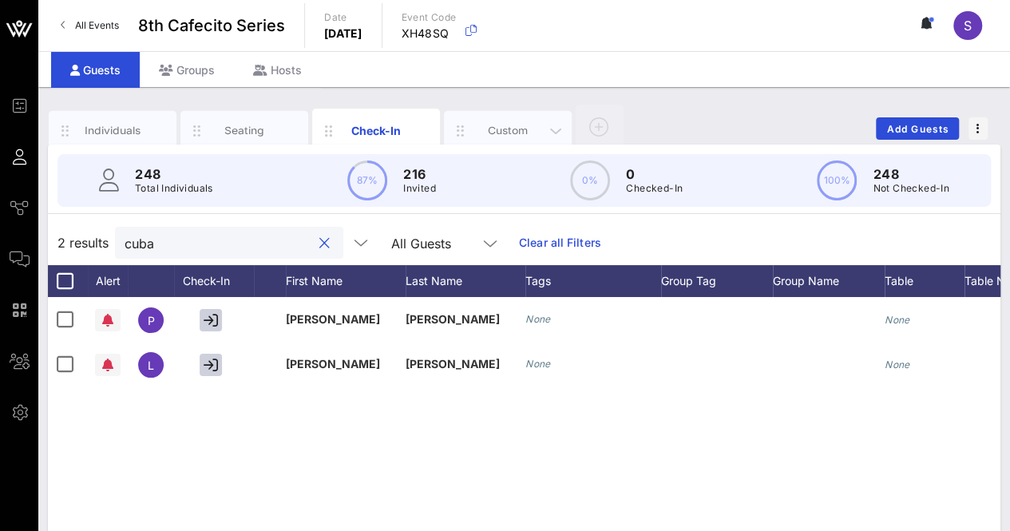
click at [492, 136] on div "Custom" at bounding box center [508, 131] width 128 height 40
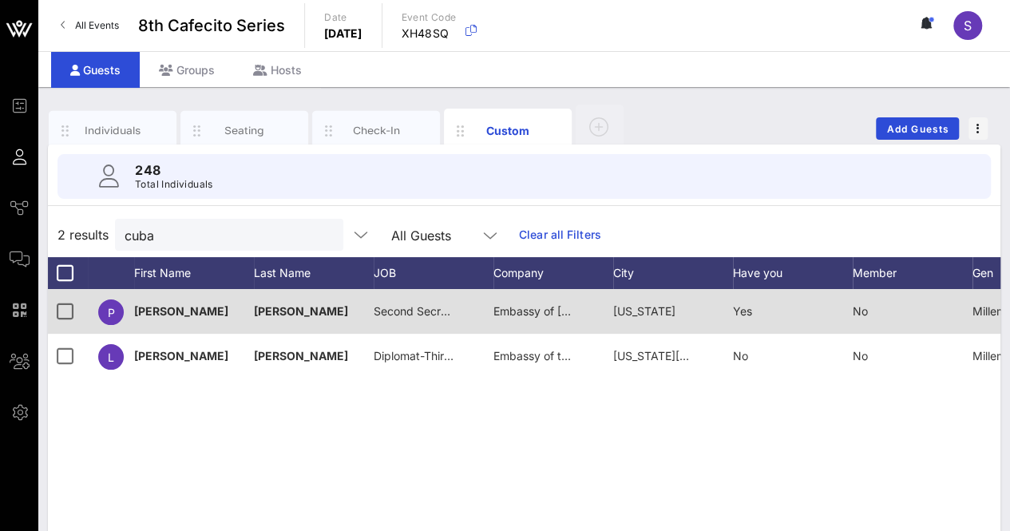
click at [525, 314] on span "Embassy of Cuba" at bounding box center [582, 311] width 178 height 14
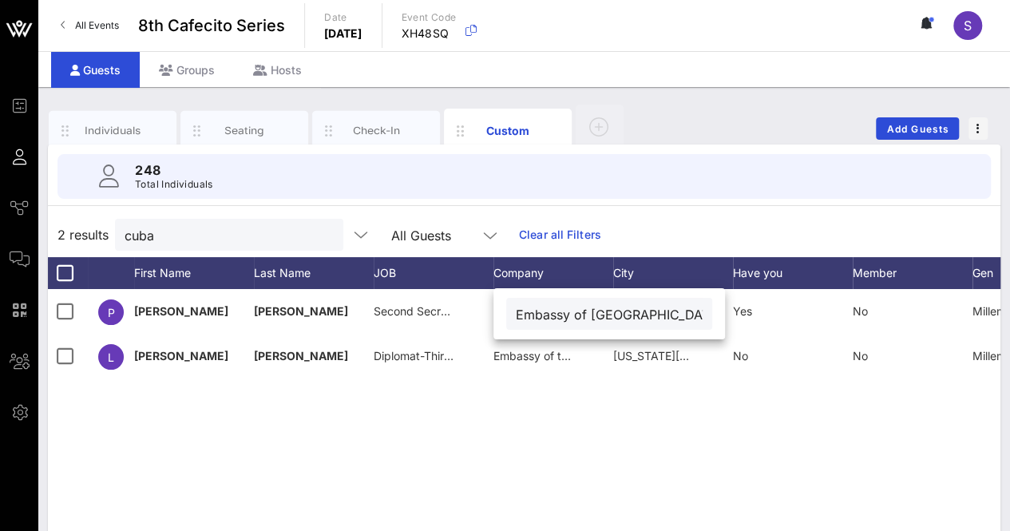
click at [532, 429] on div "P Pilar Gonzalez Second Secretary Embassy of Cuba washington Yes No Millennial …" at bounding box center [524, 528] width 952 height 479
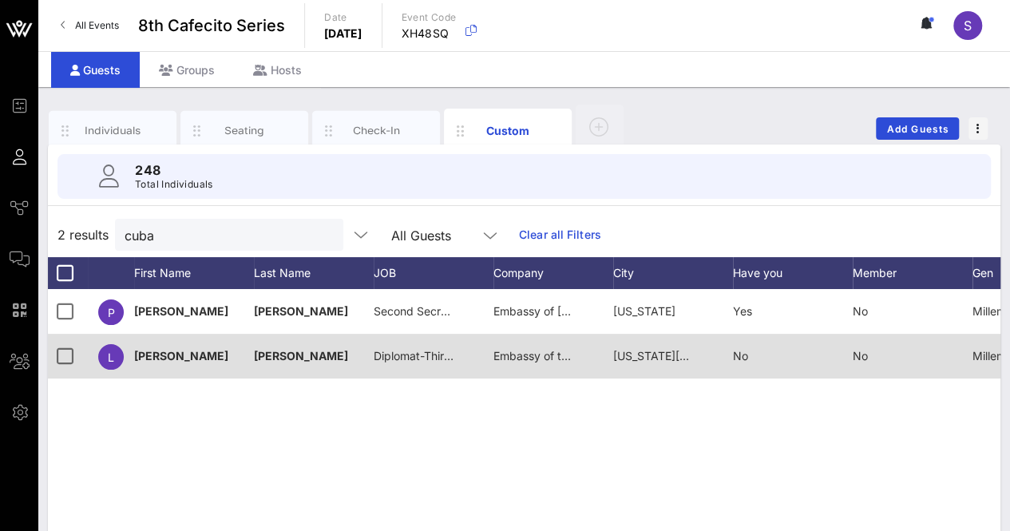
click at [514, 356] on span "Embassy of the Republic of Cuba" at bounding box center [580, 356] width 174 height 14
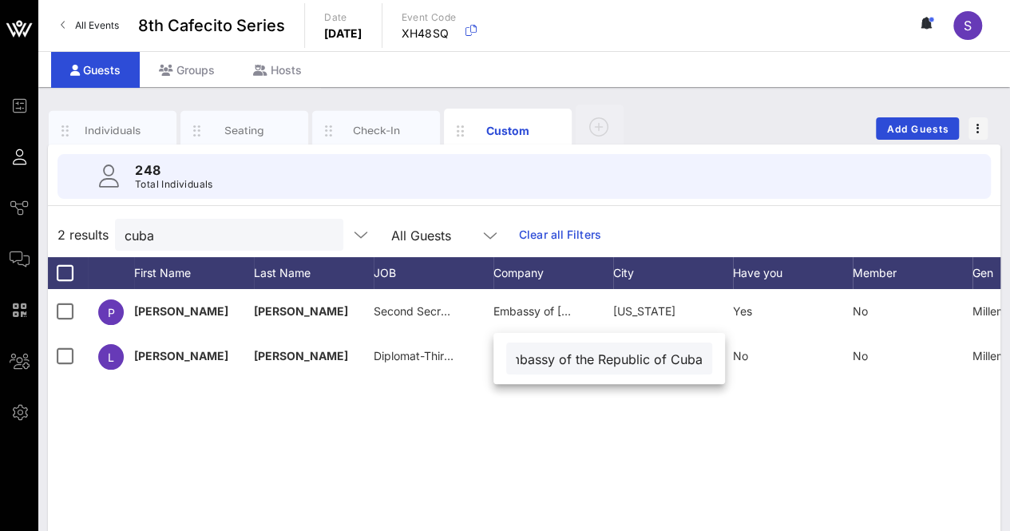
scroll to position [0, 0]
click at [534, 417] on div "P Pilar Gonzalez Second Secretary Embassy of Cuba washington Yes No Millennial …" at bounding box center [524, 528] width 952 height 479
click at [374, 114] on div "Check-In" at bounding box center [376, 131] width 128 height 40
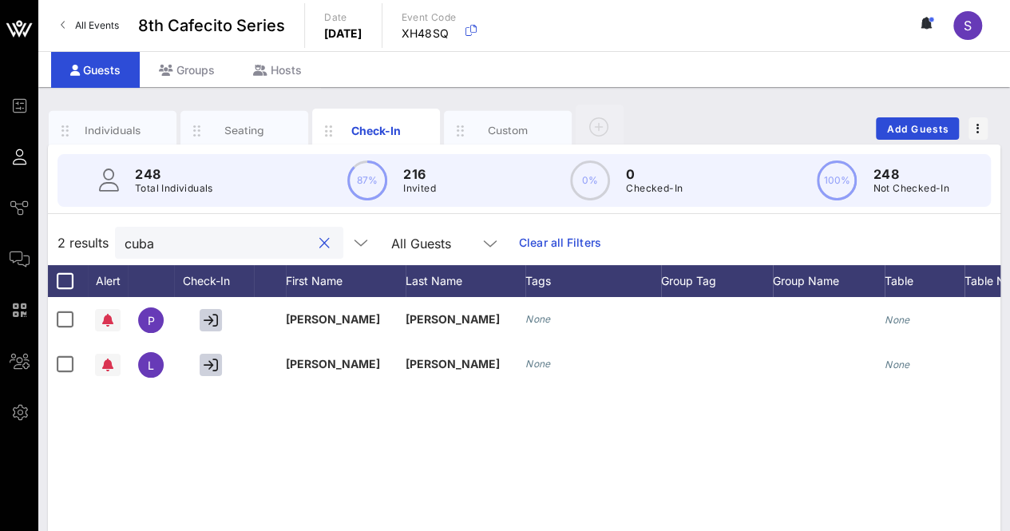
click at [199, 239] on input "cuba" at bounding box center [218, 242] width 187 height 21
type input "c"
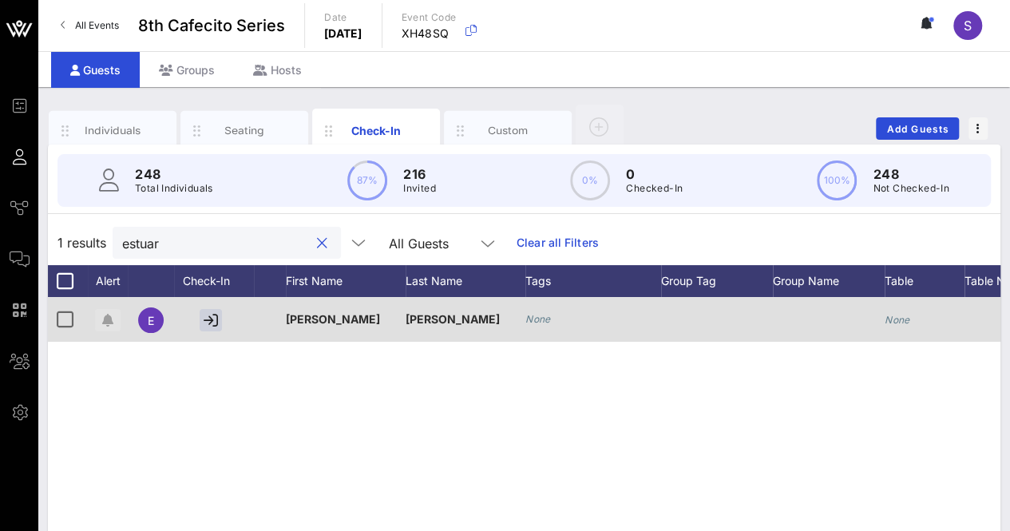
type input "estuar"
click at [105, 316] on icon "button" at bounding box center [107, 320] width 11 height 13
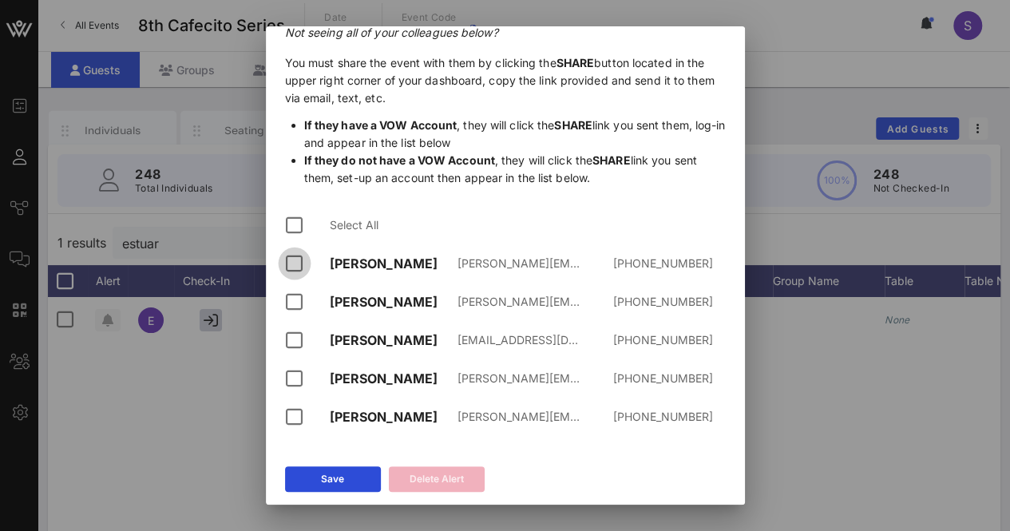
click at [304, 263] on div at bounding box center [294, 263] width 27 height 27
click at [289, 321] on div "Shirley Springer ss@ma-firm.com +16025058230" at bounding box center [505, 340] width 441 height 38
click at [291, 306] on div at bounding box center [294, 301] width 27 height 27
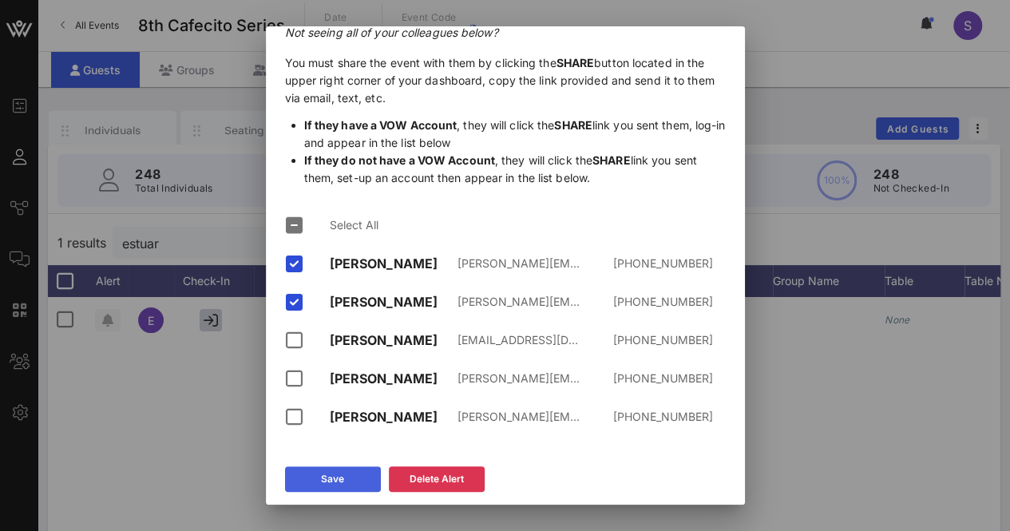
click at [332, 475] on icon at bounding box center [332, 478] width 13 height 11
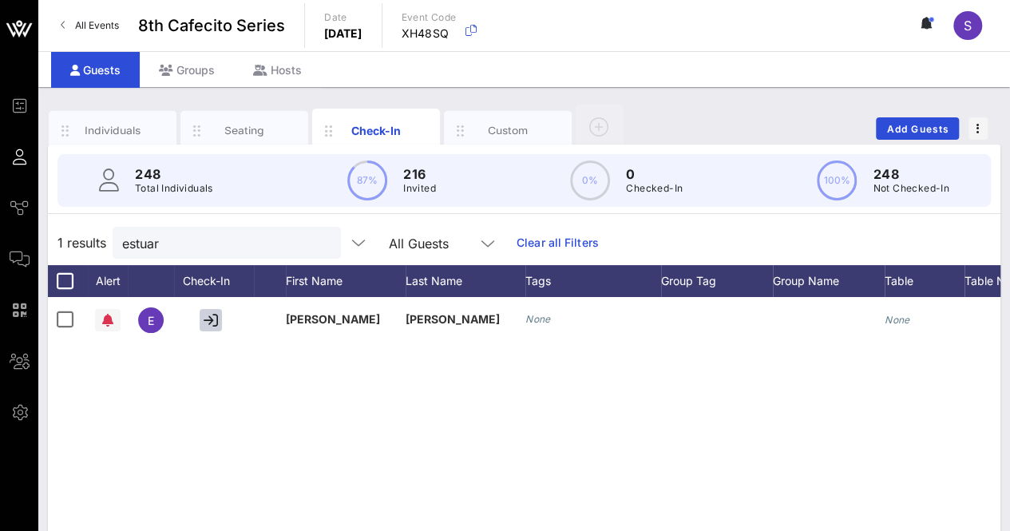
click at [317, 240] on button "clear icon" at bounding box center [322, 243] width 10 height 16
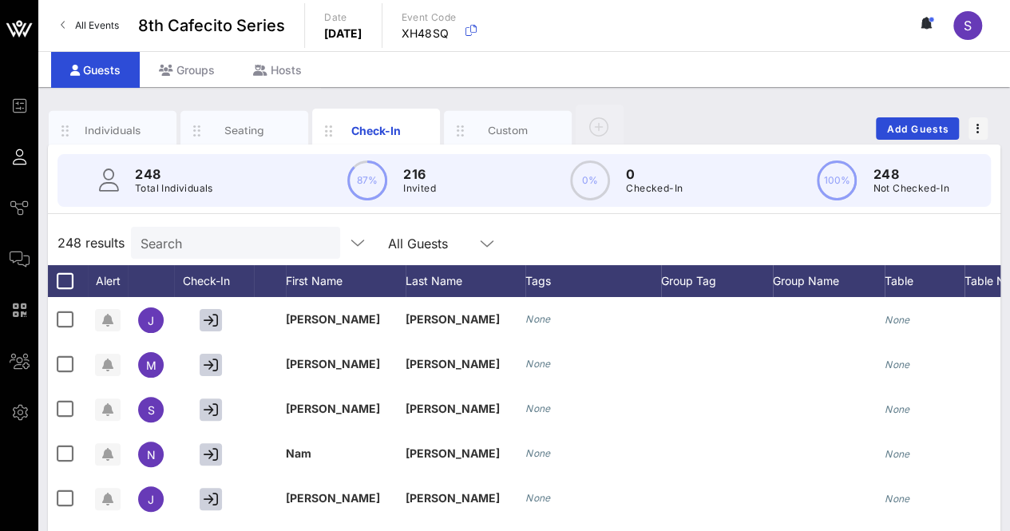
click at [524, 245] on div "248 results Search All Guests" at bounding box center [524, 242] width 952 height 45
click at [223, 232] on input "text" at bounding box center [233, 242] width 187 height 21
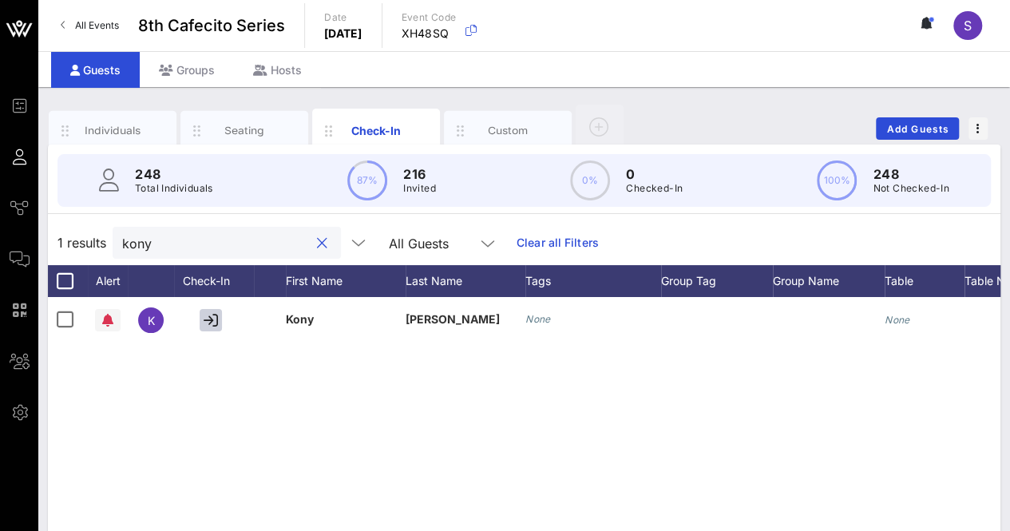
click at [207, 242] on input "kony" at bounding box center [215, 242] width 187 height 21
click at [192, 245] on input "zuray" at bounding box center [215, 242] width 187 height 21
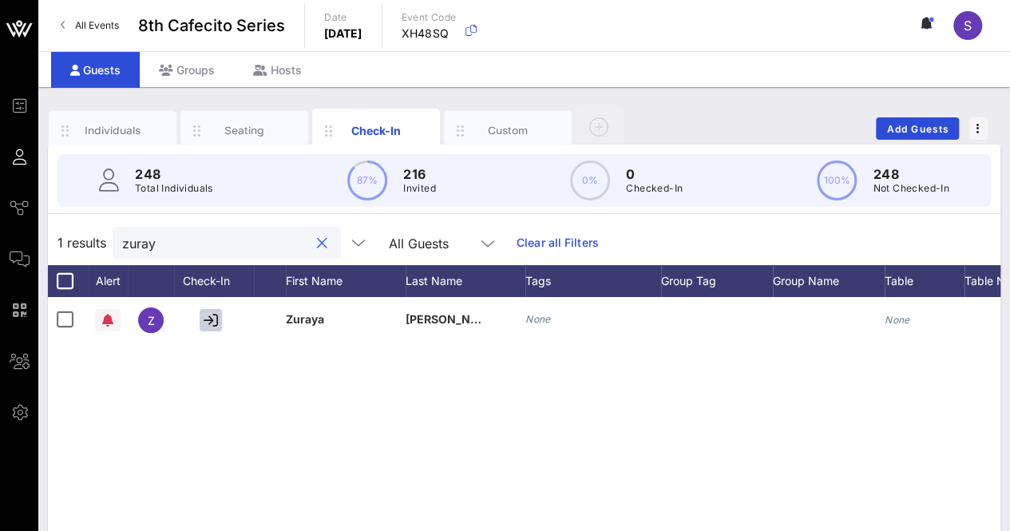
click at [192, 245] on input "zuray" at bounding box center [215, 242] width 187 height 21
type input "l"
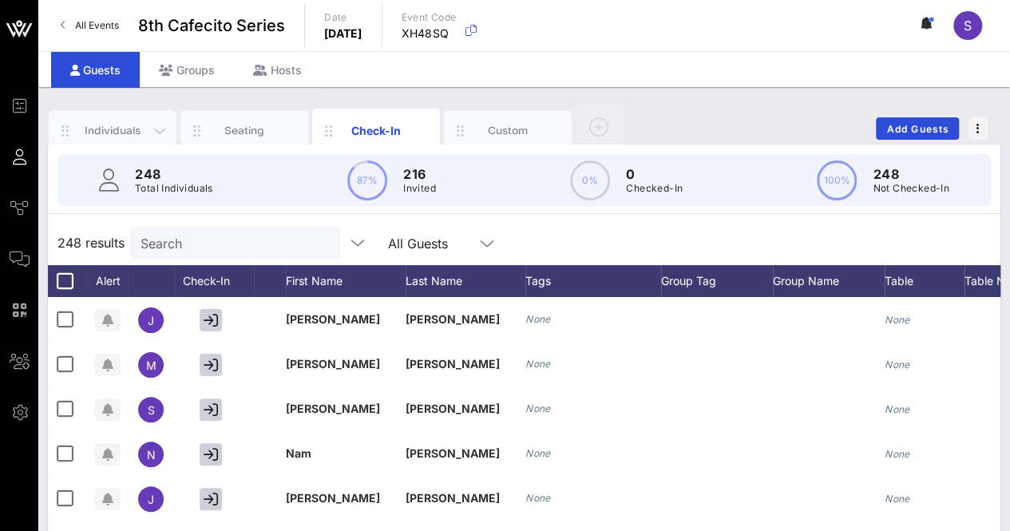
click at [110, 140] on div "Individuals" at bounding box center [113, 131] width 128 height 40
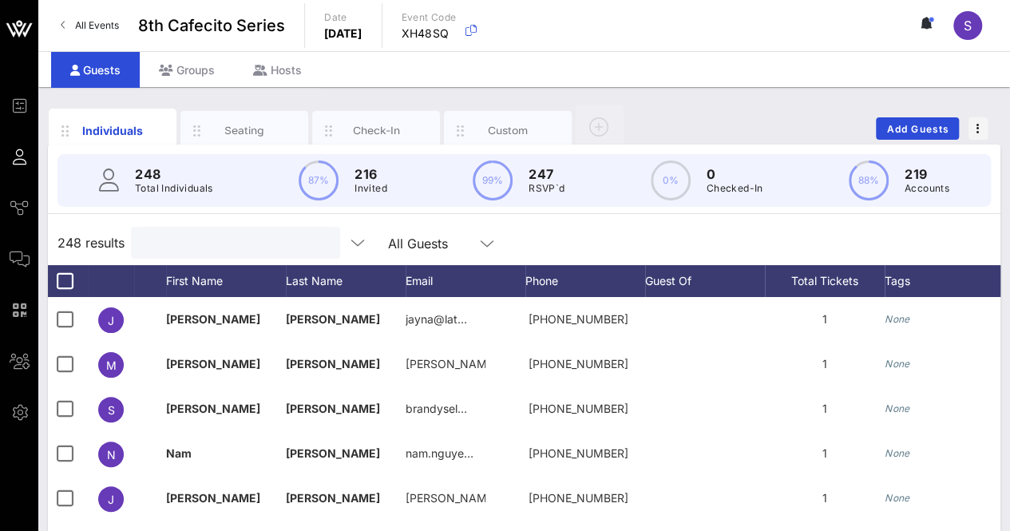
click at [237, 244] on input "text" at bounding box center [233, 242] width 187 height 21
type input "e"
click at [230, 229] on div "Search" at bounding box center [233, 243] width 187 height 32
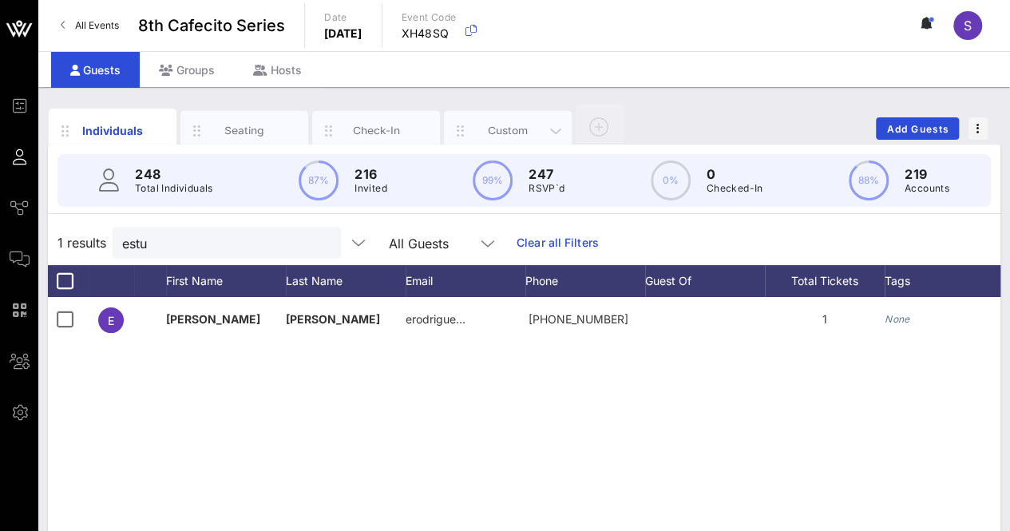
click at [510, 126] on div "Custom" at bounding box center [508, 130] width 71 height 15
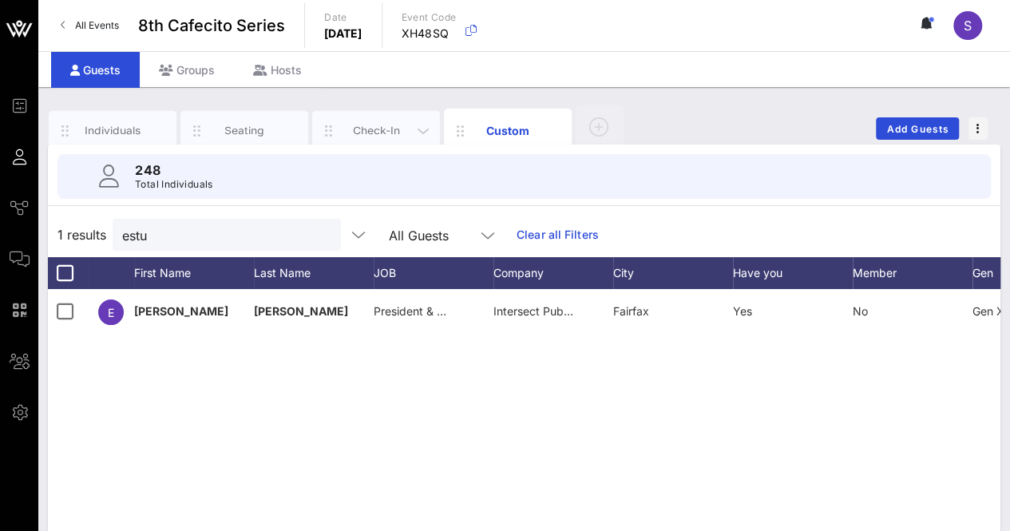
click at [354, 128] on div "Check-In" at bounding box center [376, 130] width 71 height 15
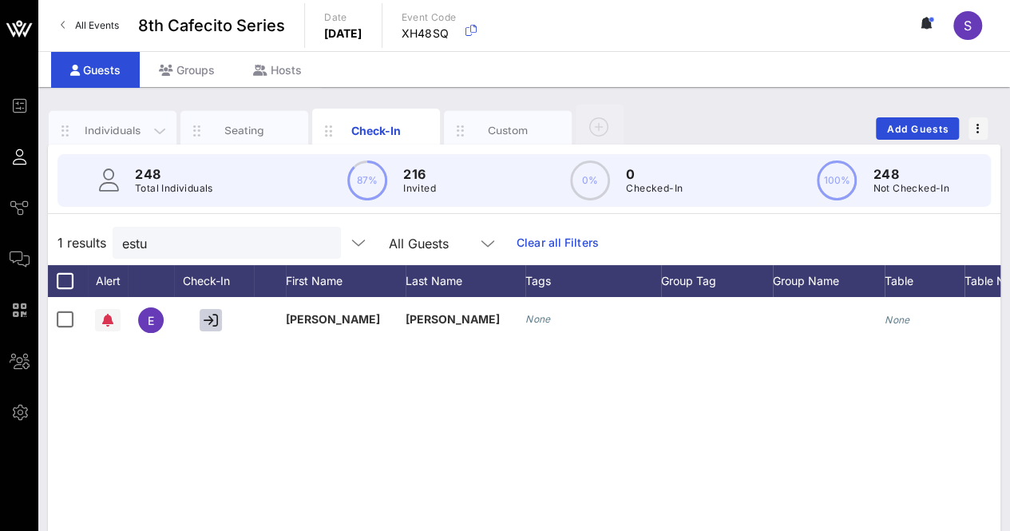
click at [117, 133] on div "Individuals" at bounding box center [112, 130] width 71 height 15
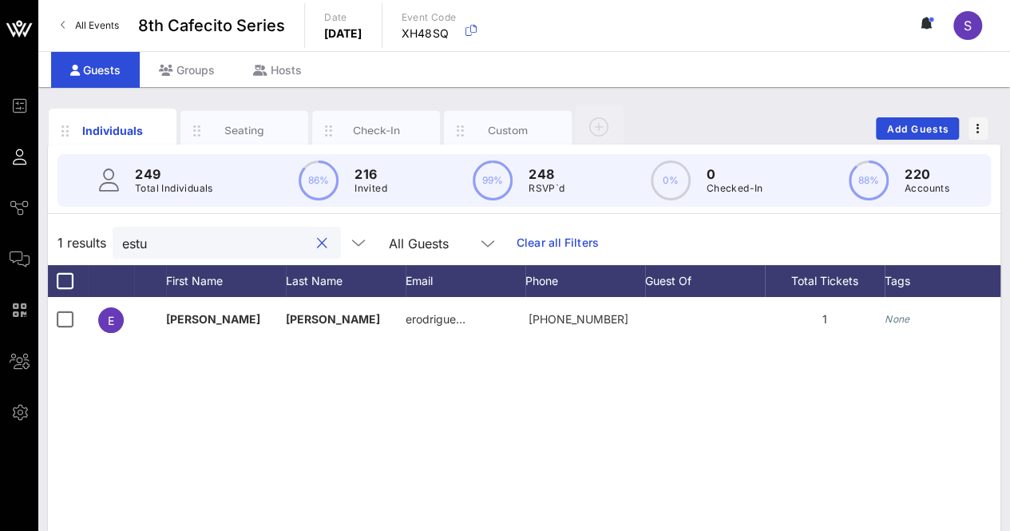
click at [168, 246] on input "estu" at bounding box center [215, 242] width 187 height 21
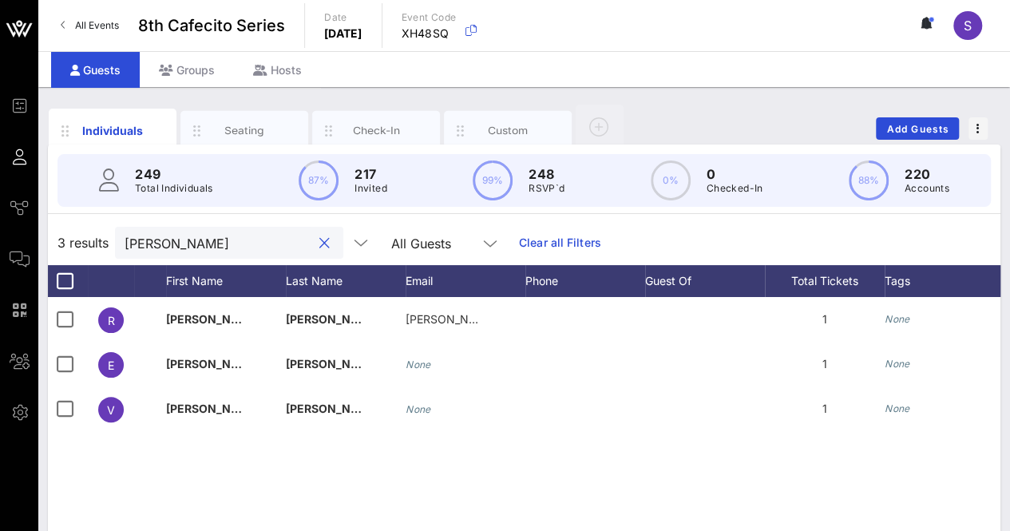
click at [168, 243] on input "[PERSON_NAME]" at bounding box center [218, 242] width 187 height 21
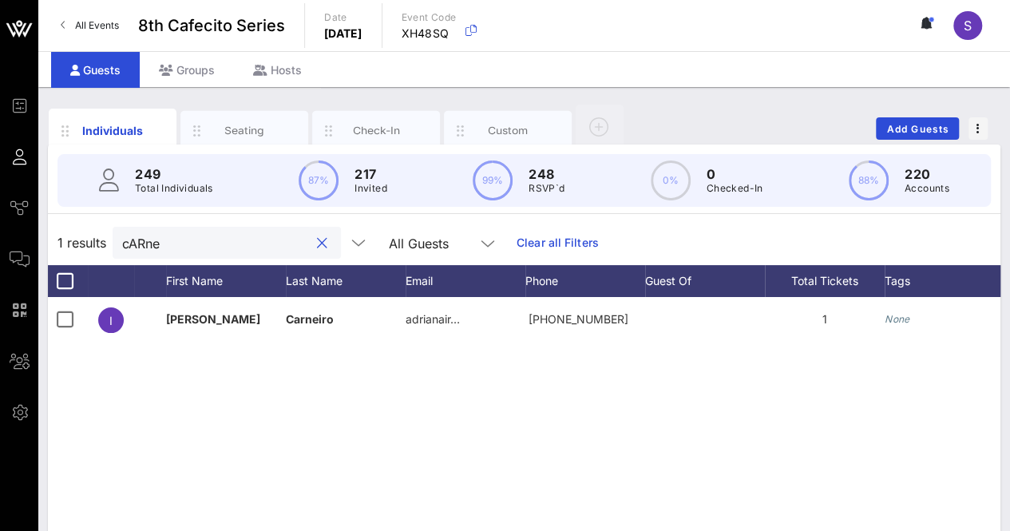
click at [220, 243] on input "cARne" at bounding box center [215, 242] width 187 height 21
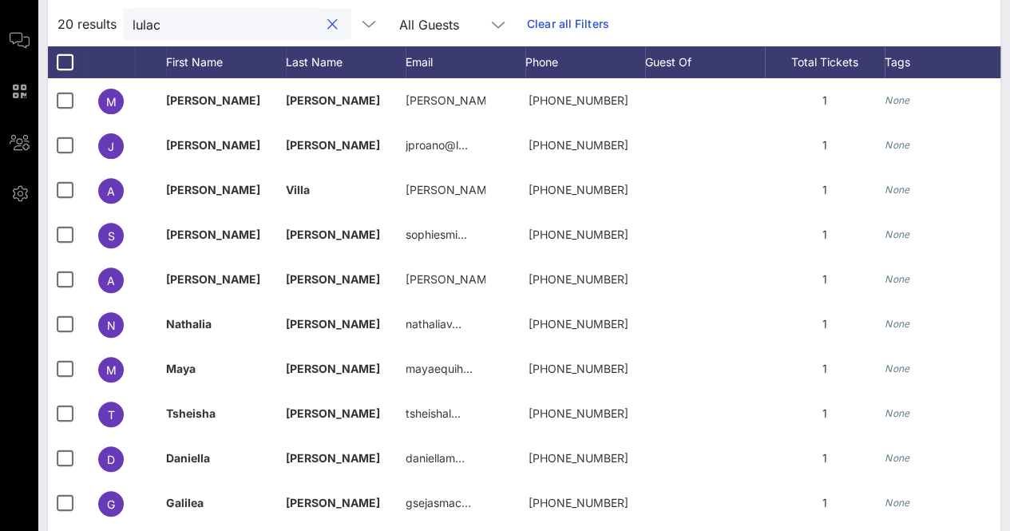
scroll to position [112, 0]
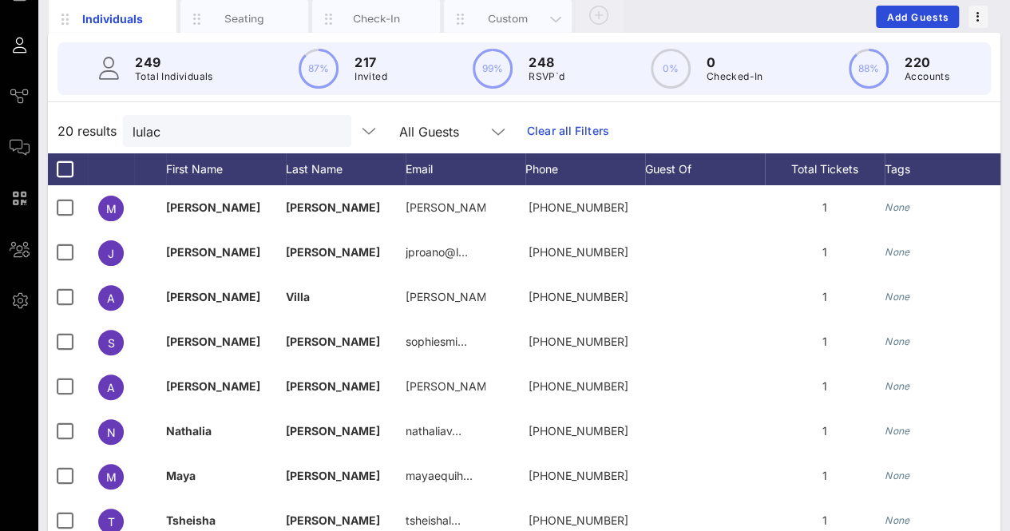
click at [530, 9] on div "Custom" at bounding box center [508, 19] width 128 height 40
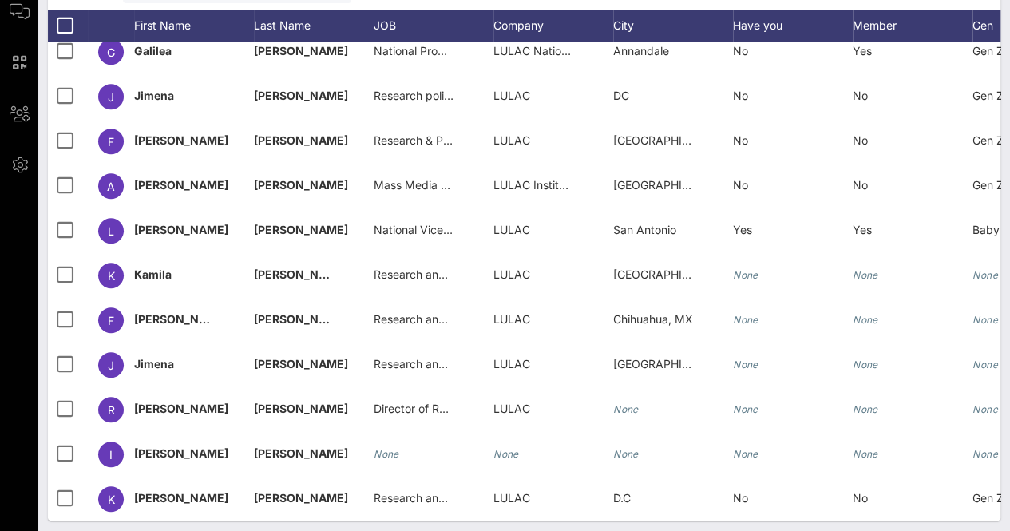
scroll to position [0, 0]
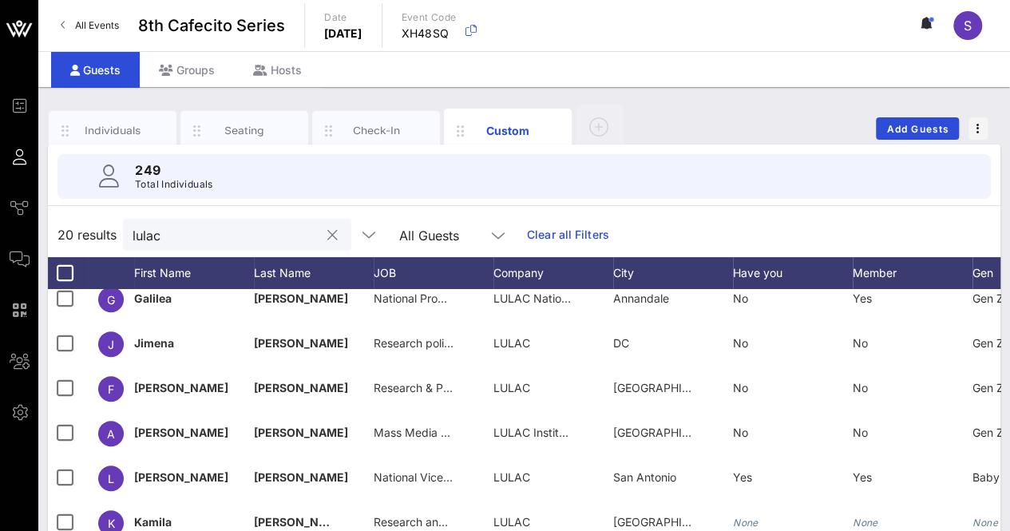
click at [236, 234] on input "lulac" at bounding box center [226, 234] width 187 height 21
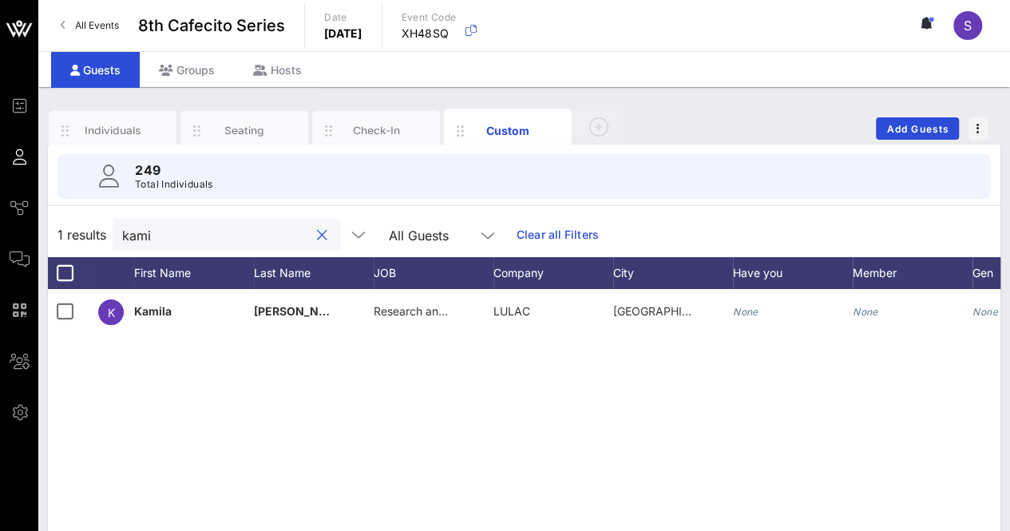
type input "kami"
